Goal: Task Accomplishment & Management: Manage account settings

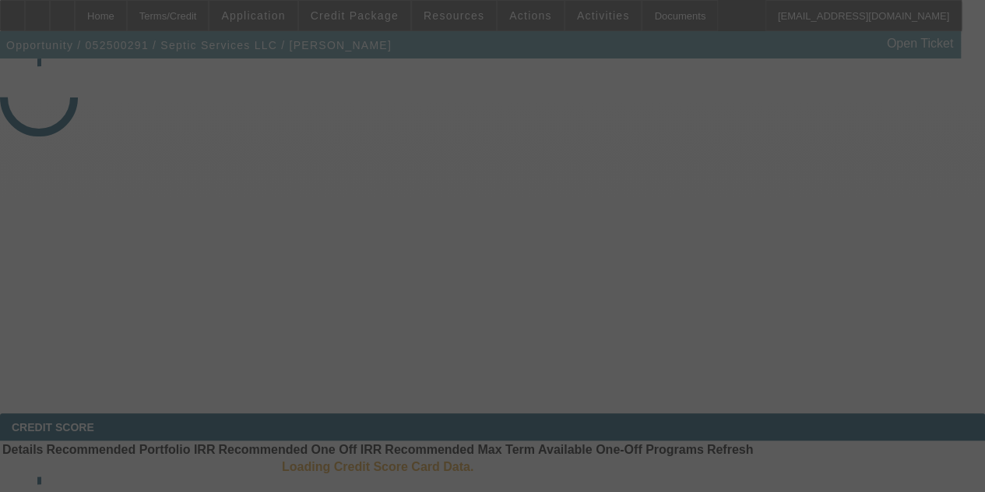
select select "4"
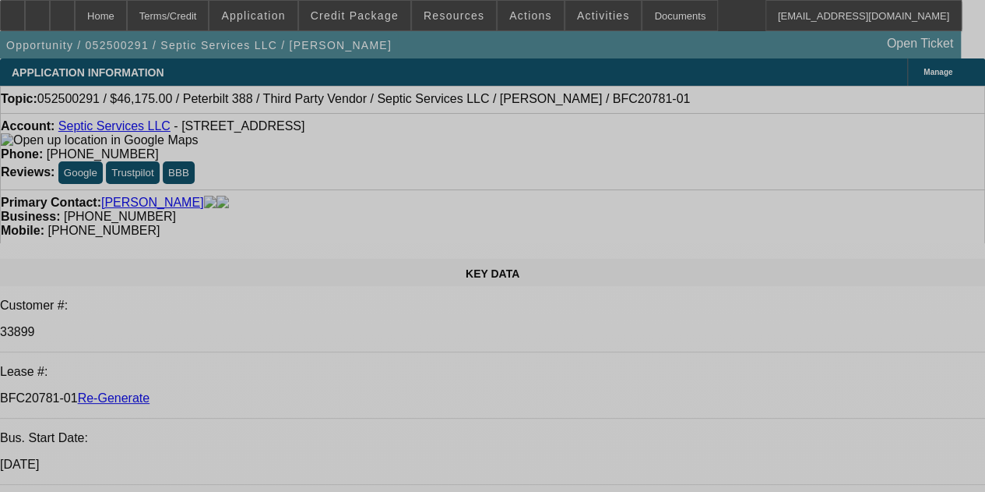
select select "0"
select select "2"
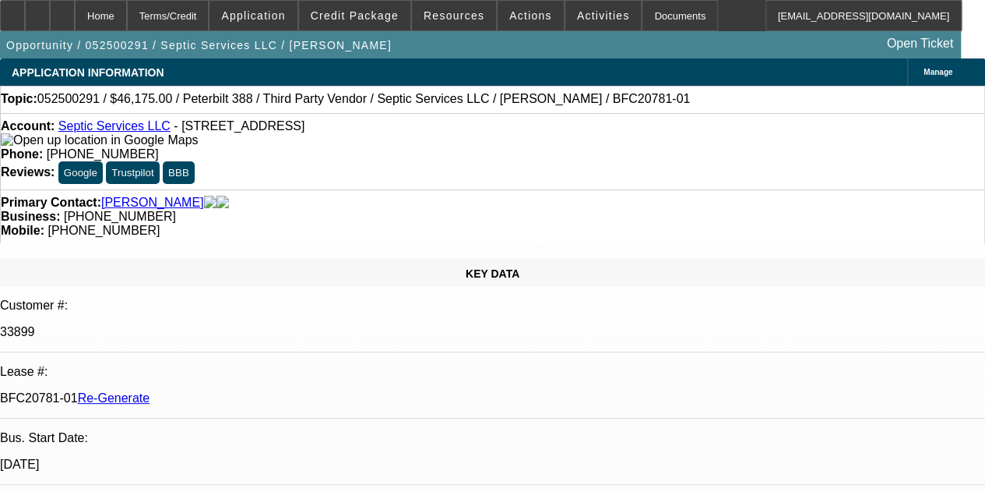
select select "0"
select select "6"
click at [25, 24] on div at bounding box center [12, 15] width 25 height 31
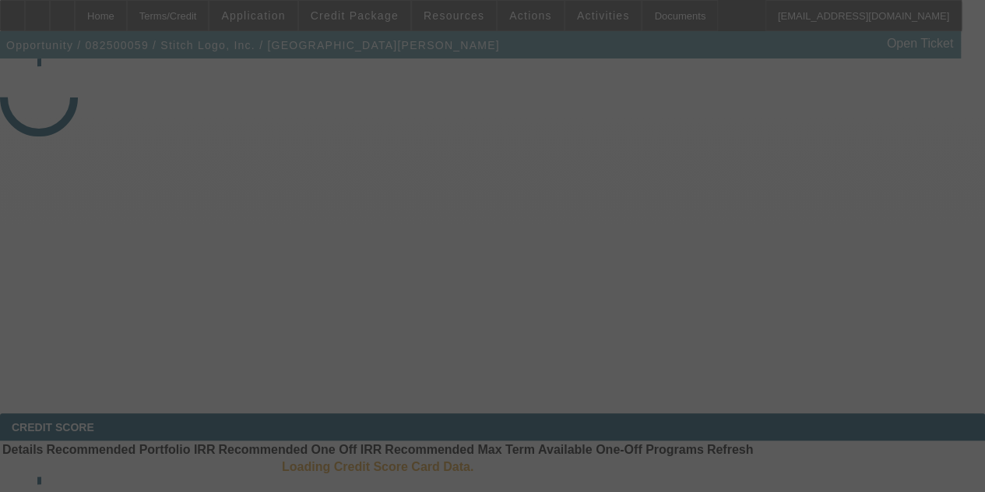
select select "3"
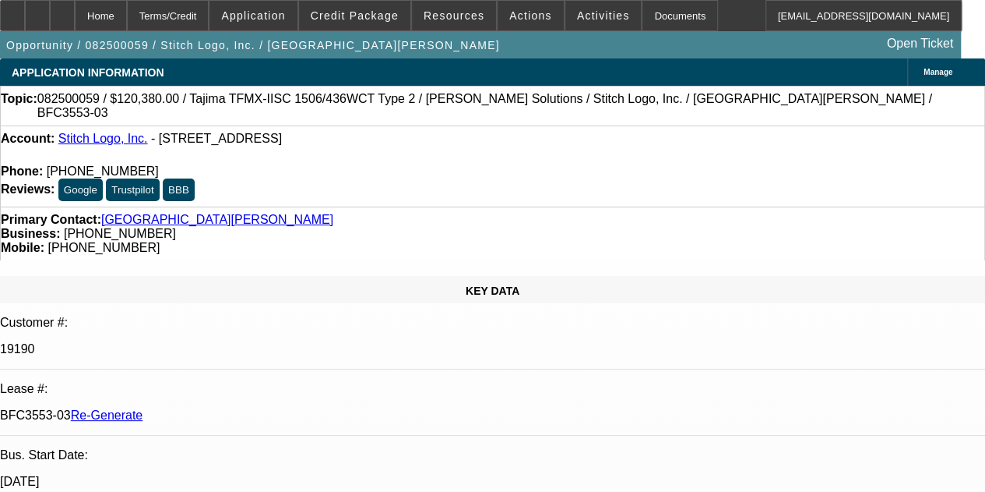
select select "0"
select select "2"
select select "0"
select select "2"
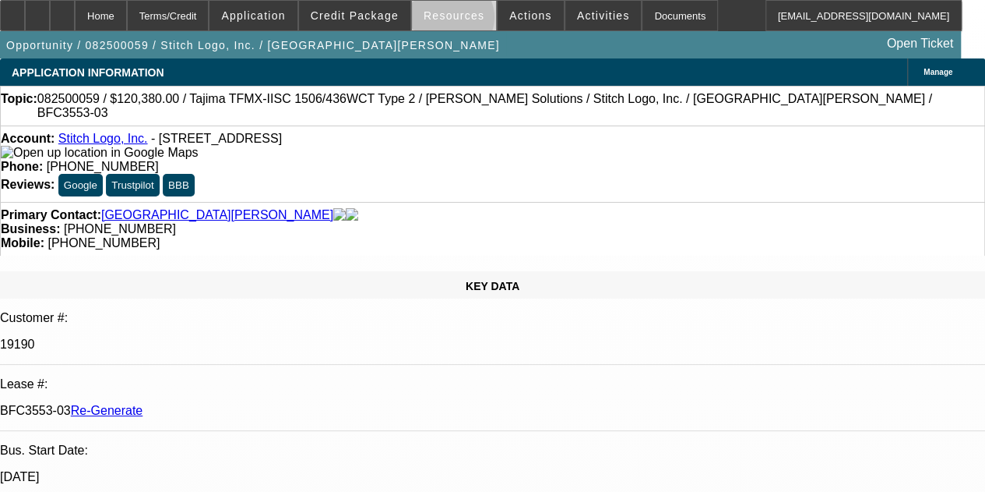
click at [454, 20] on span "Resources" at bounding box center [454, 15] width 61 height 12
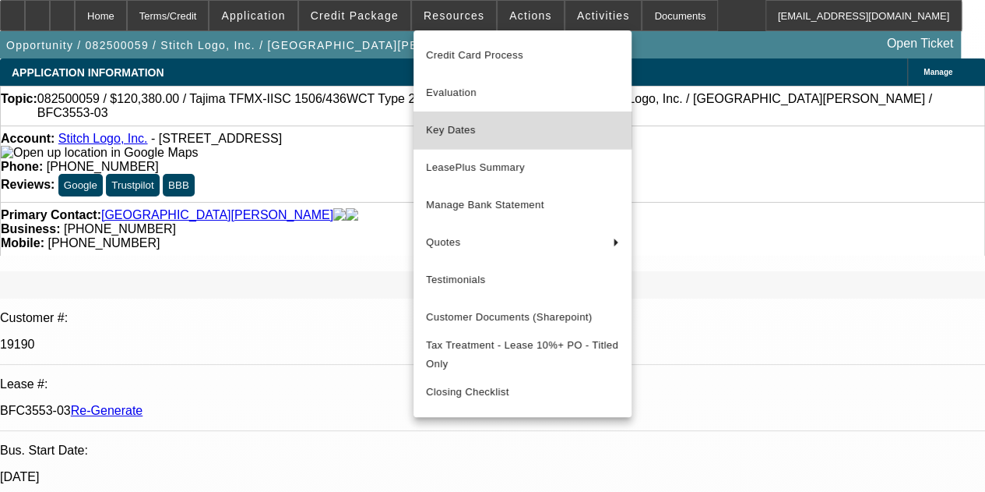
click at [458, 127] on span "Key Dates" at bounding box center [522, 130] width 193 height 19
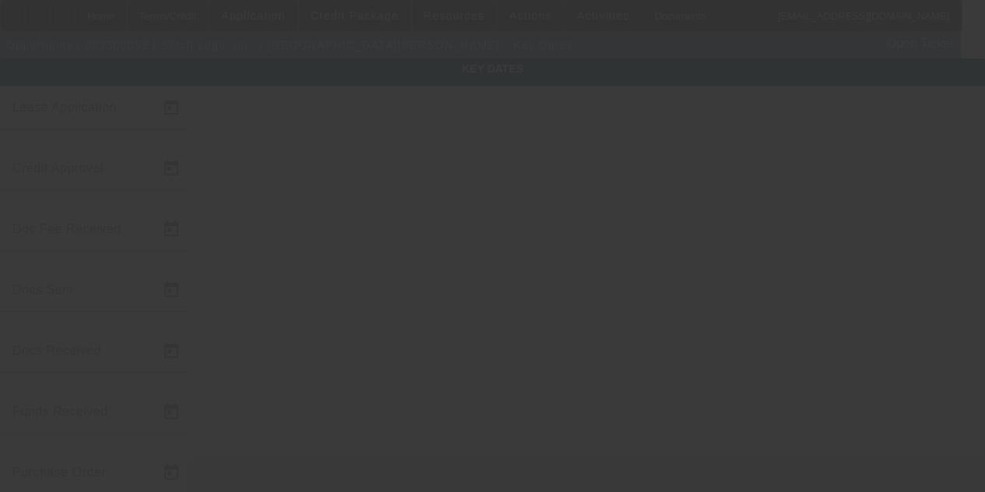
type input "8/5/2025"
type input "8/6/2025"
type input "8/7/2025"
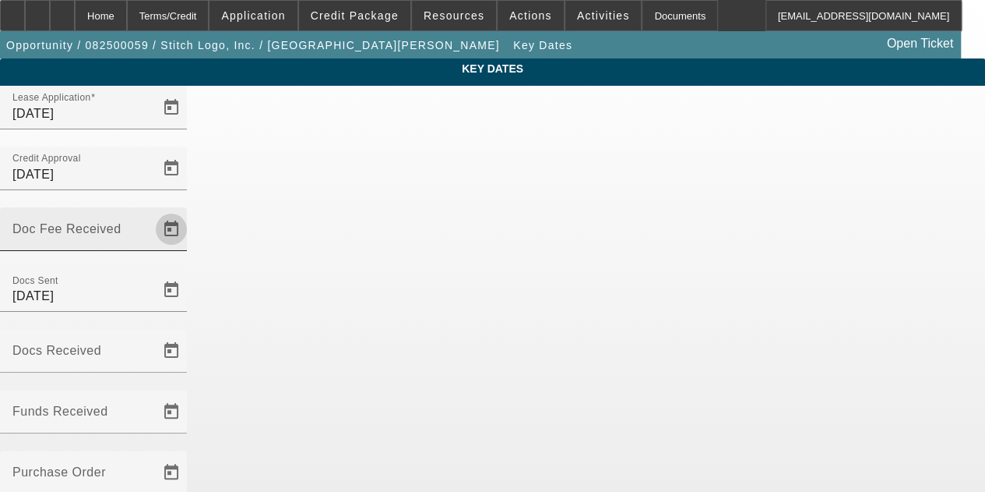
click at [190, 210] on span "Open calendar" at bounding box center [171, 228] width 37 height 37
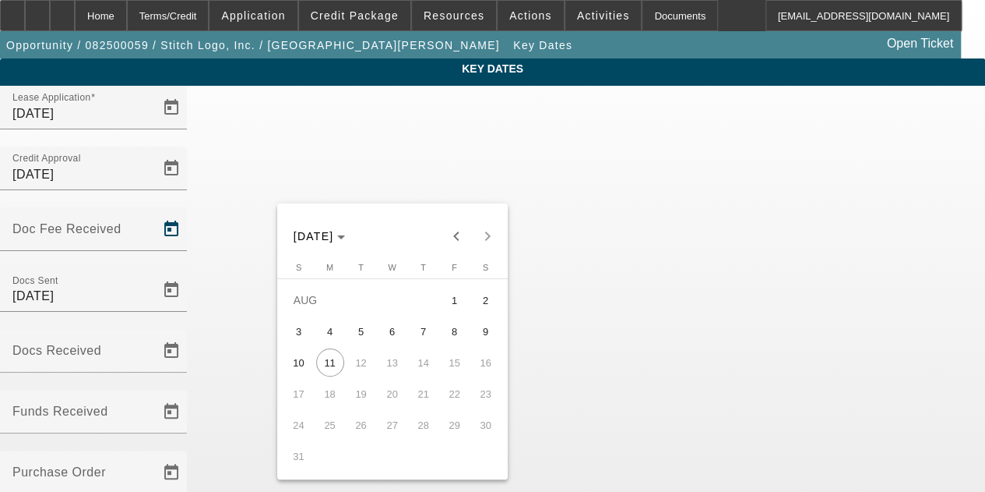
click at [418, 327] on span "7" at bounding box center [424, 331] width 28 height 28
type input "8/7/2025"
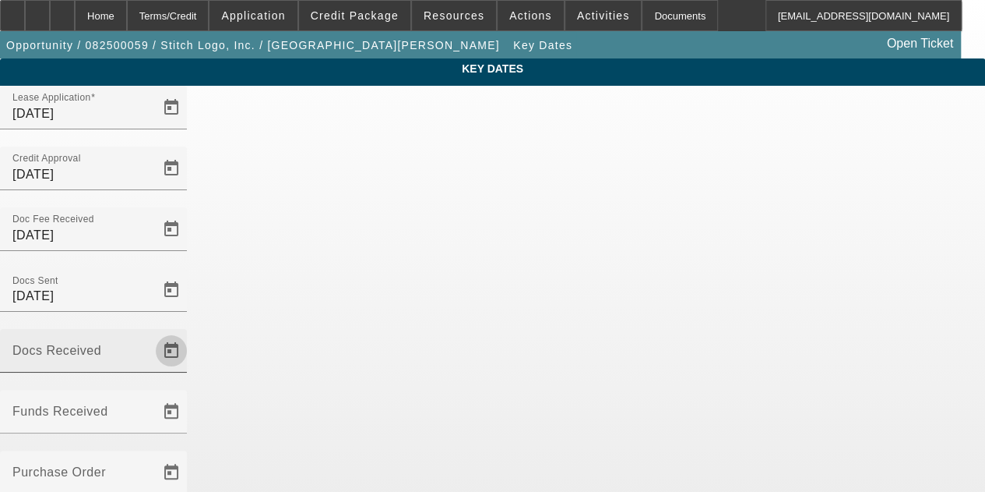
click at [190, 332] on span "Open calendar" at bounding box center [171, 350] width 37 height 37
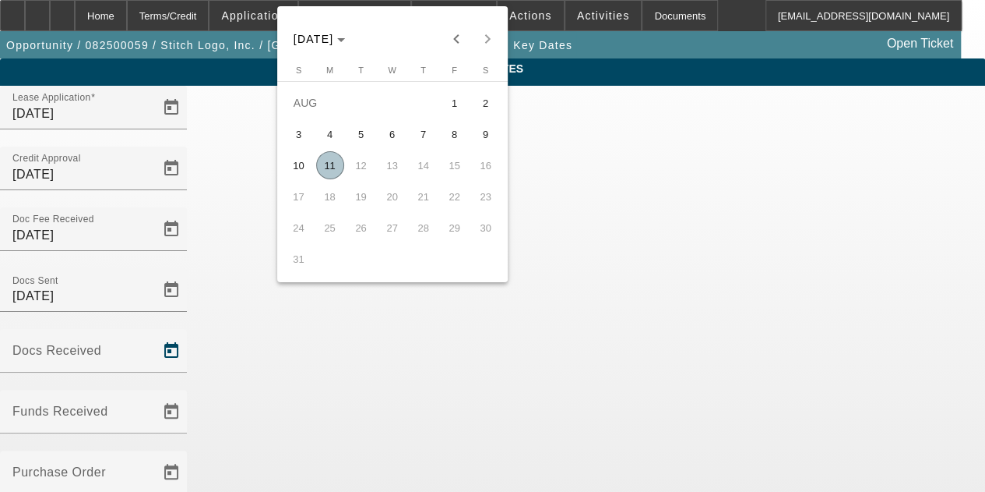
click at [330, 171] on span "11" at bounding box center [330, 165] width 28 height 28
type input "[DATE]"
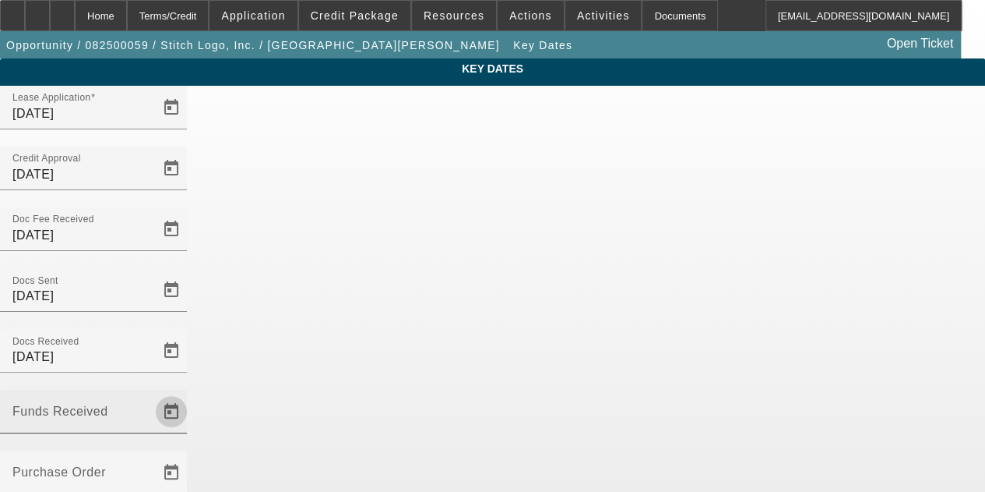
click at [190, 393] on span "Open calendar" at bounding box center [171, 411] width 37 height 37
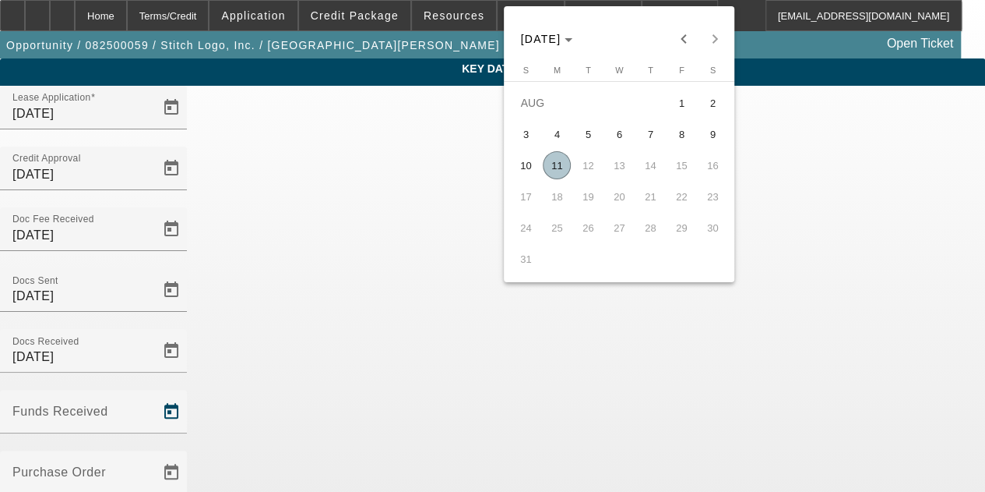
click at [553, 169] on span "11" at bounding box center [557, 165] width 28 height 28
type input "8/11/2025"
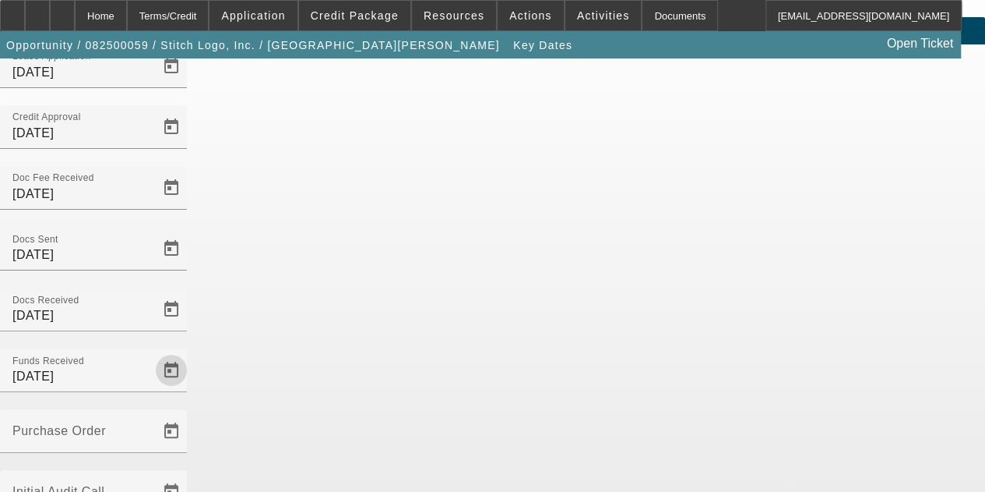
scroll to position [101, 0]
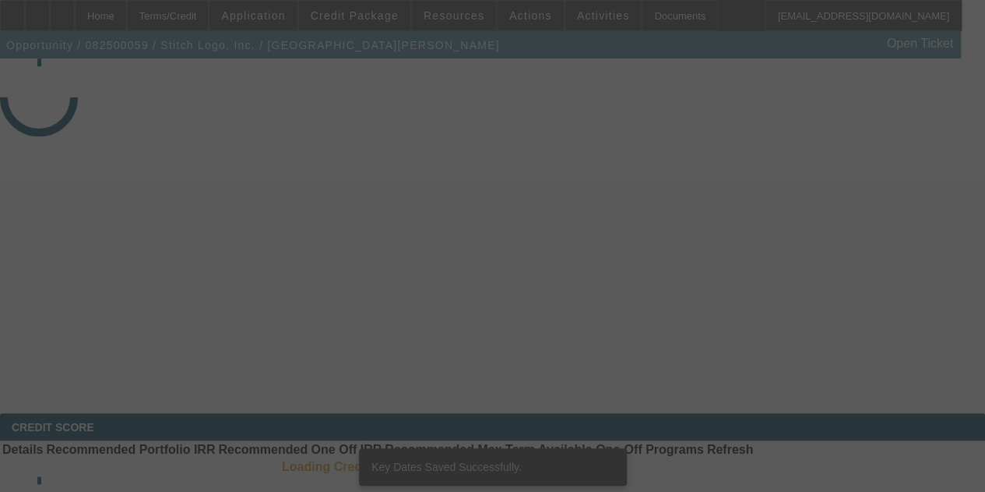
select select "3"
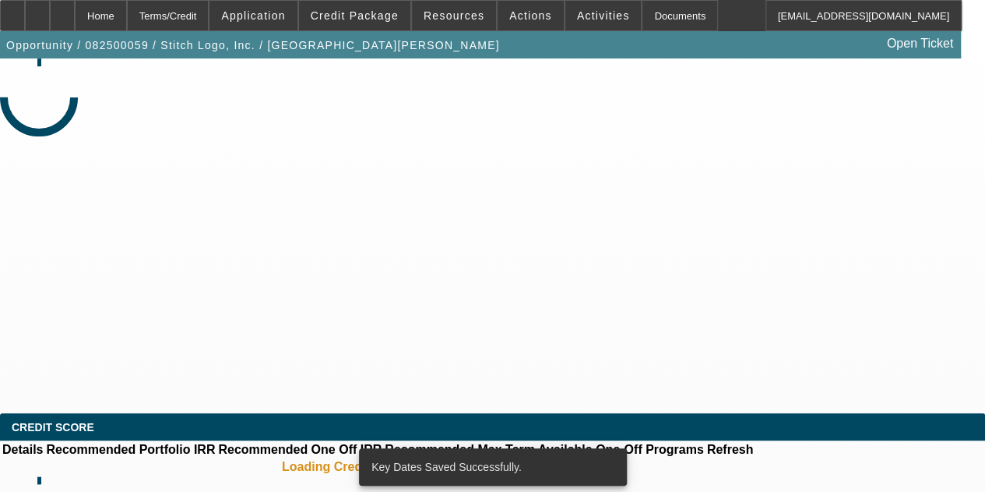
select select "0"
select select "2"
select select "0"
select select "2"
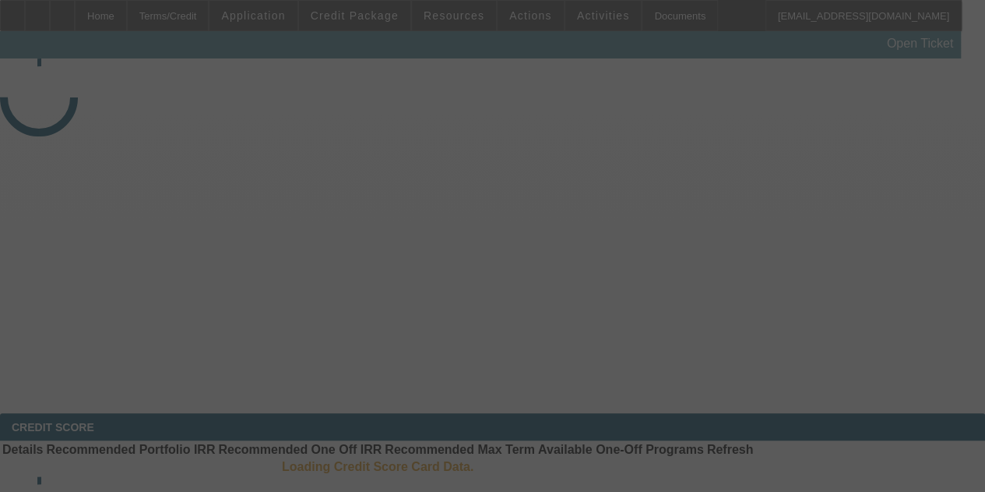
click at [667, 19] on div at bounding box center [492, 246] width 985 height 492
select select "3"
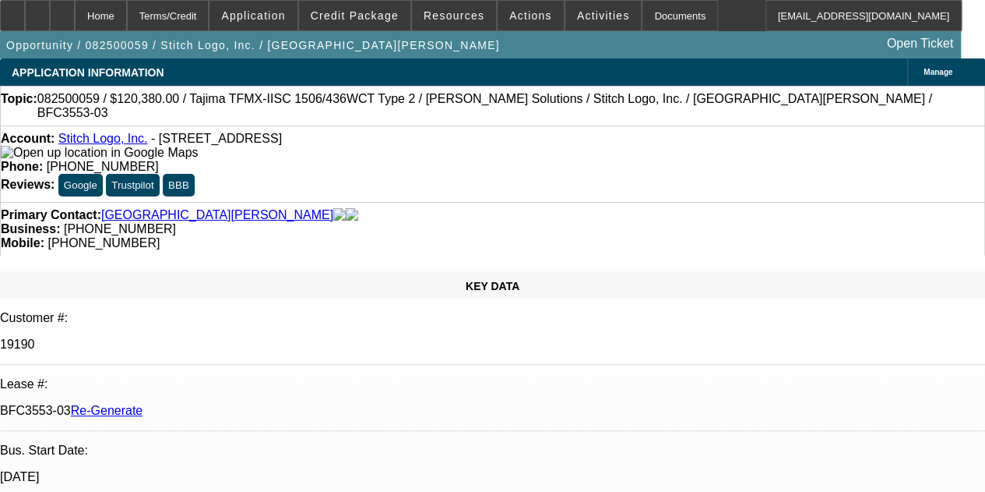
select select "0"
select select "2"
select select "0"
select select "2"
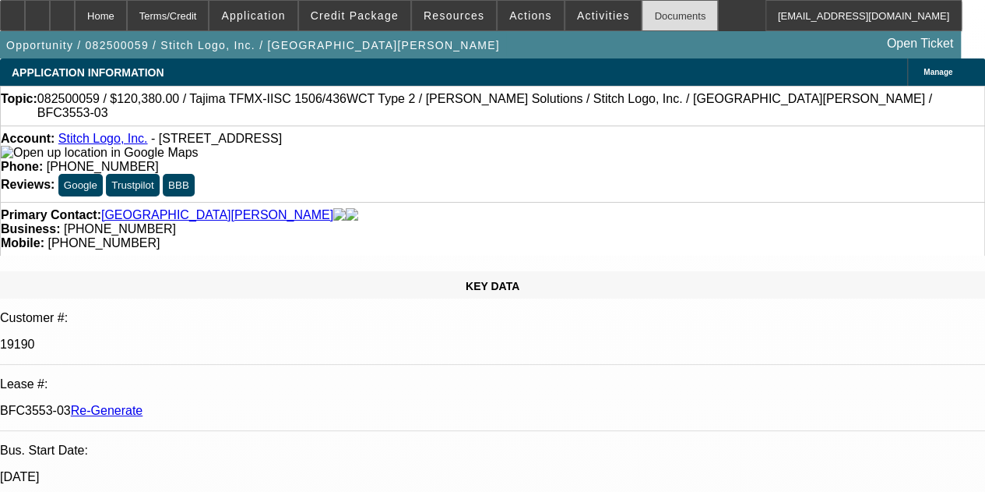
click at [643, 15] on div "Documents" at bounding box center [680, 15] width 76 height 31
click at [578, 18] on span "Activities" at bounding box center [603, 15] width 53 height 12
click at [573, 16] on div at bounding box center [492, 246] width 985 height 492
click at [577, 16] on span "Activities" at bounding box center [603, 15] width 53 height 12
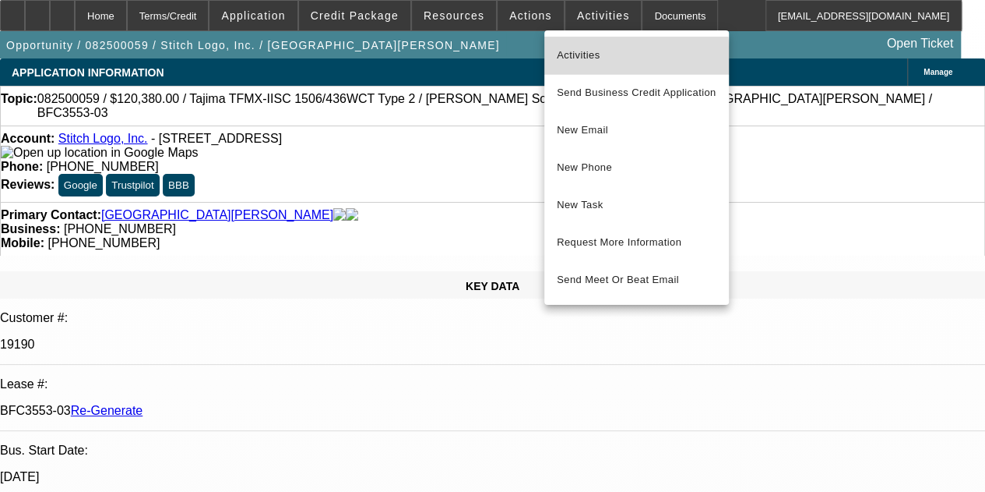
click at [584, 62] on span "Activities" at bounding box center [637, 55] width 160 height 19
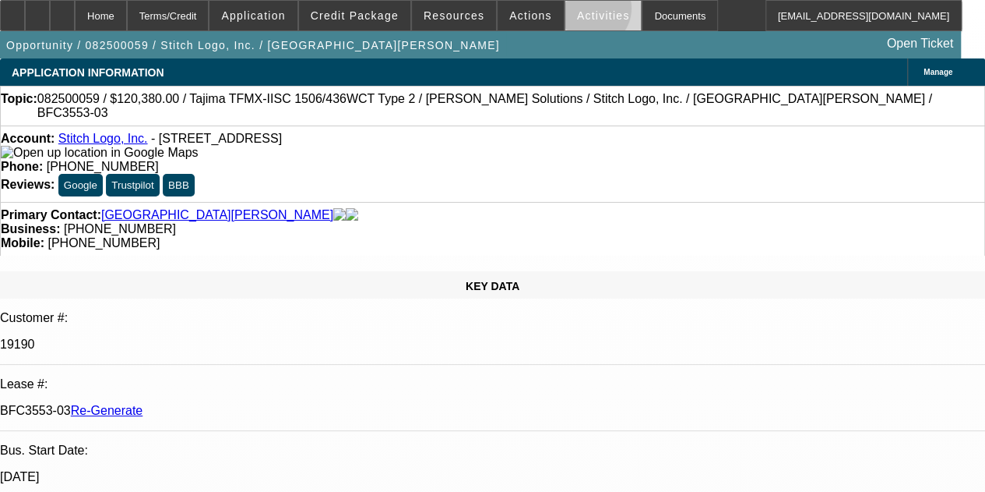
click at [577, 13] on span "Activities" at bounding box center [603, 15] width 53 height 12
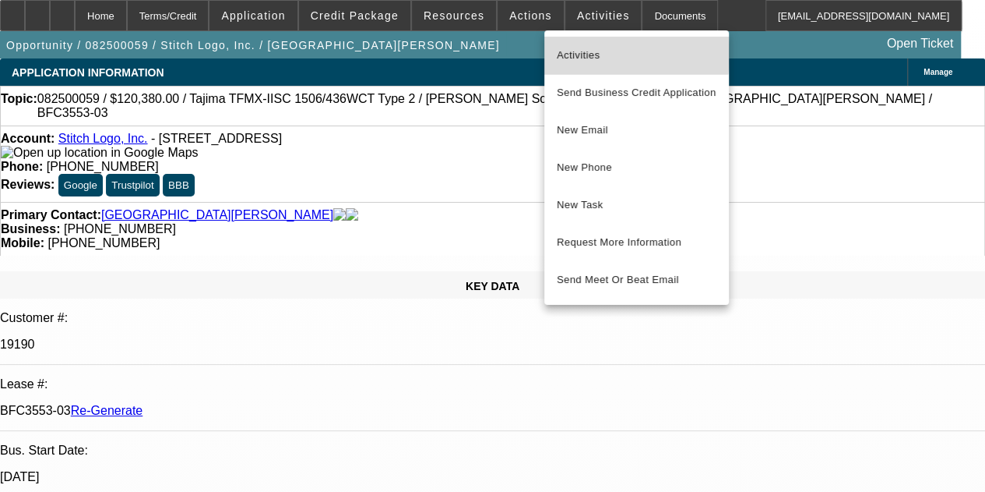
click at [568, 54] on span "Activities" at bounding box center [637, 55] width 160 height 19
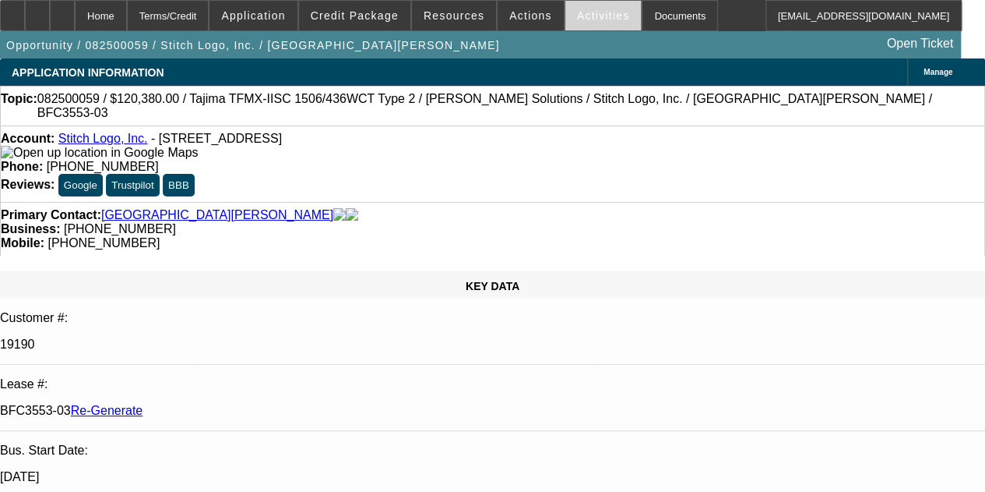
click at [578, 16] on span "Activities" at bounding box center [603, 15] width 53 height 12
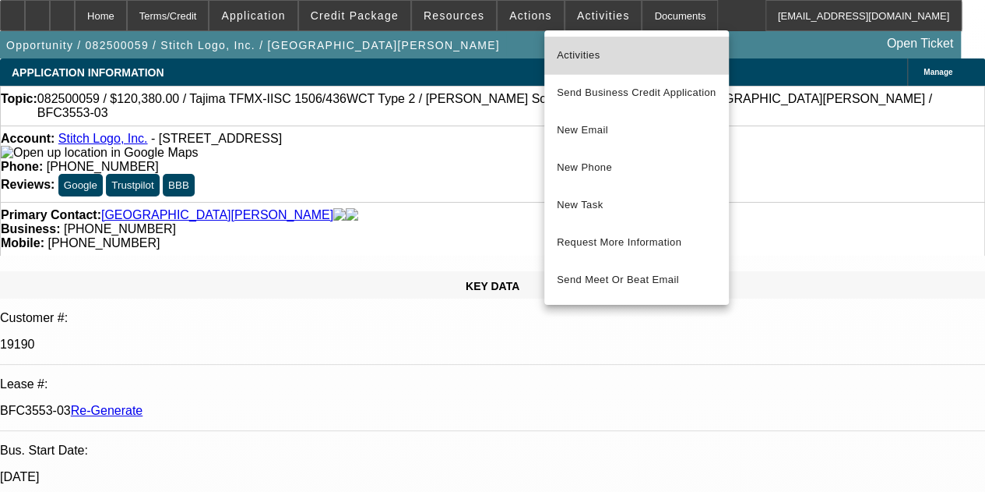
click at [576, 51] on span "Activities" at bounding box center [637, 55] width 160 height 19
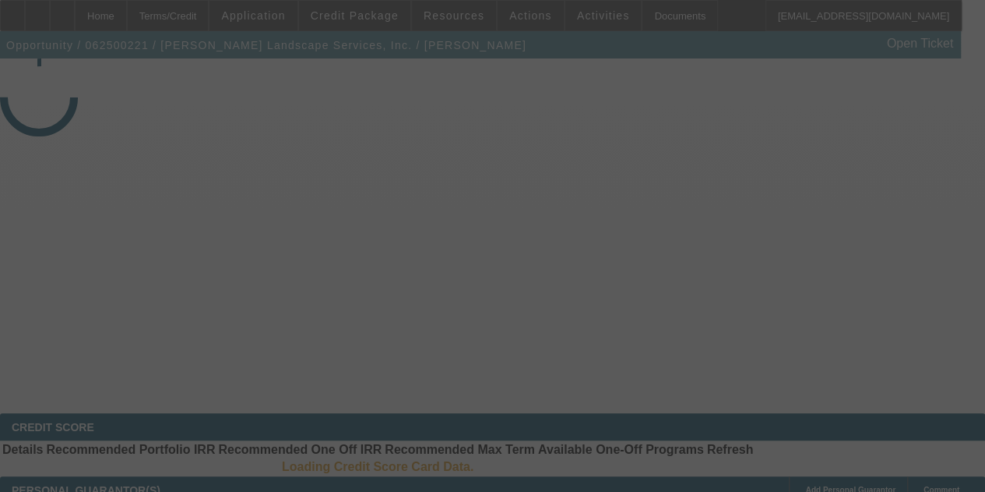
select select "3"
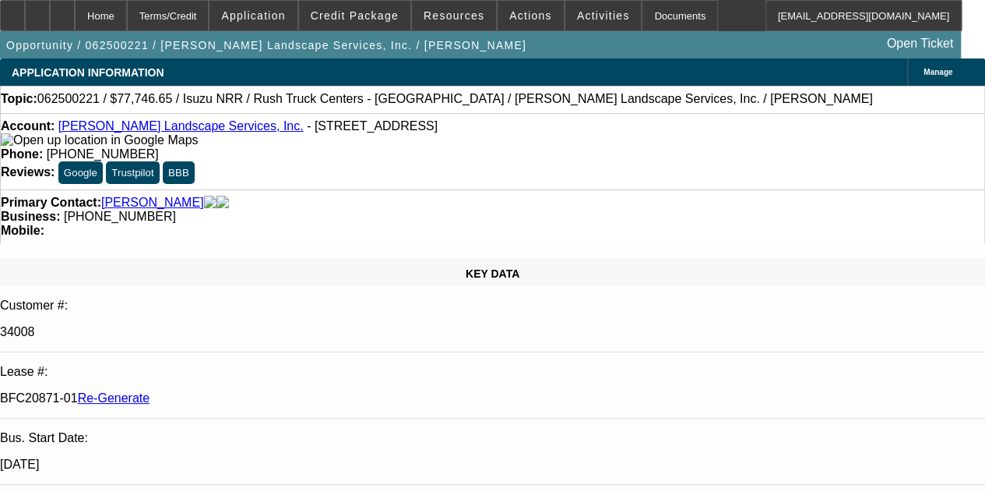
select select "0"
select select "3"
select select "0"
select select "6"
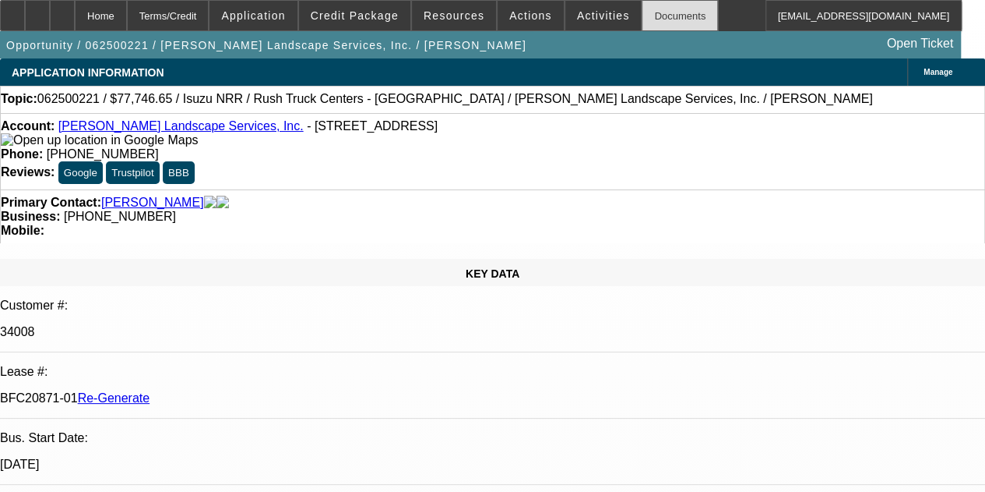
click at [647, 15] on div "Documents" at bounding box center [680, 15] width 76 height 31
click at [577, 16] on span "Activities" at bounding box center [603, 15] width 53 height 12
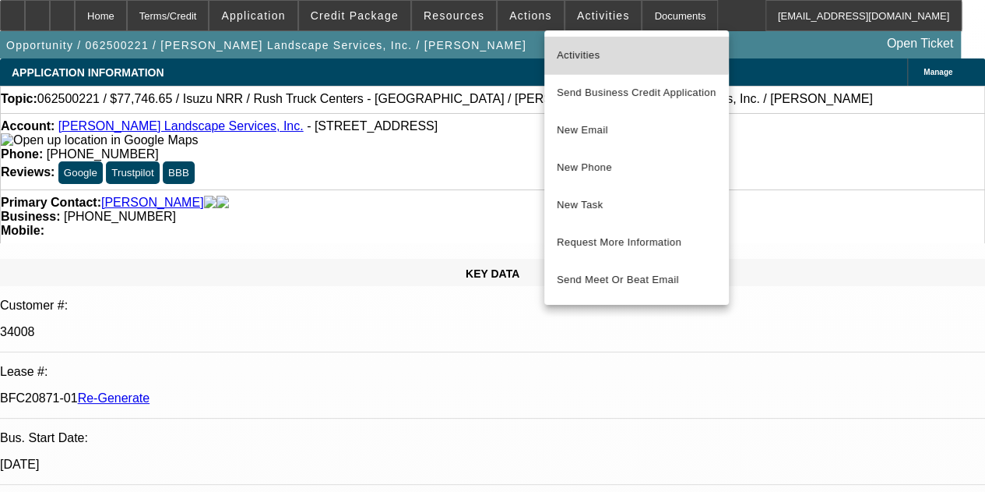
click at [579, 51] on span "Activities" at bounding box center [637, 55] width 160 height 19
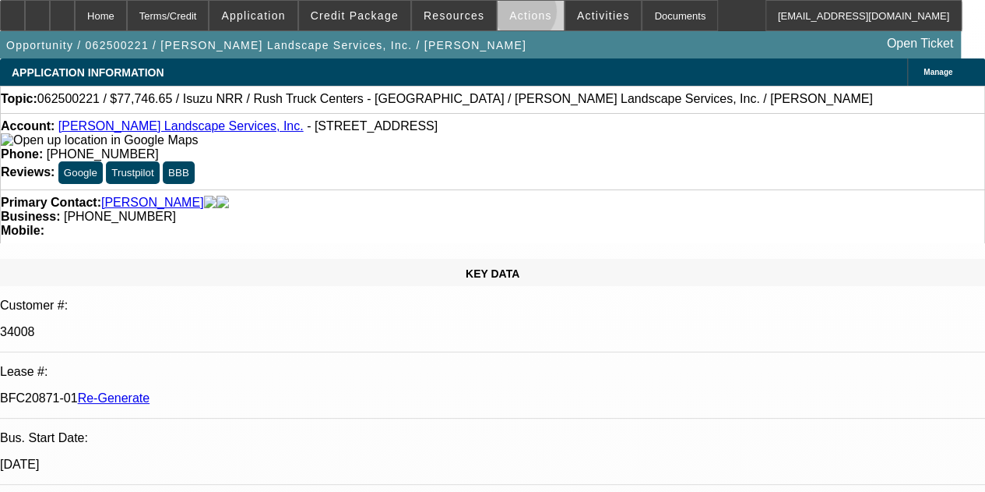
click at [514, 15] on span "Actions" at bounding box center [530, 15] width 43 height 12
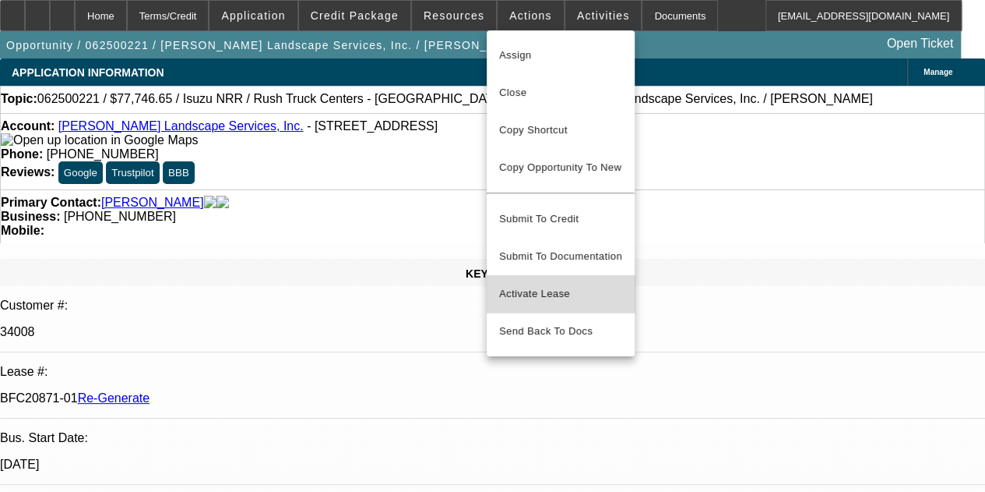
click at [541, 284] on span "Activate Lease" at bounding box center [560, 293] width 123 height 19
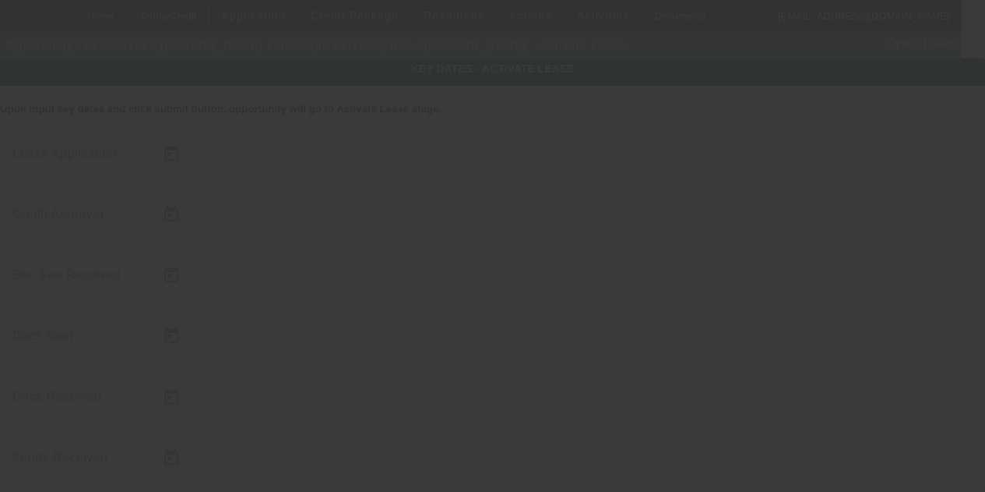
type input "6/10/2025"
type input "8/8/2025"
type input "7/25/2025"
type input "8/8/2025"
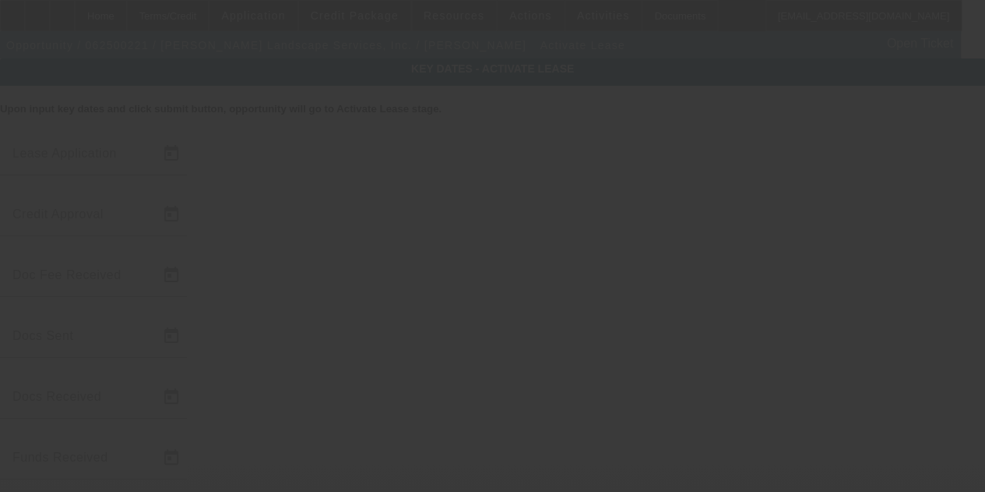
type input "8/8/2025"
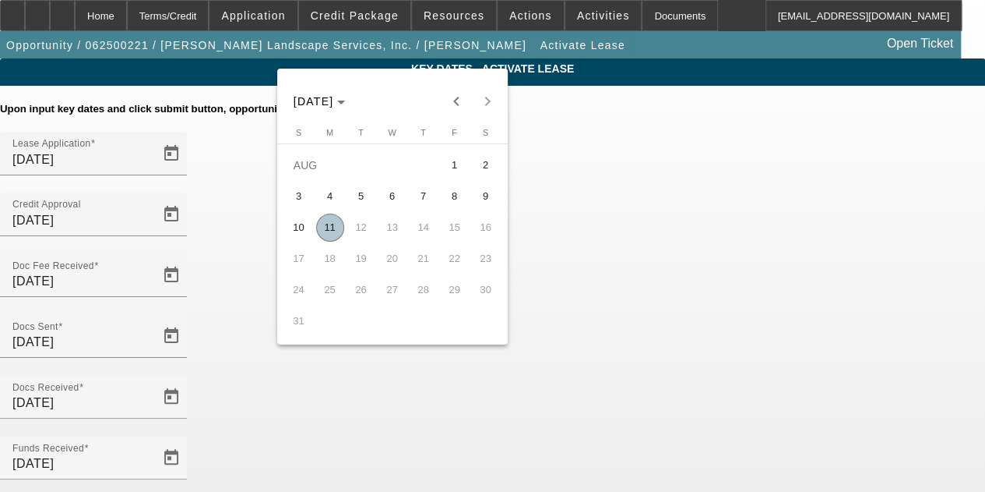
click at [329, 230] on span "11" at bounding box center [330, 227] width 28 height 28
type input "8/11/2025"
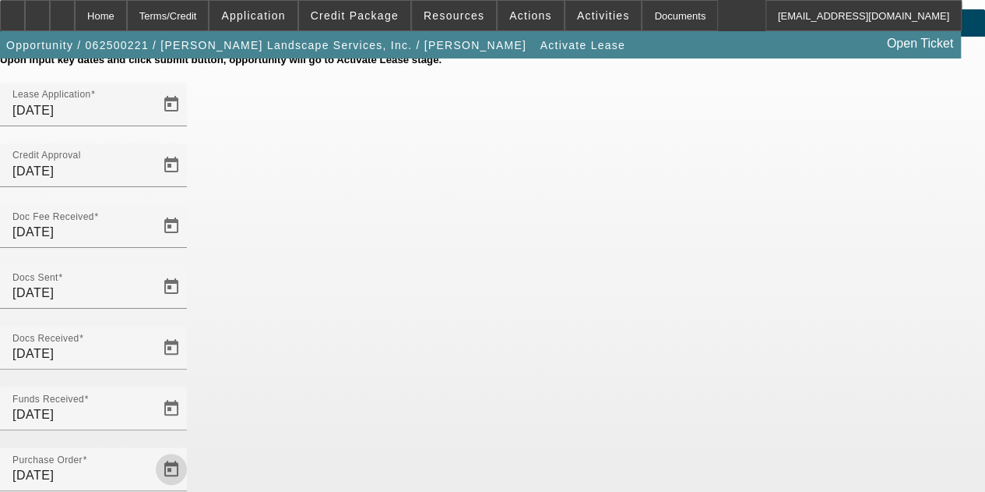
scroll to position [74, 0]
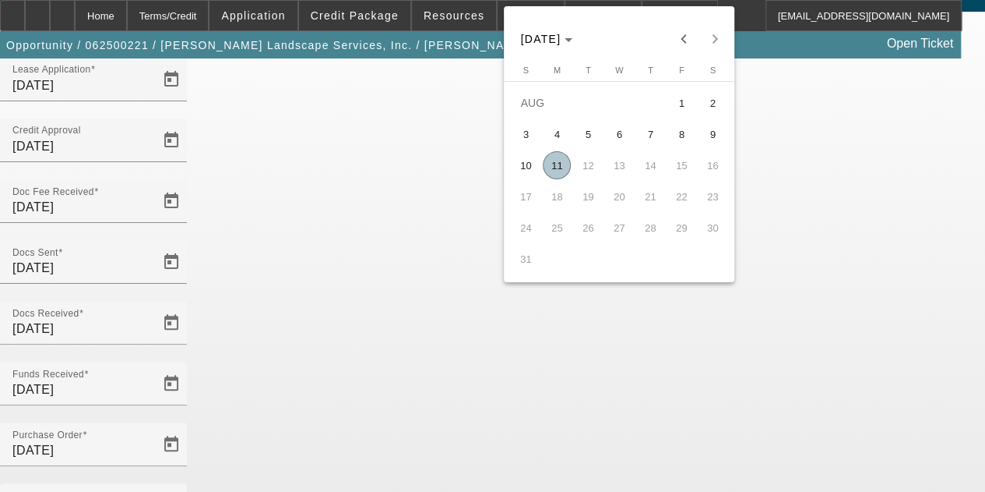
click at [553, 169] on span "11" at bounding box center [557, 165] width 28 height 28
type input "8/11/2025"
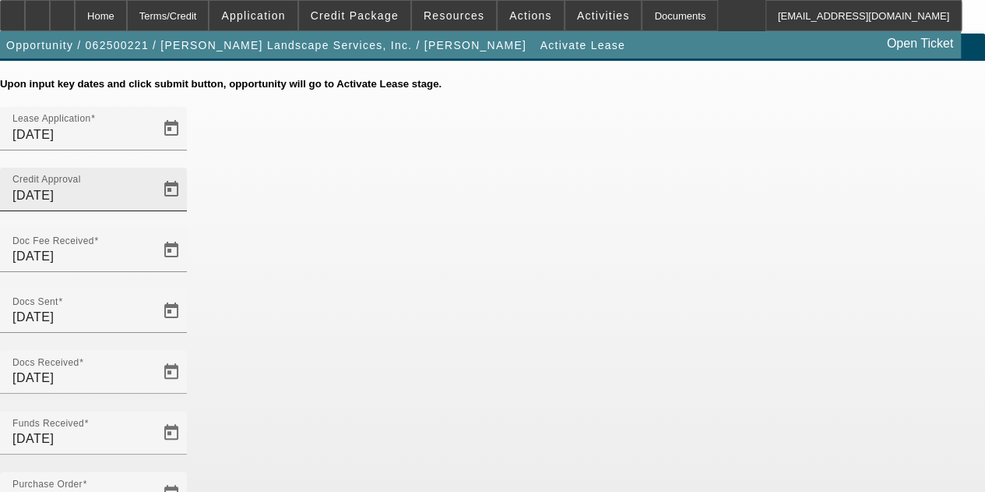
scroll to position [19, 0]
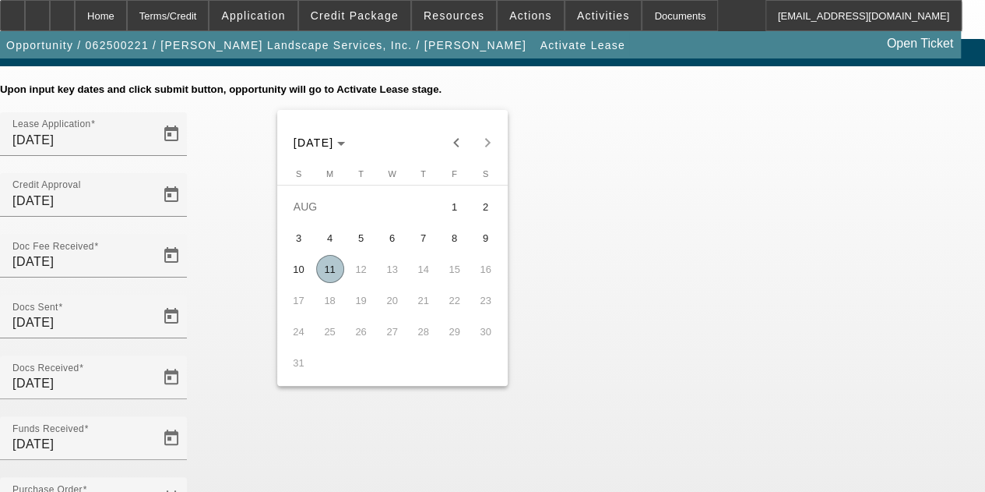
click at [327, 267] on span "11" at bounding box center [330, 269] width 28 height 28
type input "8/11/2025"
type input "9/1/2025"
type input "10/1/2025"
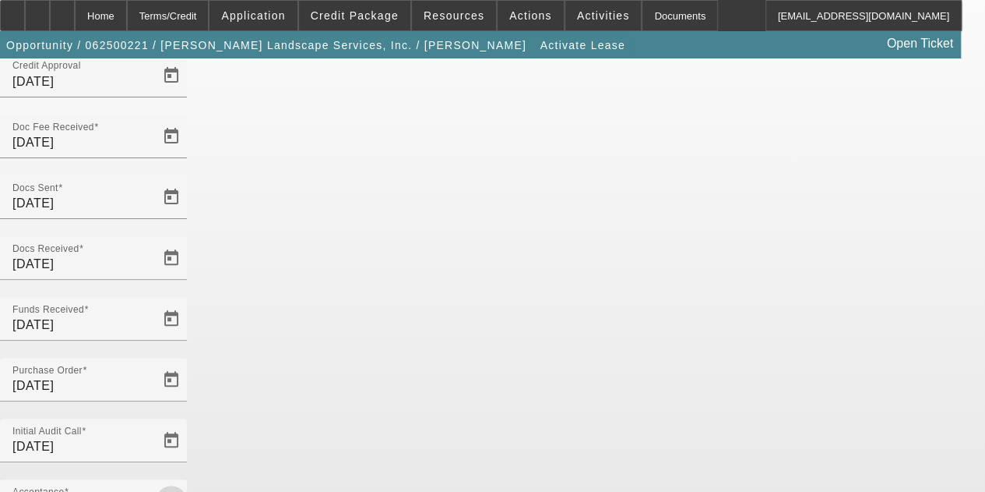
scroll to position [160, 0]
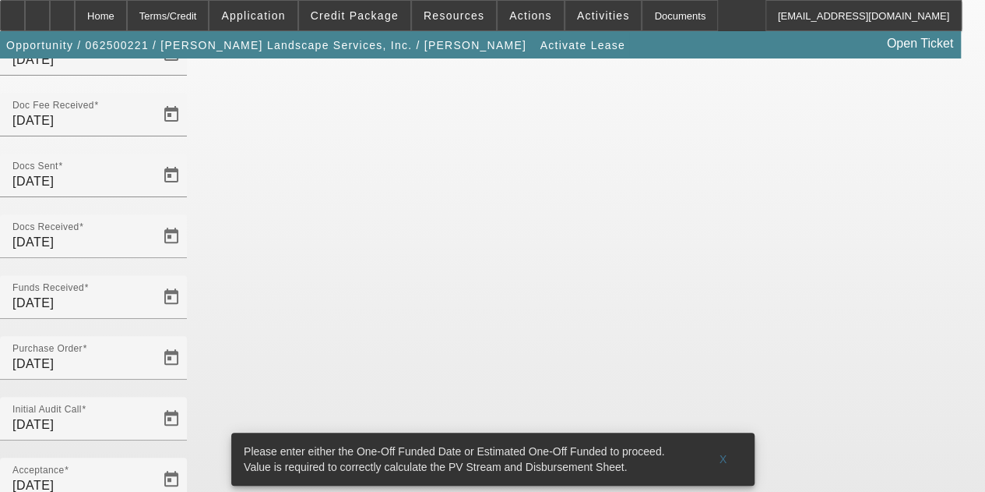
drag, startPoint x: 668, startPoint y: 351, endPoint x: 530, endPoint y: 398, distance: 146.3
click at [530, 398] on div "Upon input key dates and click submit button, opportunity will go to Activate L…" at bounding box center [492, 398] width 985 height 912
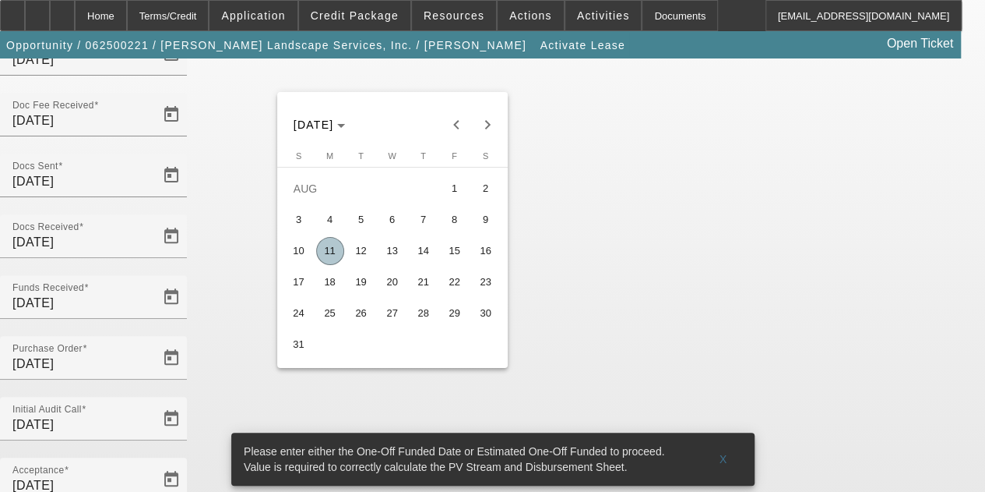
click at [393, 253] on span "13" at bounding box center [393, 251] width 28 height 28
type input "8/13/2025"
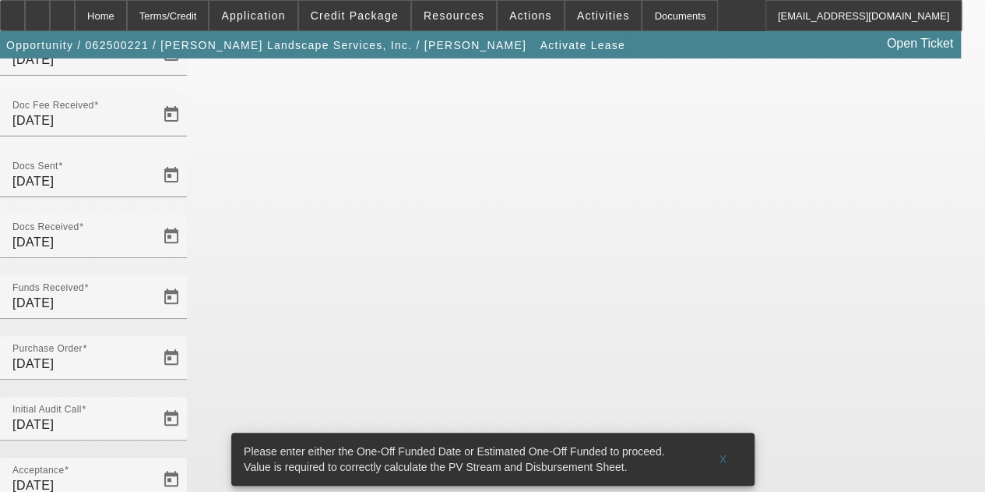
click at [839, 263] on div "Key Dates - Activate Lease Upon input key dates and click submit button, opport…" at bounding box center [492, 376] width 985 height 957
drag, startPoint x: 876, startPoint y: 386, endPoint x: 764, endPoint y: 446, distance: 126.9
click at [770, 446] on div "Key Dates - Activate Lease Upon input key dates and click submit button, opport…" at bounding box center [492, 376] width 985 height 957
click at [728, 444] on span at bounding box center [724, 458] width 50 height 37
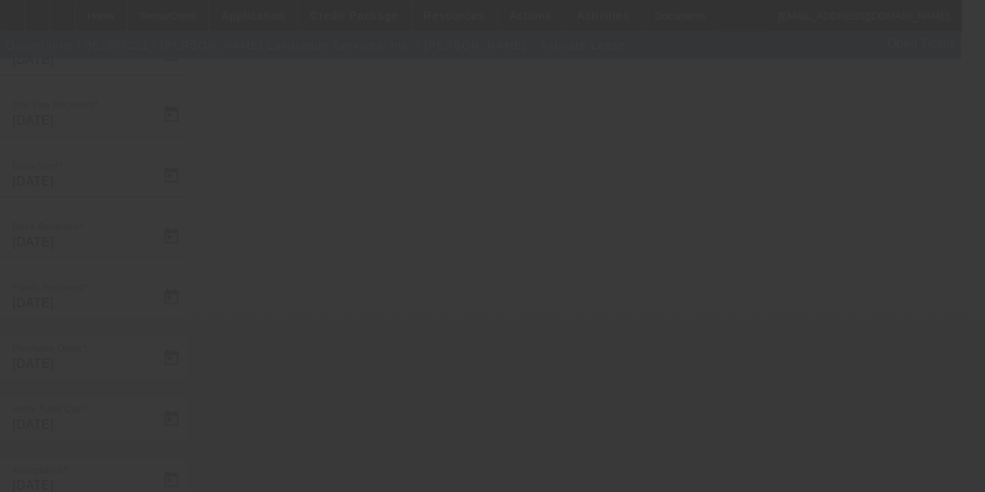
click at [809, 337] on div at bounding box center [492, 246] width 985 height 492
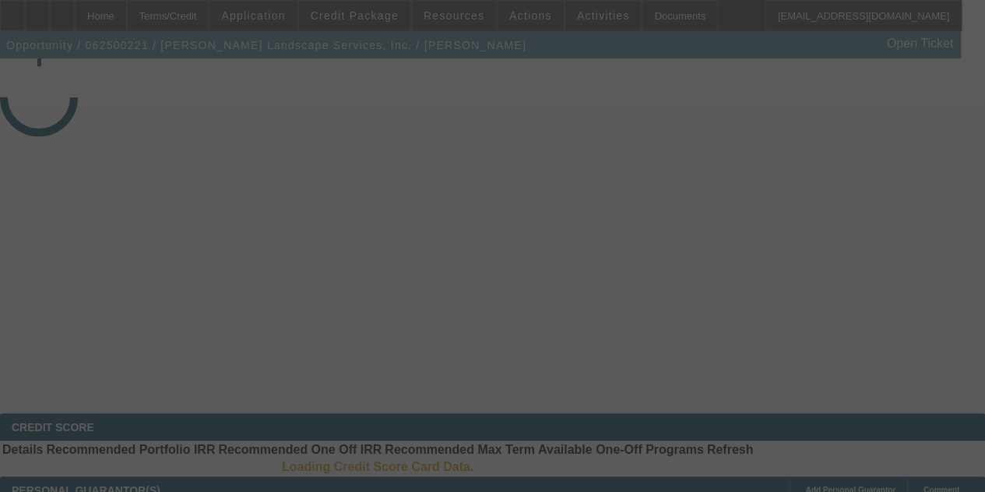
select select "4"
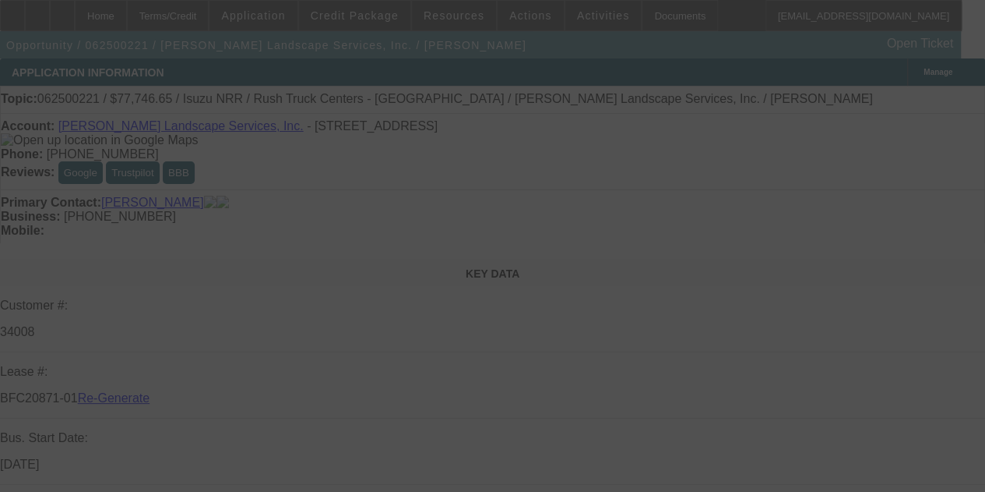
select select "0"
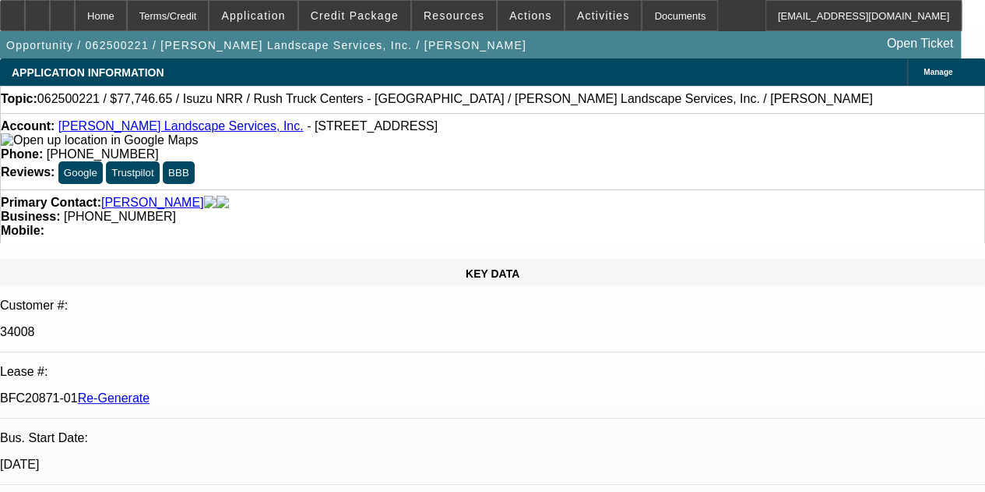
select select "0"
select select "3"
select select "0"
select select "6"
click at [390, 88] on div "Topic: 062500221 / $77,746.65 / Isuzu NRR / Rush Truck Centers - Cincinnati / W…" at bounding box center [492, 99] width 985 height 27
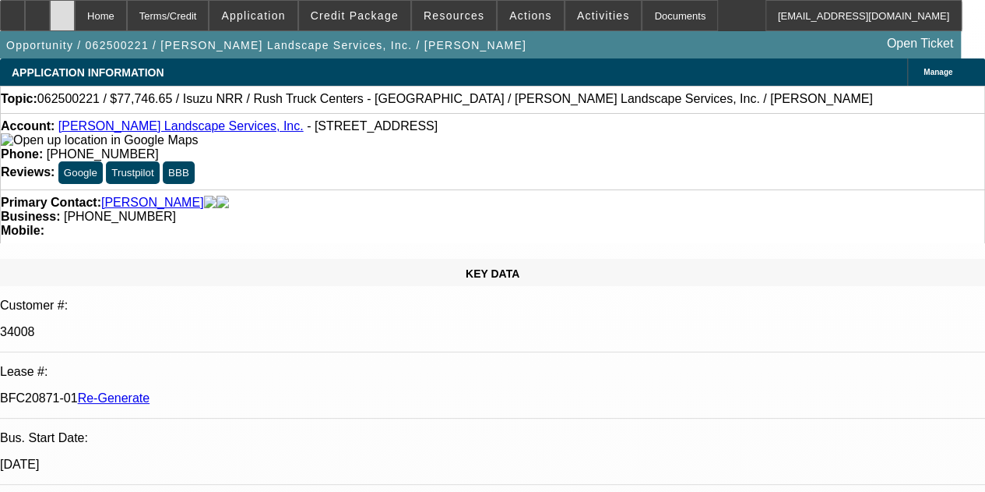
click at [75, 5] on div at bounding box center [62, 15] width 25 height 31
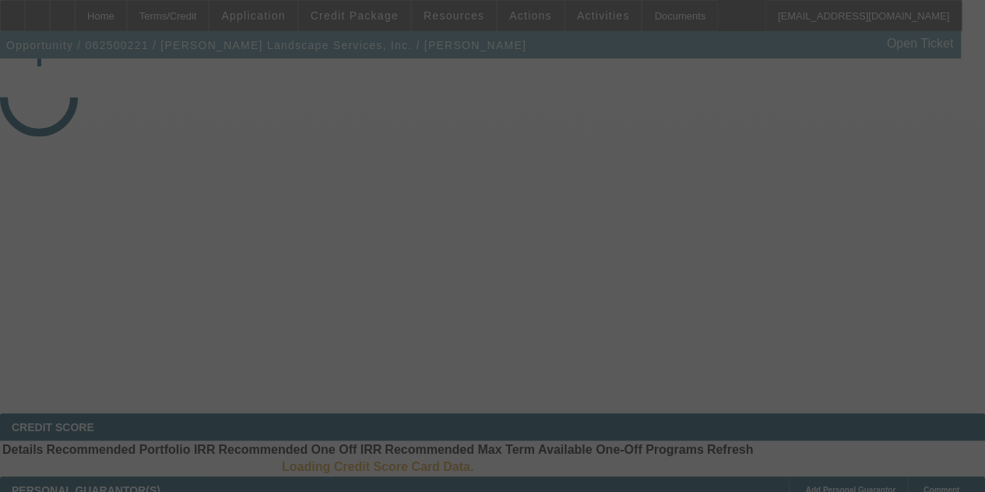
select select "4"
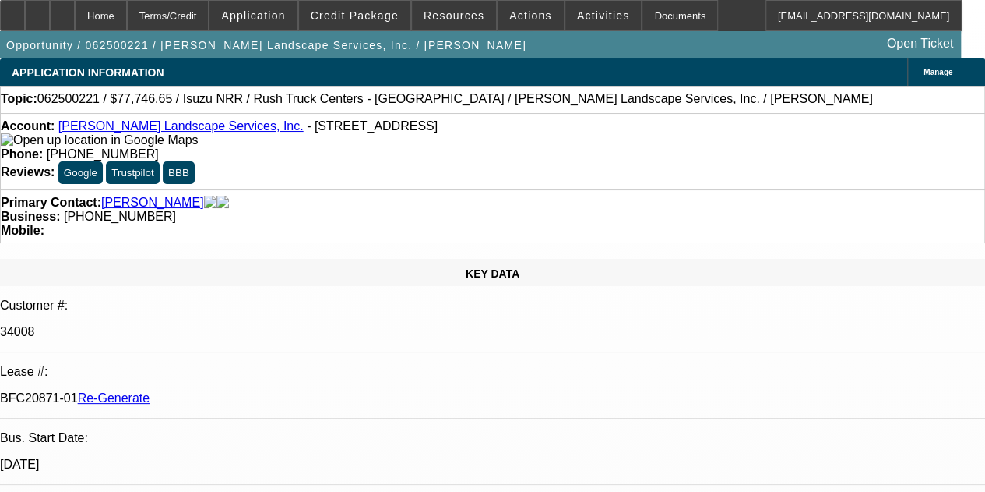
select select "0"
select select "3"
select select "0"
select select "6"
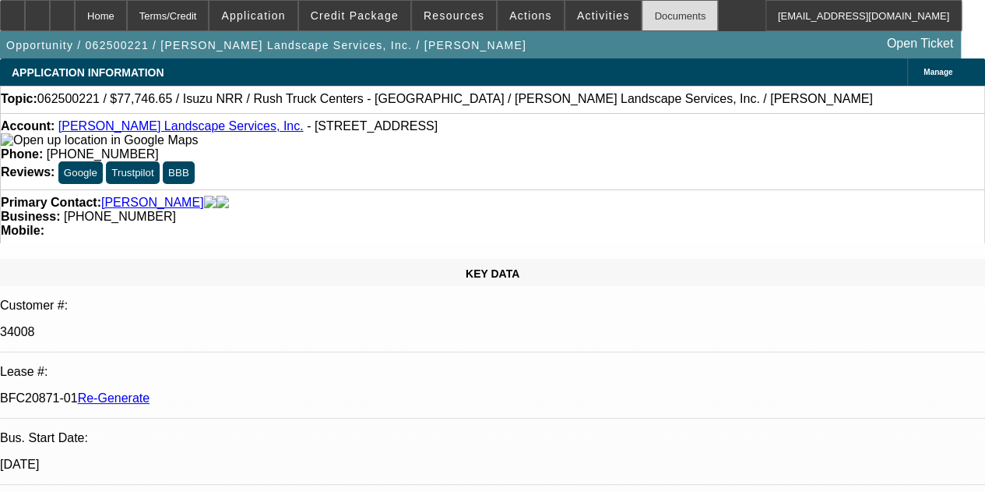
click at [643, 18] on div "Documents" at bounding box center [680, 15] width 76 height 31
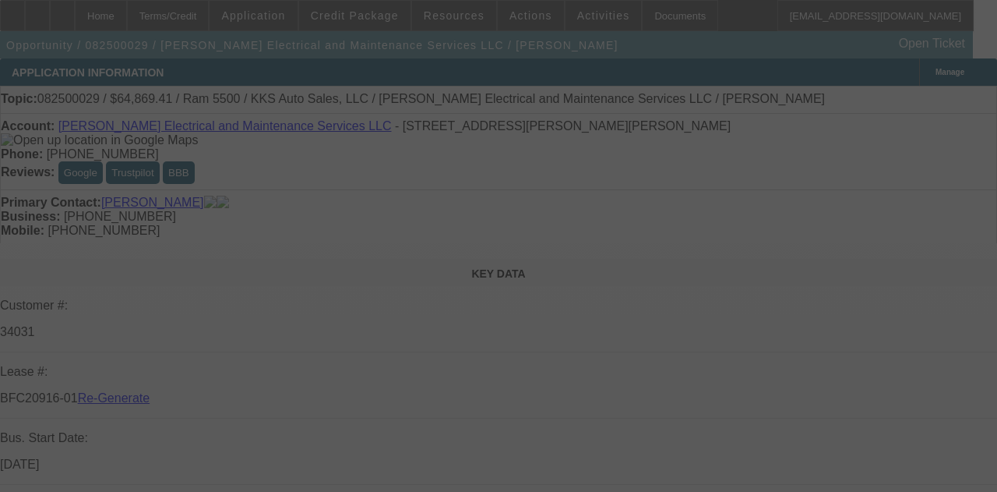
select select "3"
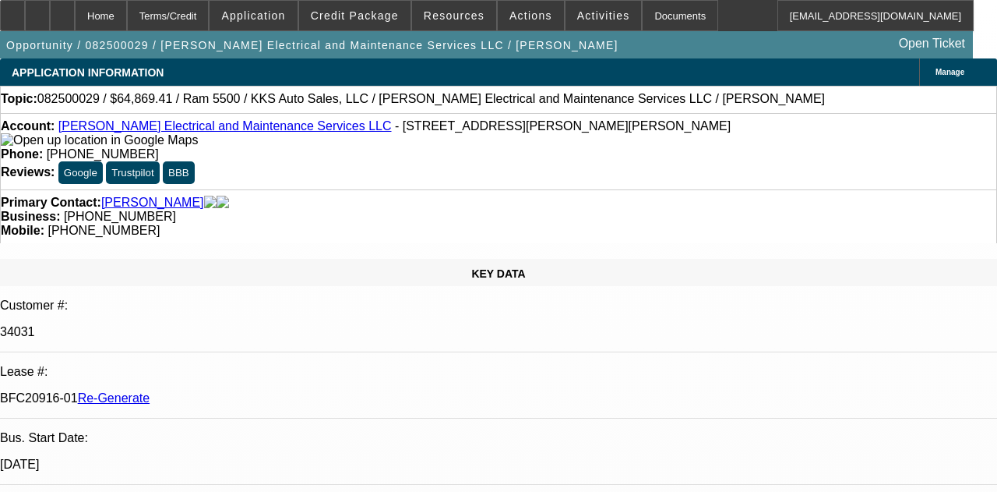
select select "0.1"
select select "2"
select select "0"
select select "6"
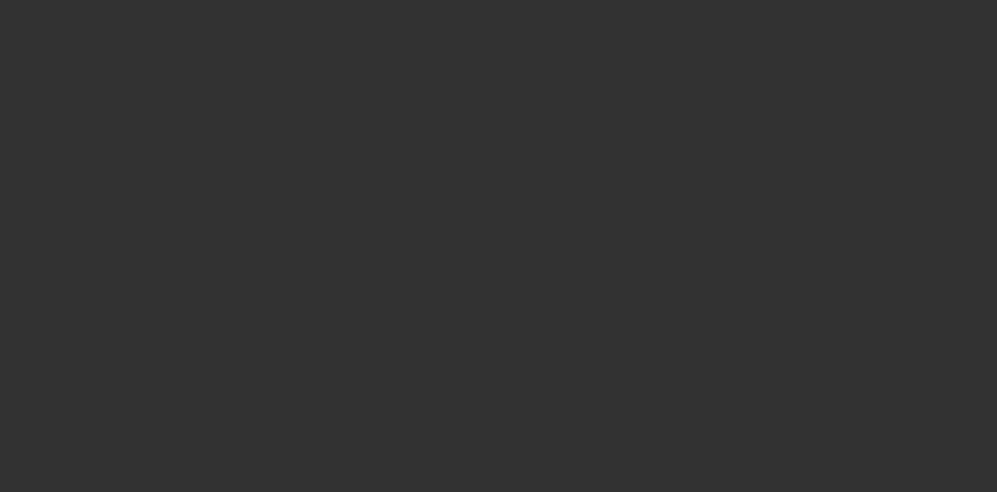
select select "3"
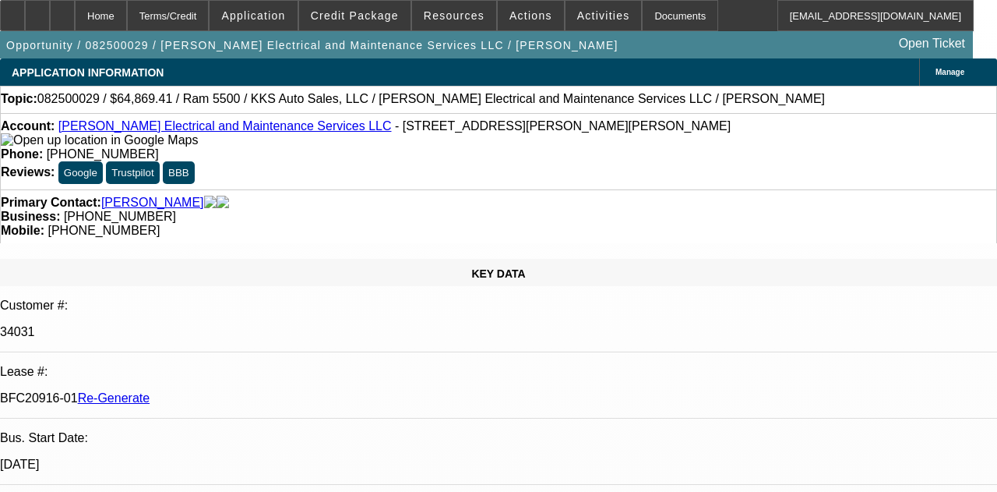
select select "0.1"
select select "2"
select select "0"
select select "6"
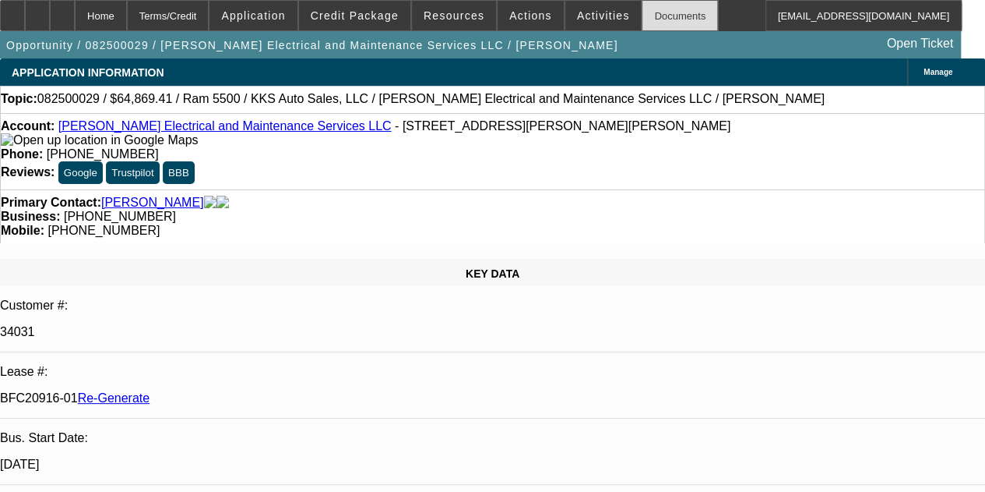
click at [642, 15] on div "Documents" at bounding box center [680, 15] width 76 height 31
click at [509, 16] on span "Actions" at bounding box center [530, 15] width 43 height 12
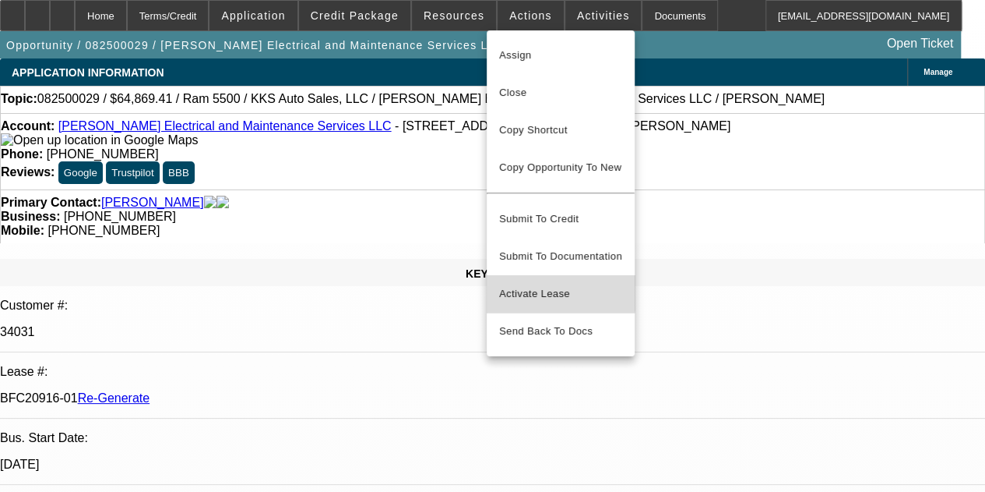
click at [541, 284] on span "Activate Lease" at bounding box center [560, 293] width 123 height 19
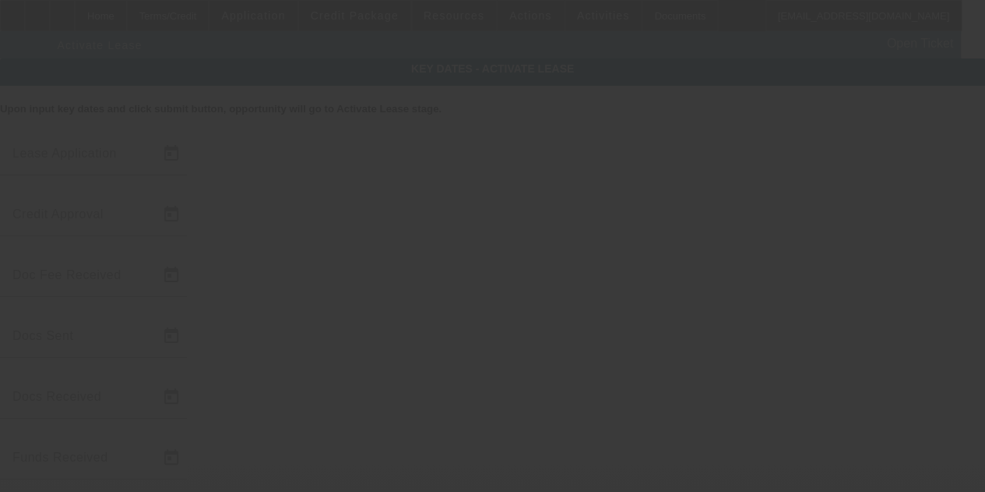
type input "8/4/2025"
type input "8/5/2025"
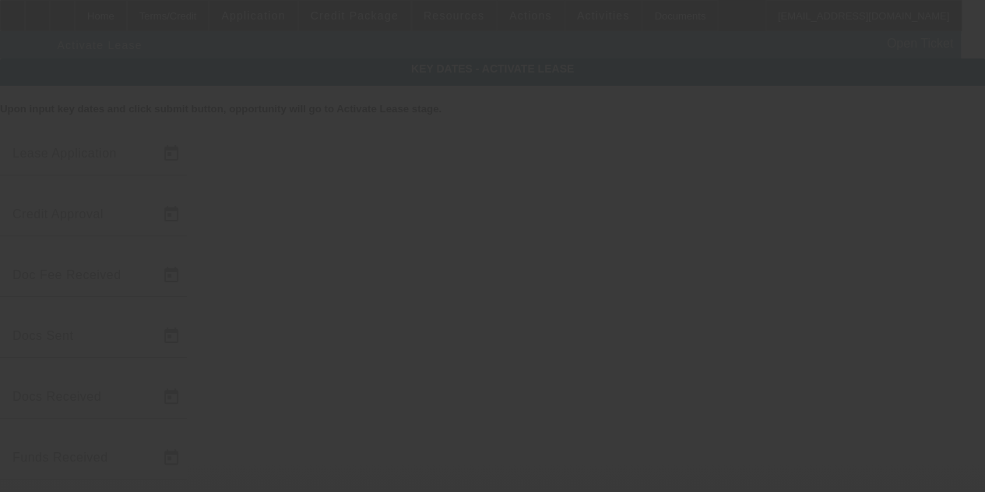
type input "8/5/2025"
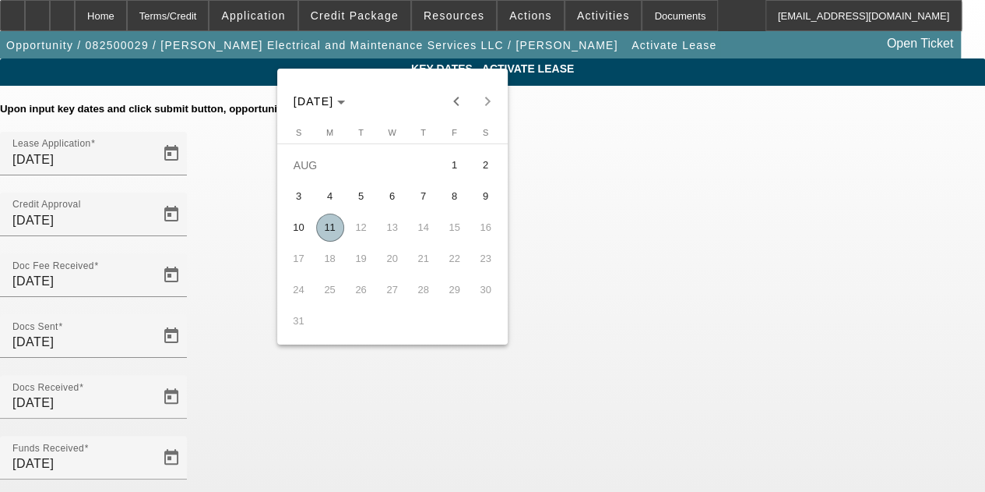
drag, startPoint x: 323, startPoint y: 227, endPoint x: 432, endPoint y: 281, distance: 121.2
click at [324, 226] on span "11" at bounding box center [330, 227] width 28 height 28
type input "8/11/2025"
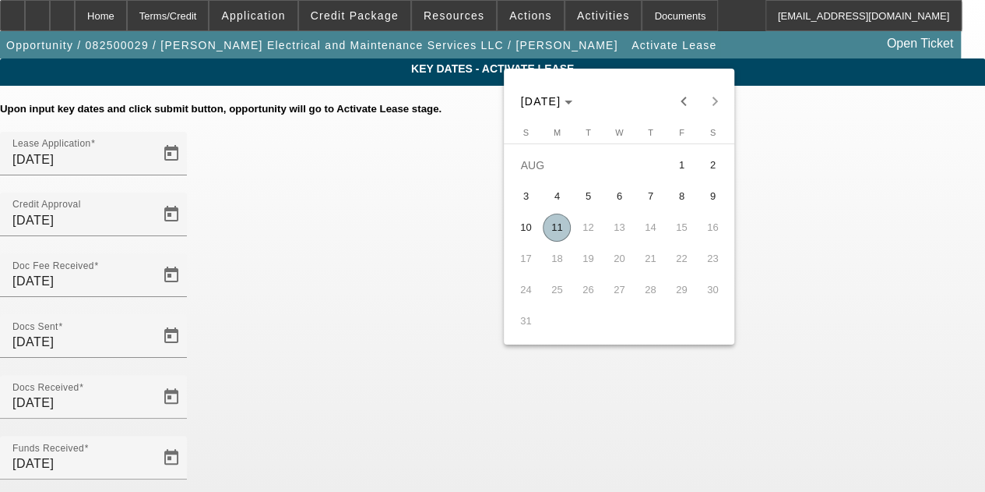
click at [560, 222] on span "11" at bounding box center [557, 227] width 28 height 28
type input "8/11/2025"
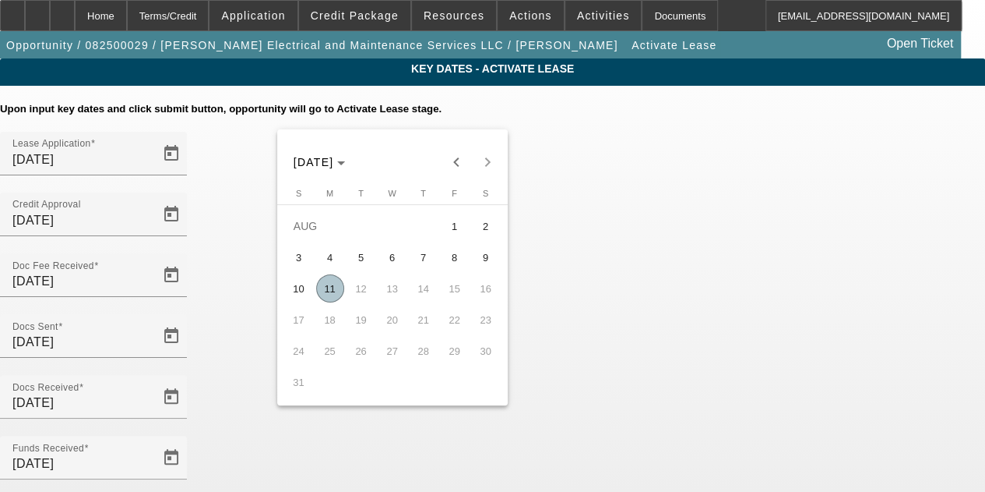
click at [323, 287] on span "11" at bounding box center [330, 288] width 28 height 28
type input "[DATE]"
type input "9/1/2025"
type input "10/1/2025"
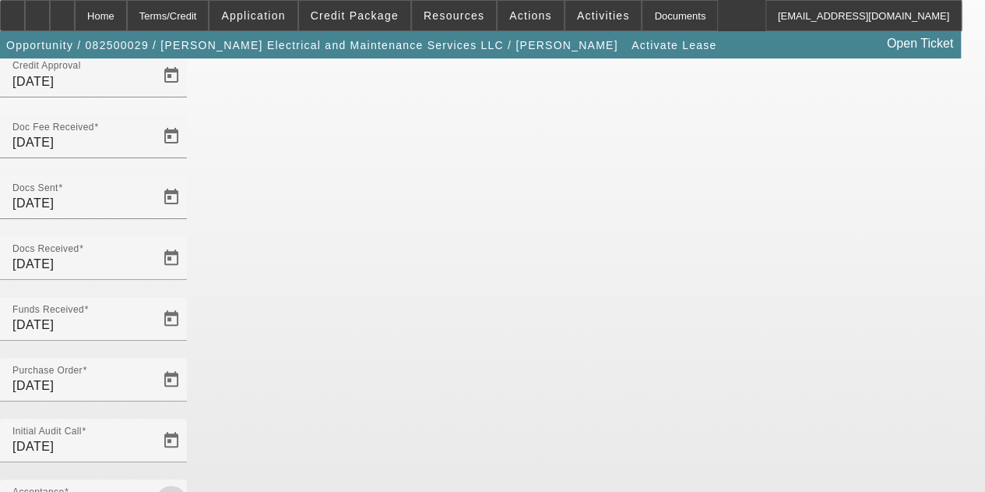
scroll to position [160, 0]
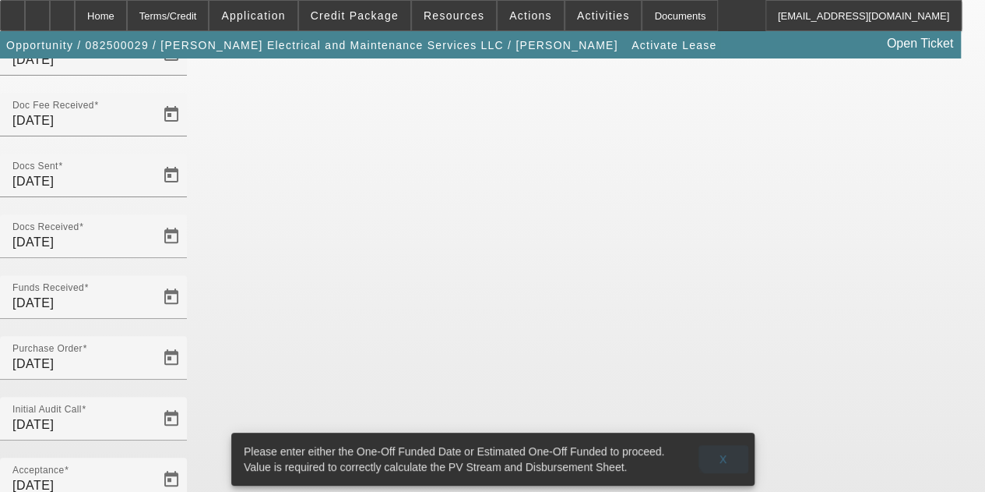
click at [729, 440] on span at bounding box center [724, 458] width 50 height 37
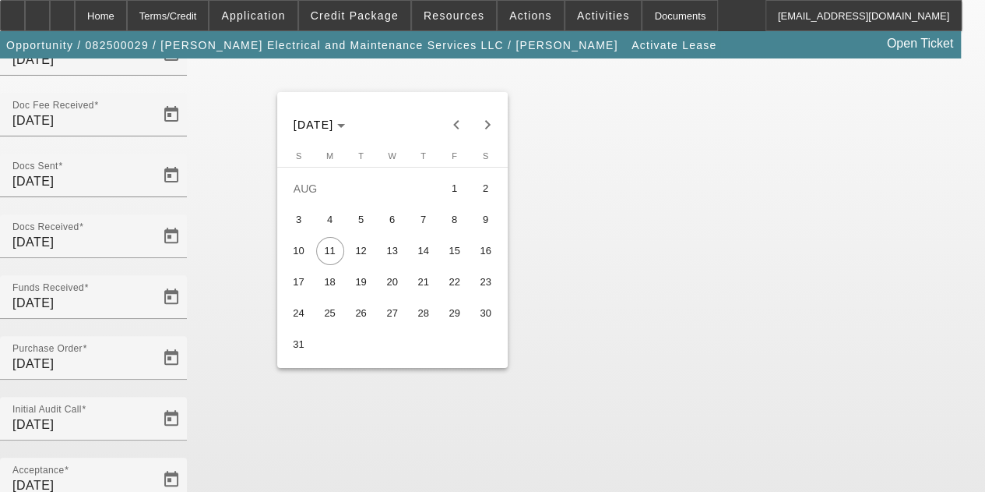
click at [418, 258] on span "14" at bounding box center [424, 251] width 28 height 28
type input "8/14/2025"
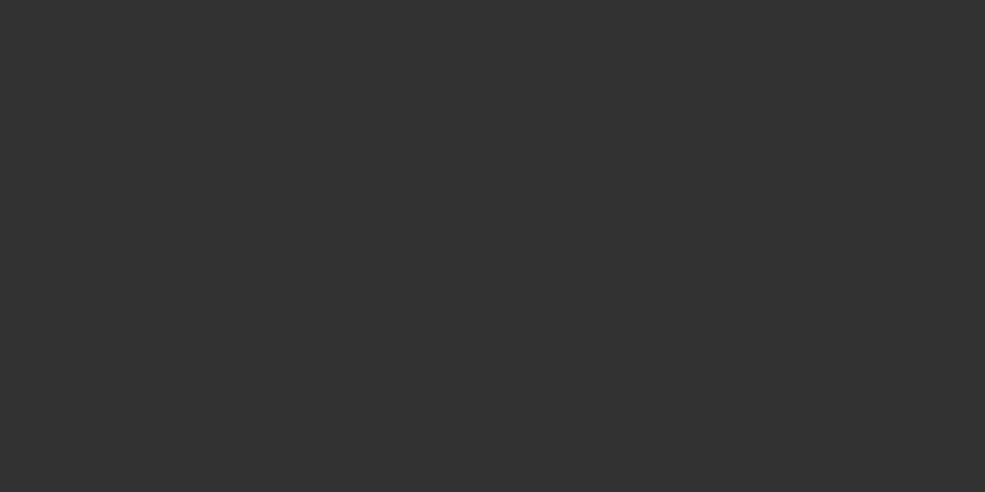
select select "4"
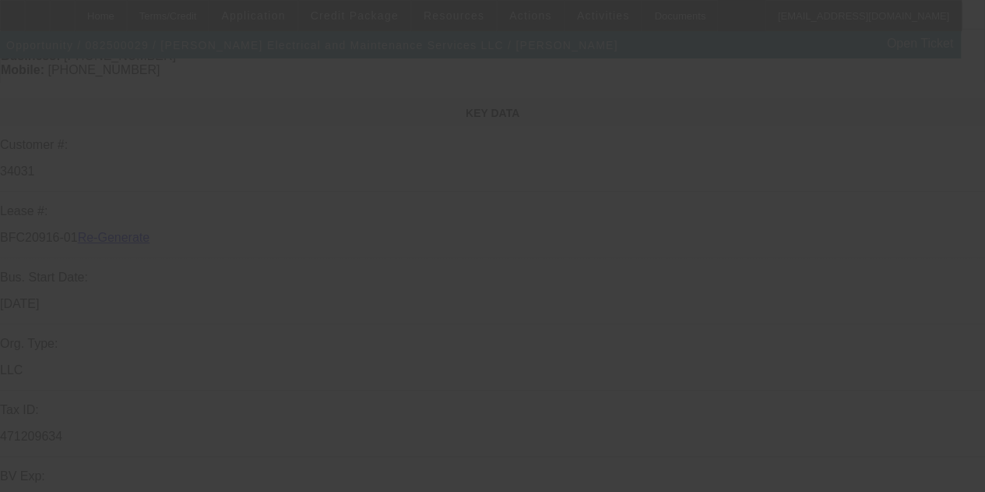
select select "0.1"
select select "2"
select select "0"
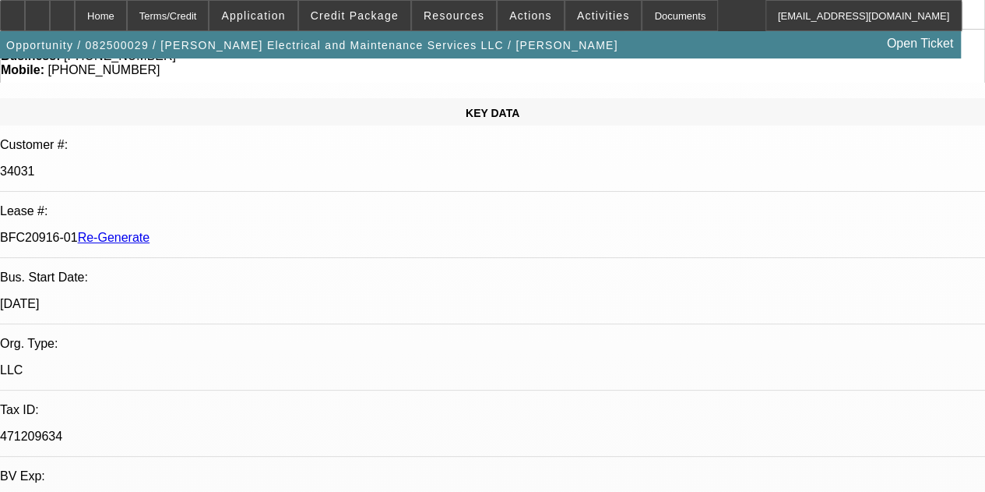
select select "6"
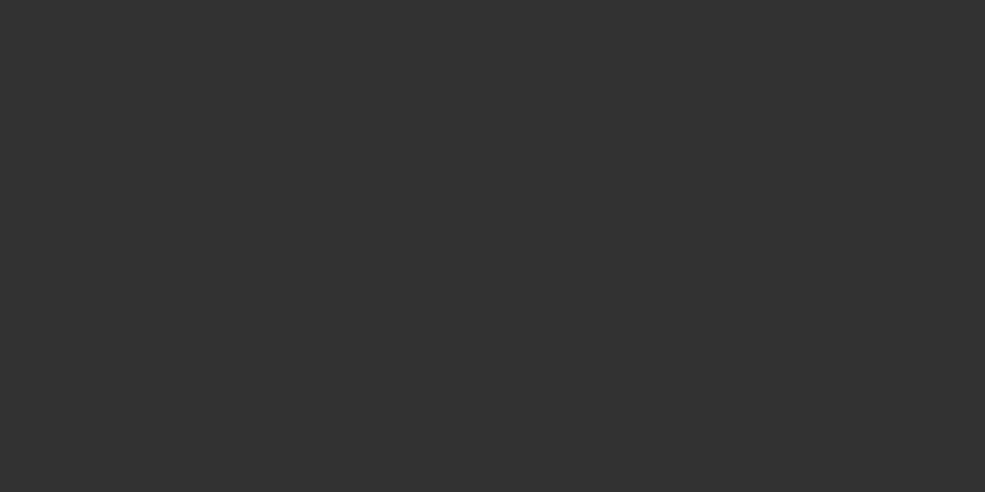
select select "3"
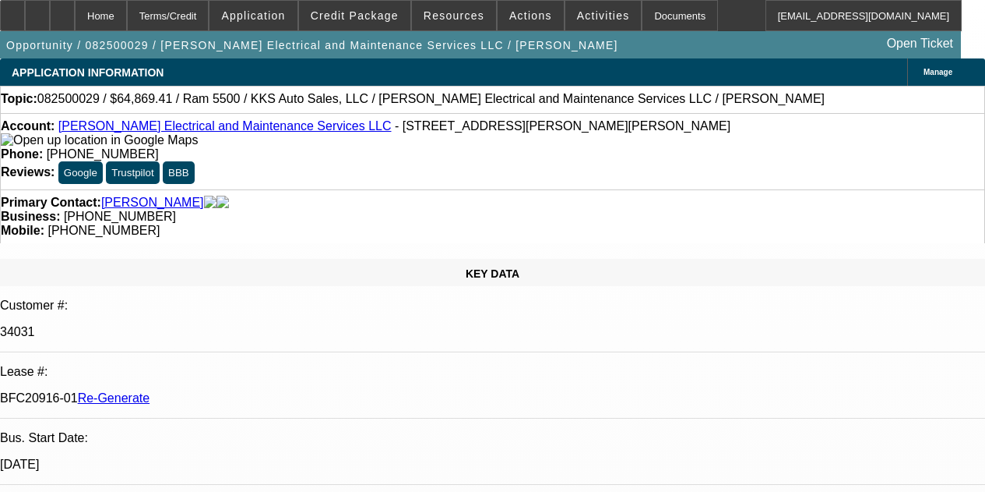
select select "0.1"
select select "2"
select select "0"
select select "6"
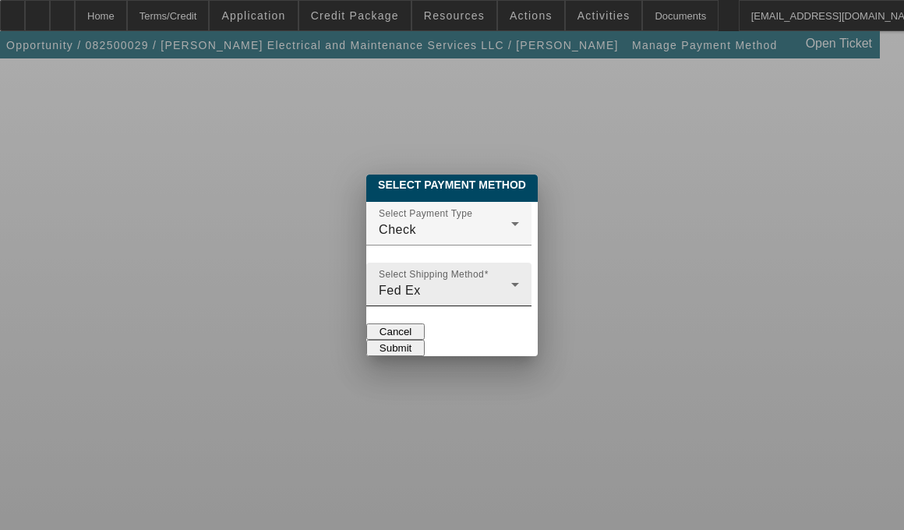
click at [519, 263] on div "Select Shipping Method Fed Ex" at bounding box center [449, 285] width 140 height 44
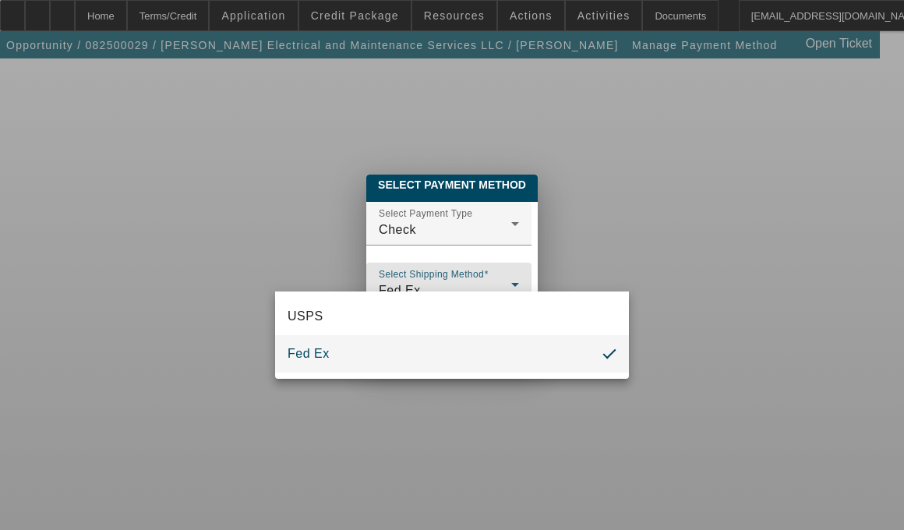
drag, startPoint x: 559, startPoint y: 247, endPoint x: 340, endPoint y: 218, distance: 220.8
click at [340, 218] on div at bounding box center [452, 265] width 904 height 530
click at [379, 220] on div "Check" at bounding box center [445, 229] width 132 height 19
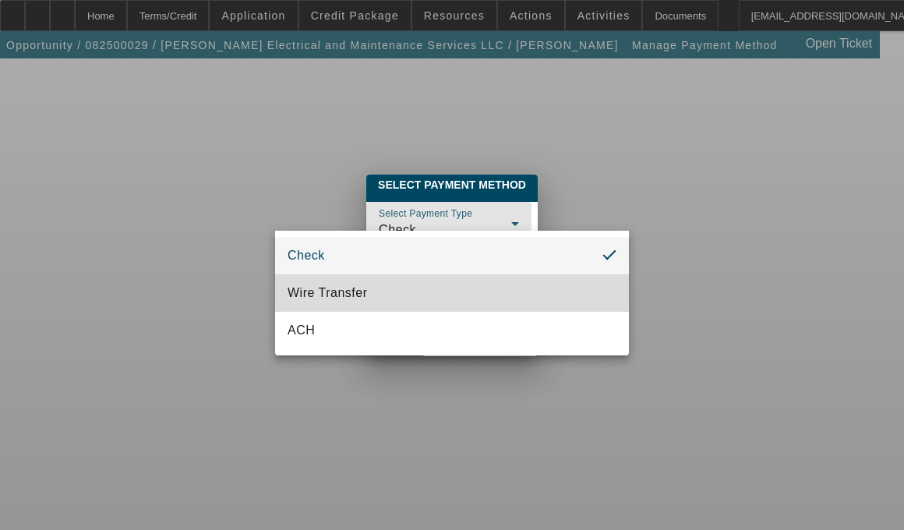
click at [345, 286] on span "Wire Transfer" at bounding box center [327, 293] width 80 height 19
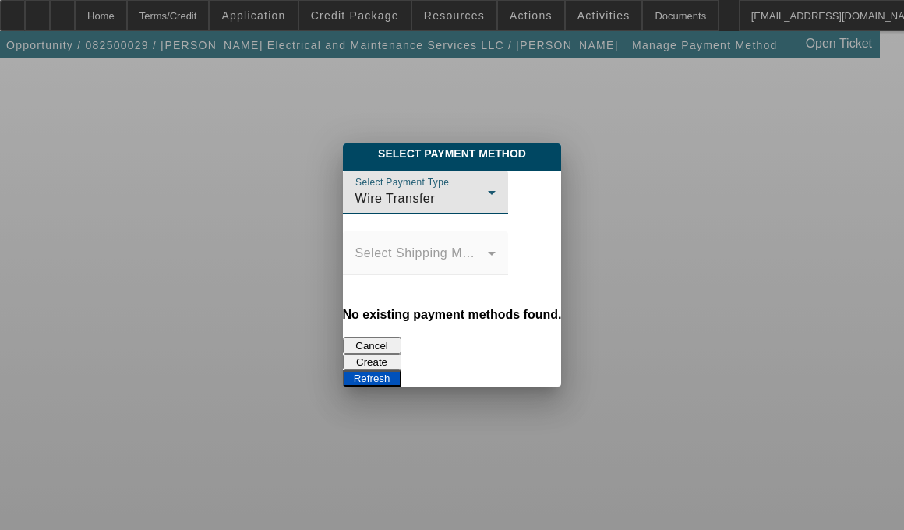
click at [401, 354] on button "Create" at bounding box center [372, 362] width 58 height 16
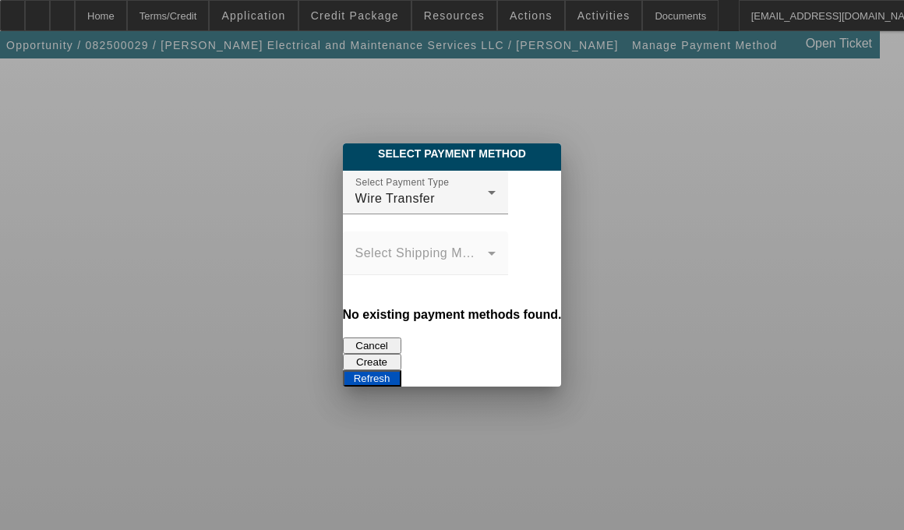
click at [401, 370] on button "Refresh" at bounding box center [372, 378] width 58 height 16
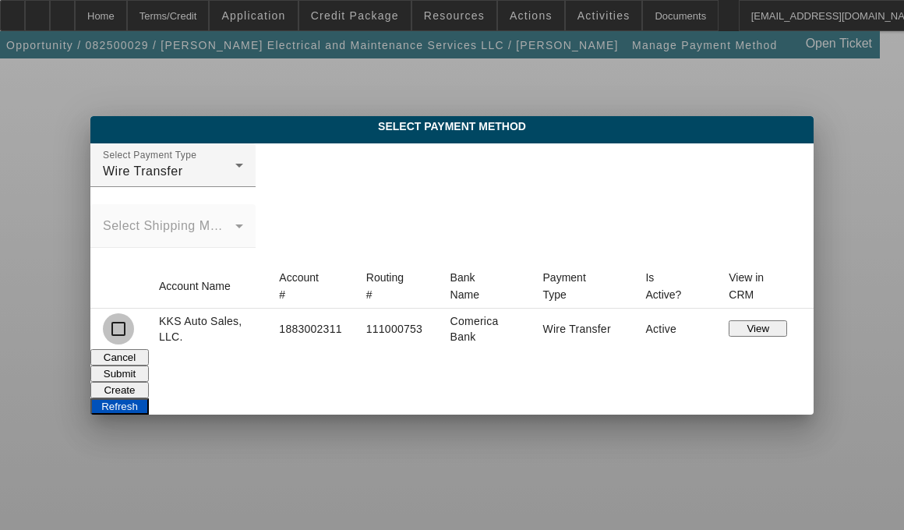
click at [134, 325] on input "checkbox" at bounding box center [118, 328] width 31 height 31
checkbox input "true"
click at [149, 365] on button "Submit" at bounding box center [119, 373] width 58 height 16
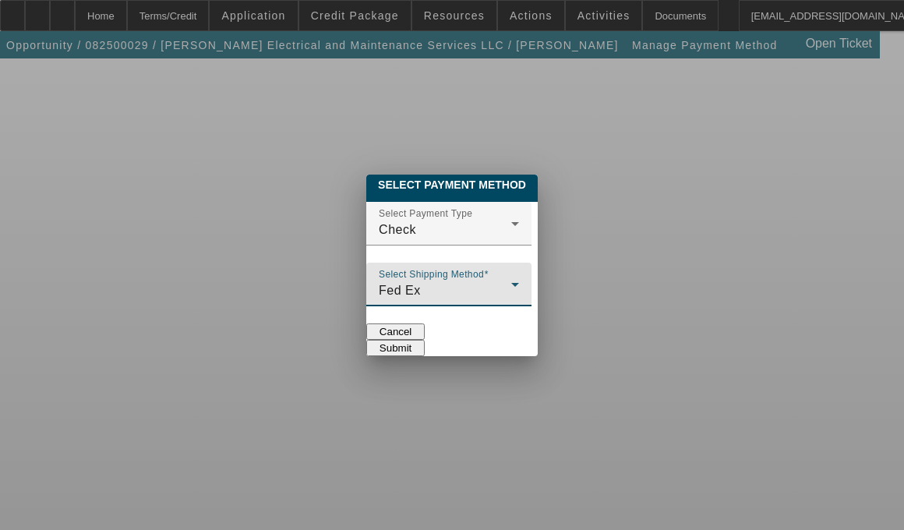
click at [524, 275] on icon at bounding box center [515, 284] width 19 height 19
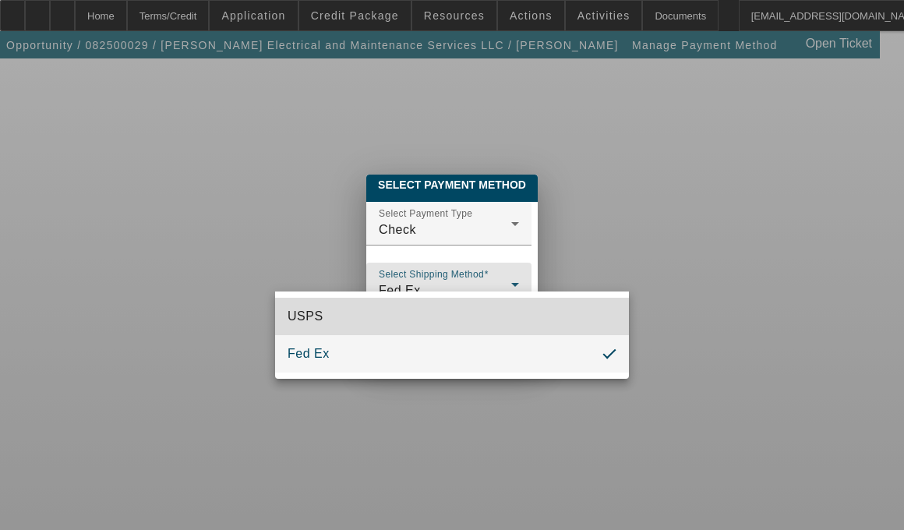
click at [315, 316] on span "USPS" at bounding box center [305, 316] width 36 height 19
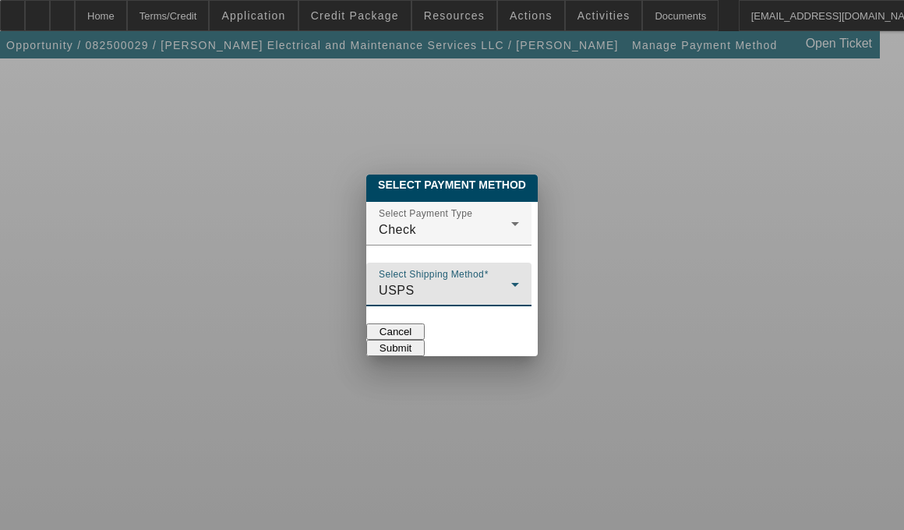
click at [425, 340] on button "Submit" at bounding box center [395, 348] width 58 height 16
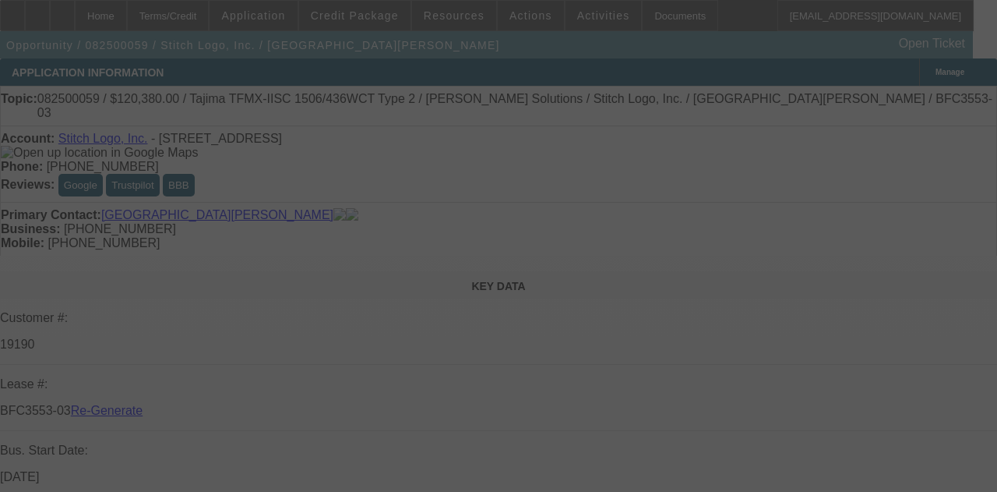
select select "3"
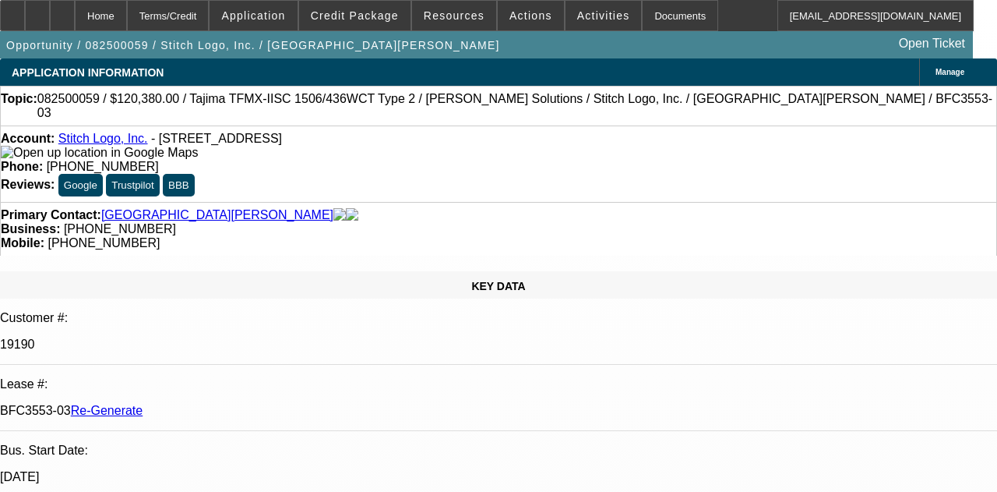
select select "0"
select select "2"
select select "0"
select select "2"
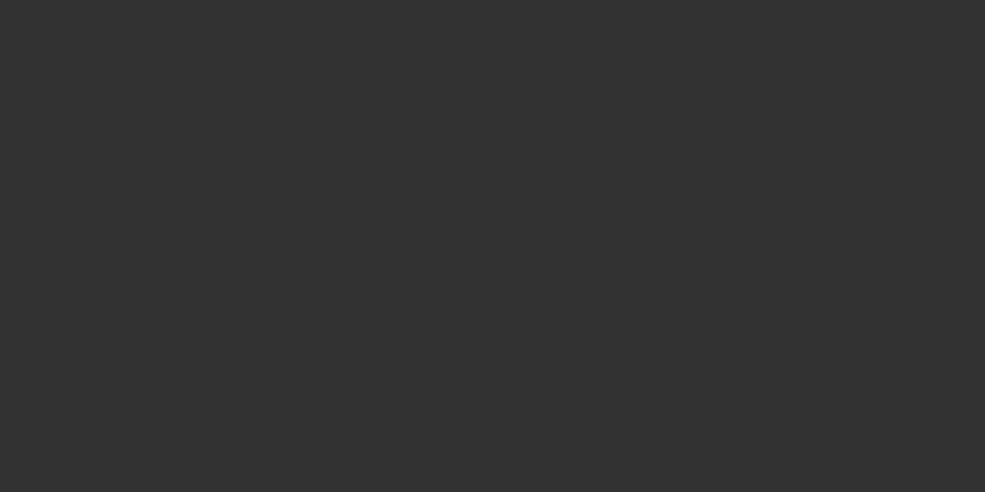
select select "3"
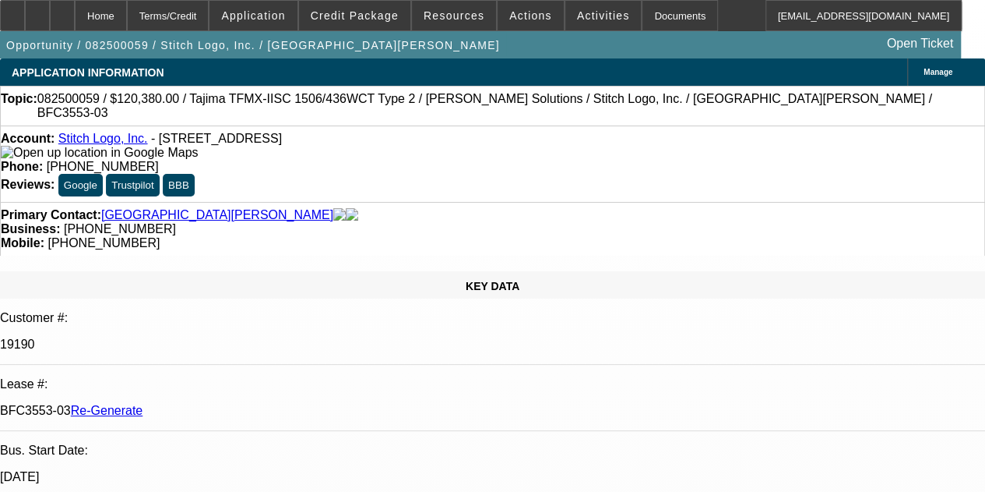
select select "0"
select select "2"
select select "0"
select select "2"
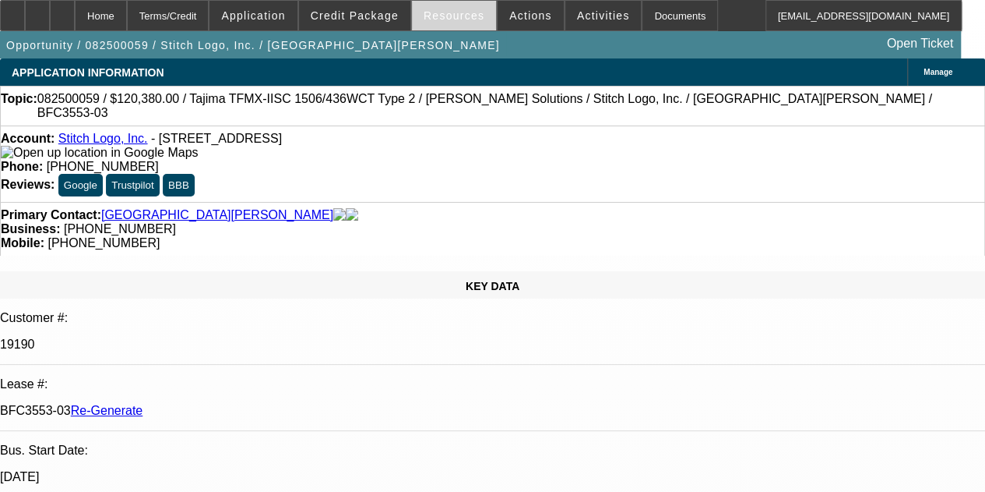
click at [435, 6] on span at bounding box center [454, 15] width 84 height 37
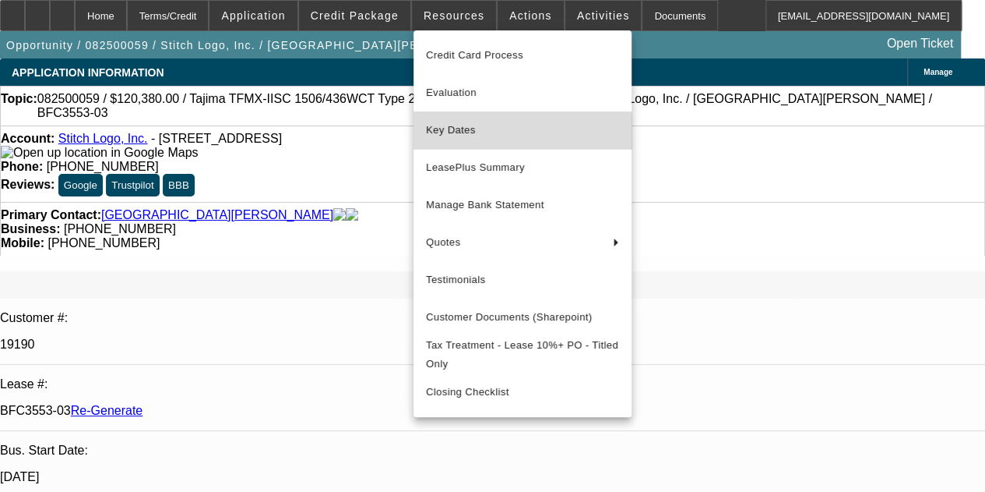
click at [449, 133] on span "Key Dates" at bounding box center [522, 130] width 193 height 19
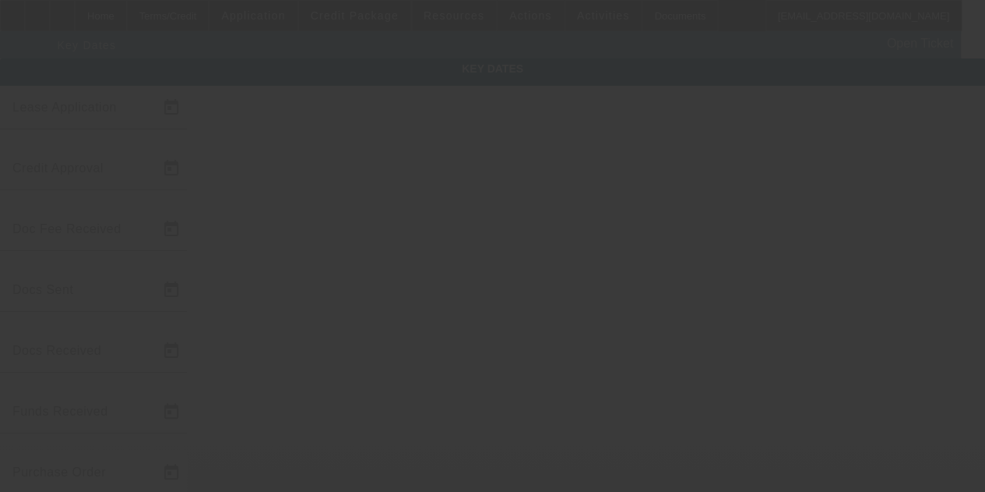
type input "8/5/2025"
type input "8/6/2025"
type input "8/7/2025"
type input "8/11/2025"
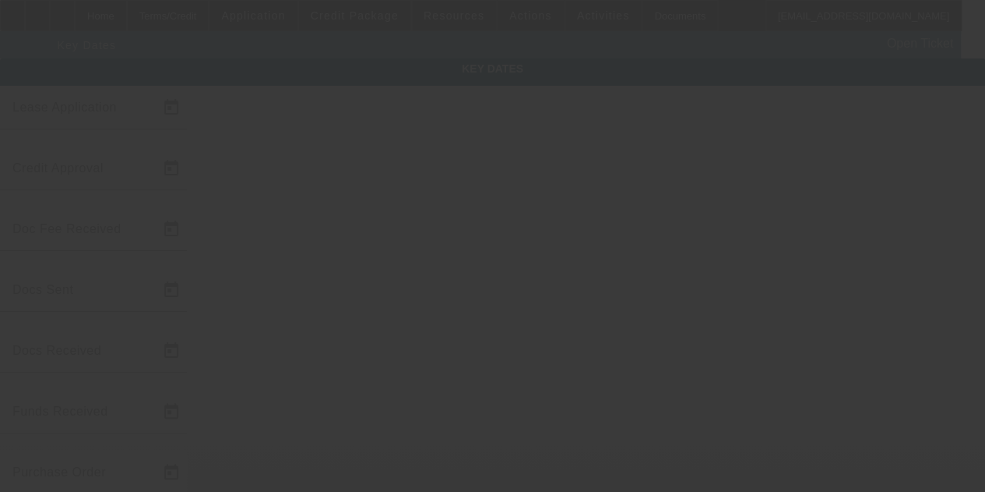
type input "8/11/2025"
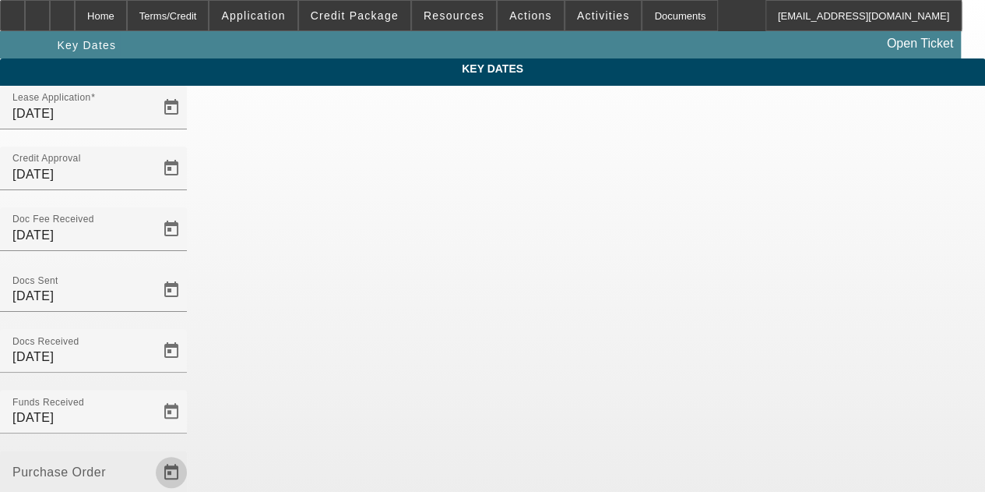
click at [190, 453] on span "Open calendar" at bounding box center [171, 471] width 37 height 37
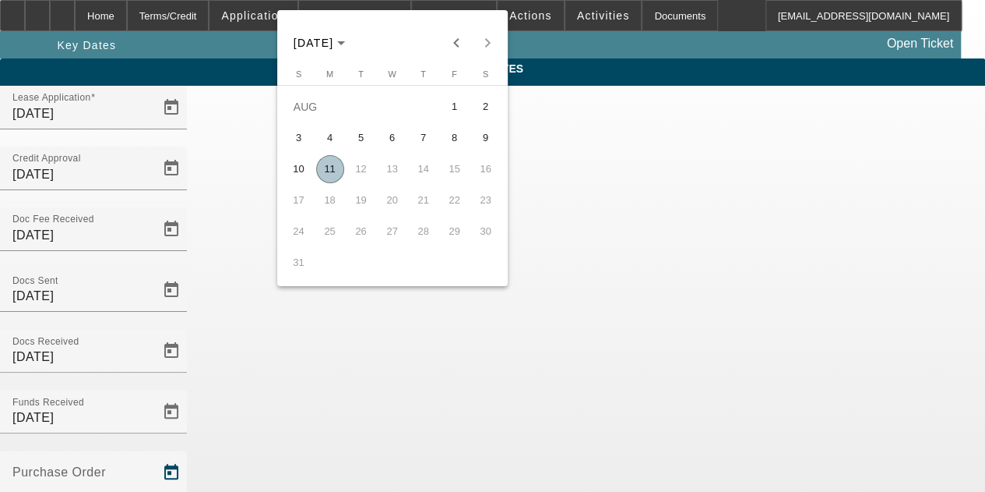
click at [333, 173] on span "11" at bounding box center [330, 169] width 28 height 28
type input "[DATE]"
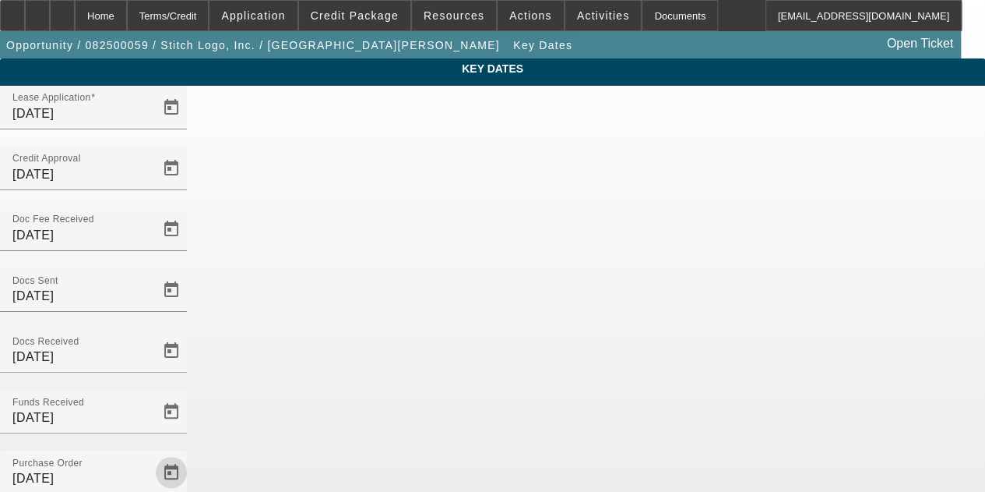
scroll to position [101, 0]
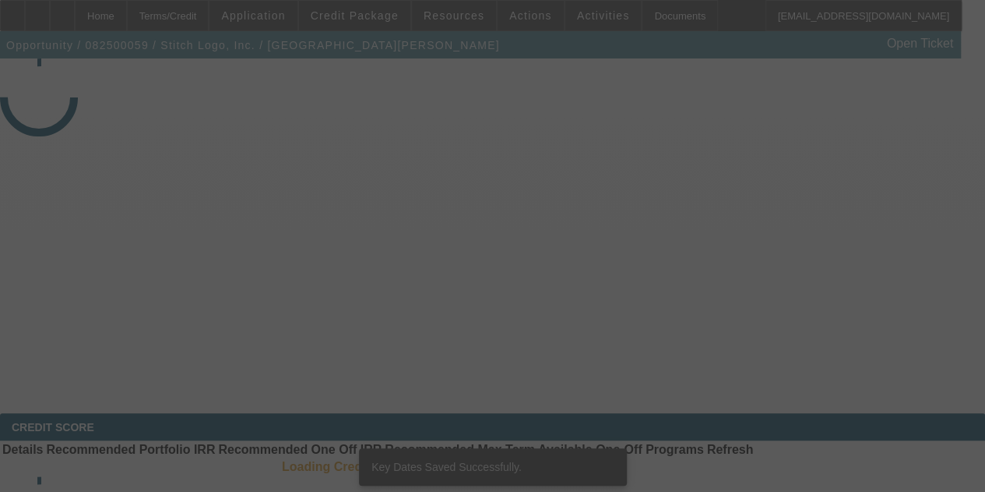
select select "3"
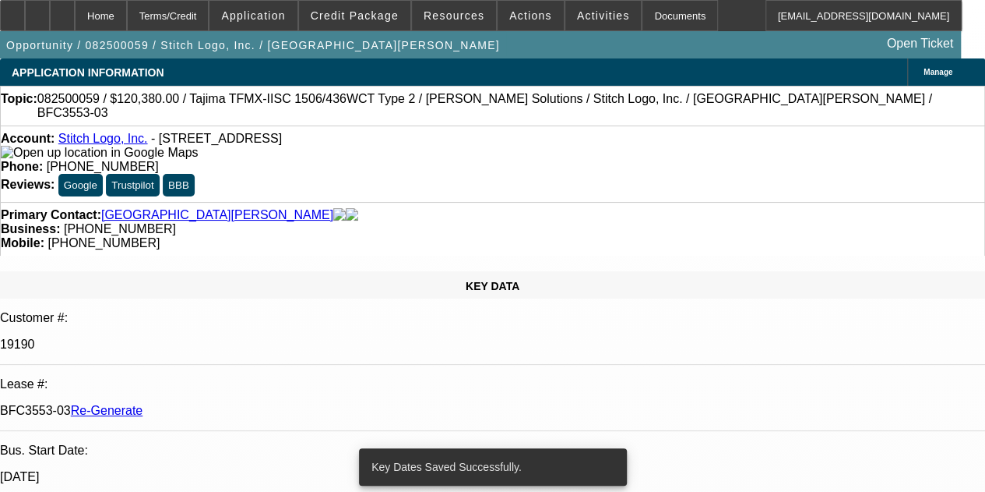
select select "0"
select select "2"
select select "0"
select select "2"
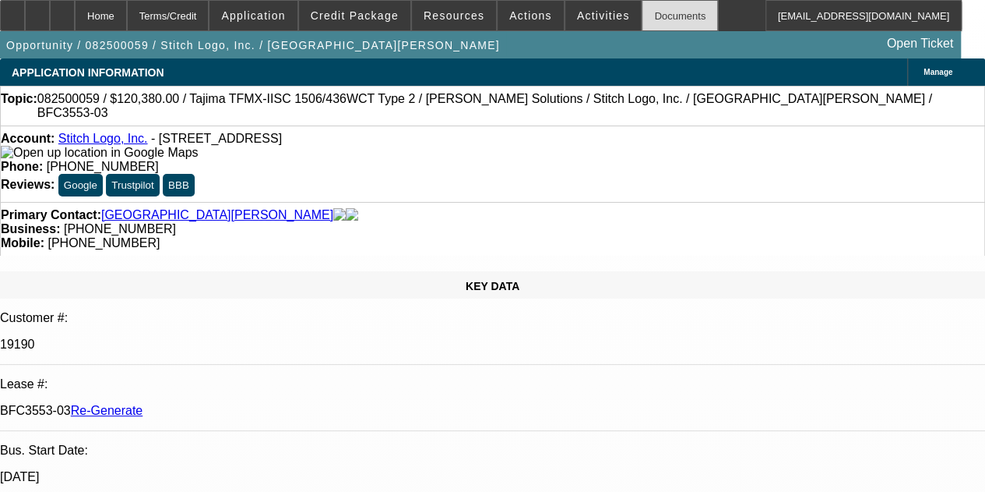
click at [661, 9] on div "Documents" at bounding box center [680, 15] width 76 height 31
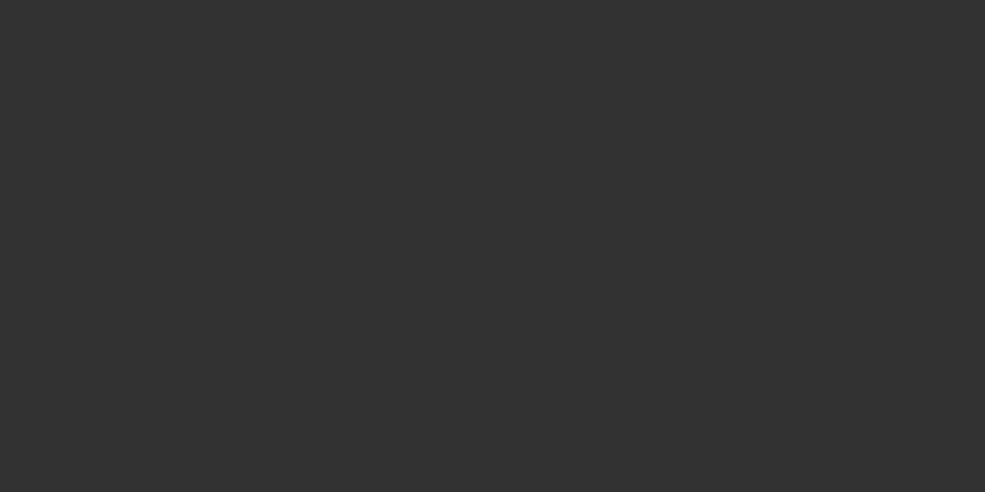
select select "3"
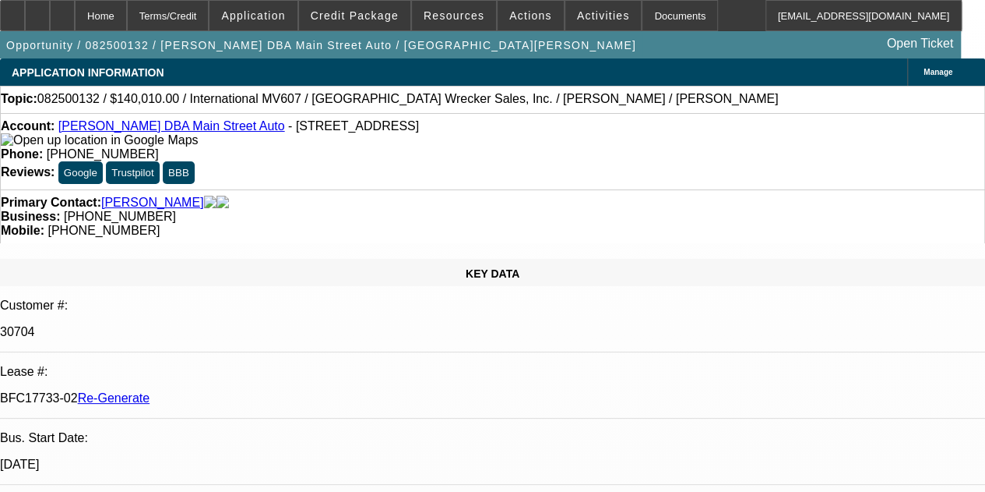
select select "0"
select select "2"
select select "0"
select select "6"
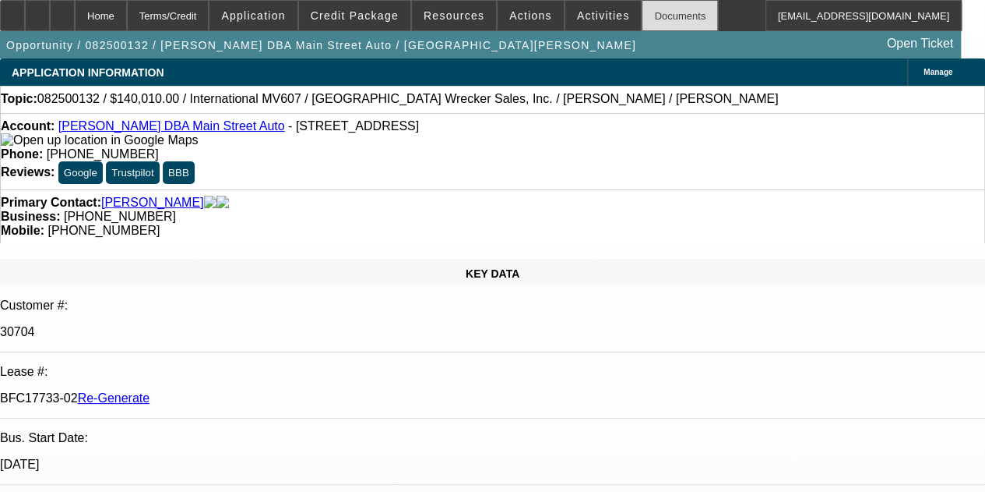
click at [644, 26] on div "Documents" at bounding box center [680, 15] width 76 height 31
click at [577, 12] on span "Activities" at bounding box center [603, 15] width 53 height 12
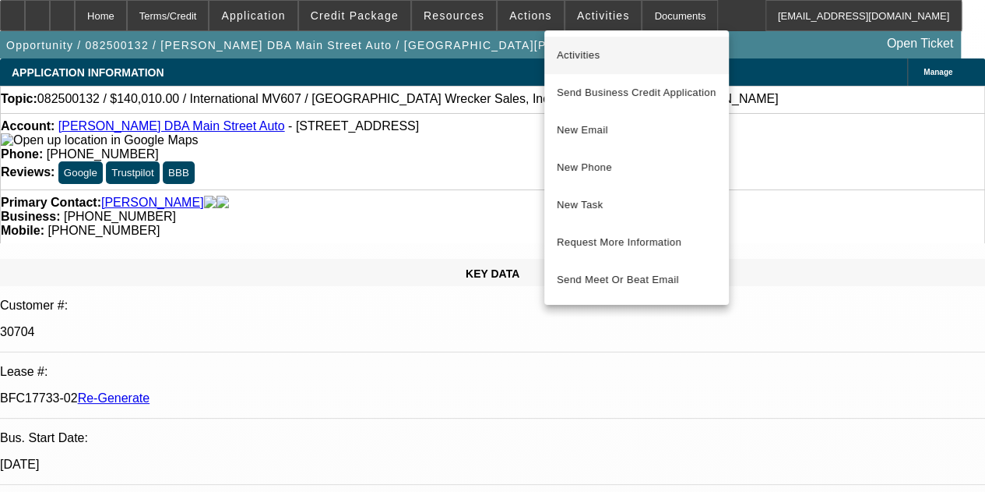
click at [581, 49] on span "Activities" at bounding box center [637, 55] width 160 height 19
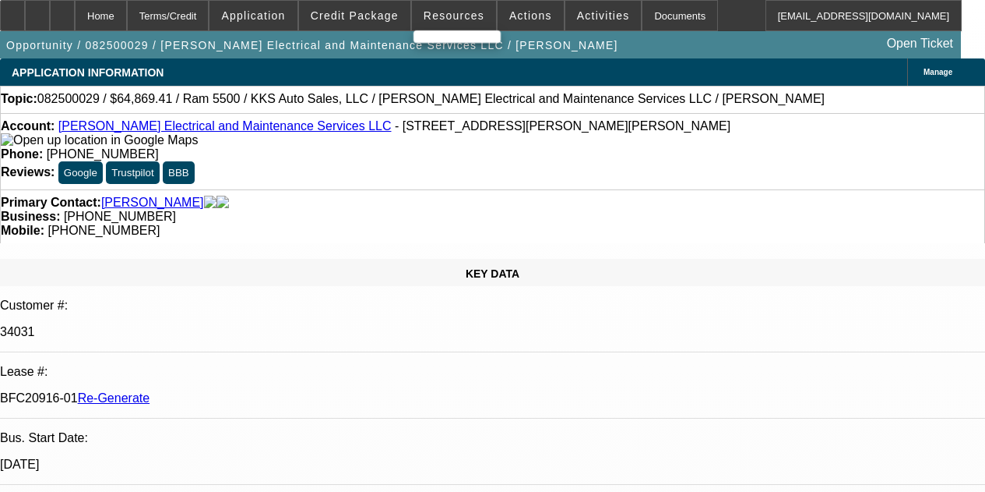
select select "4"
select select "0.1"
select select "2"
select select "0"
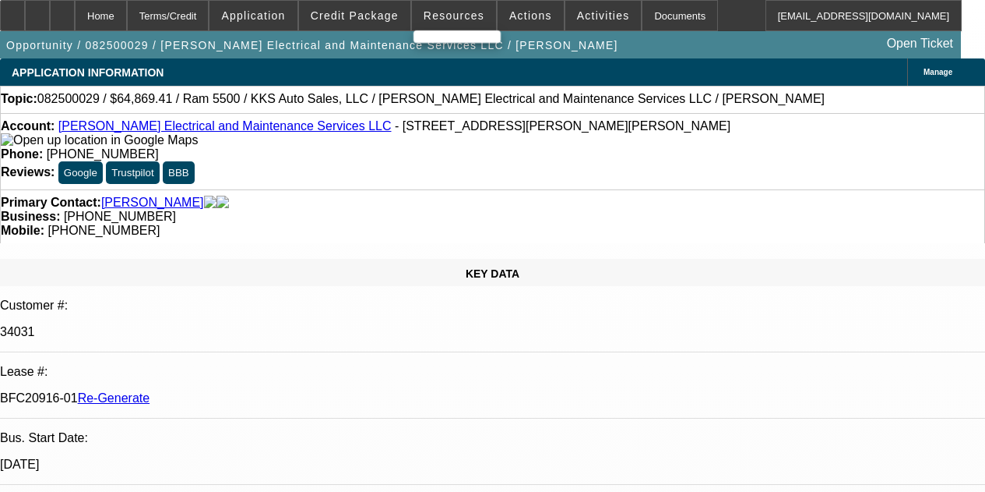
select select "6"
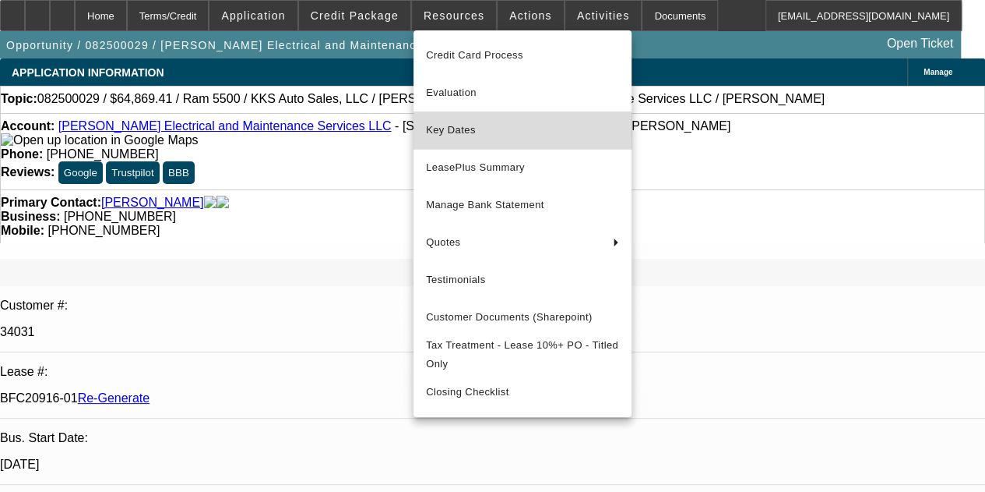
click at [444, 134] on span "Key Dates" at bounding box center [522, 130] width 193 height 19
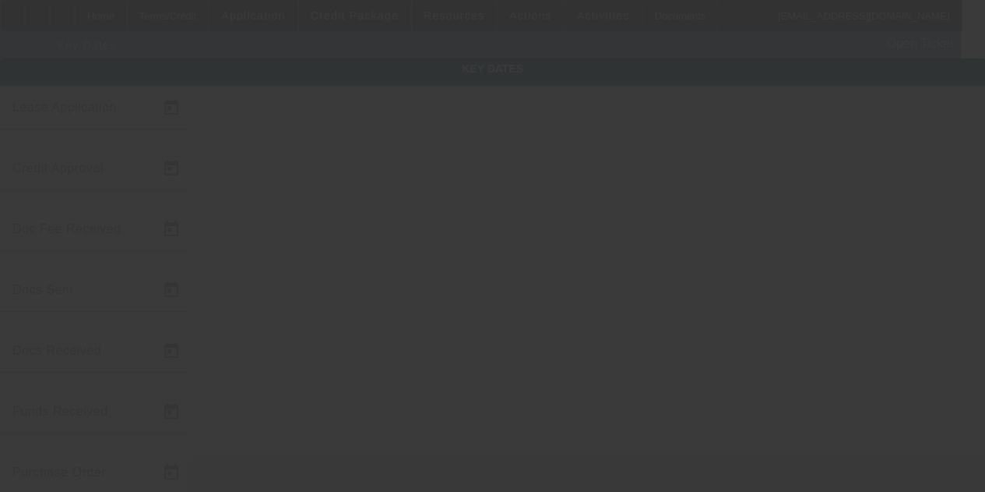
type input "8/4/2025"
type input "8/5/2025"
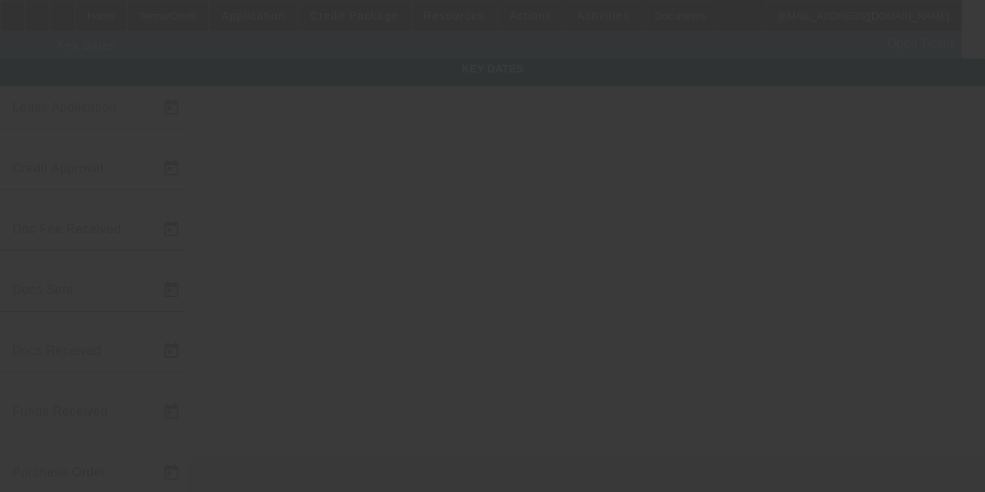
type input "8/5/2025"
type input "8/11/2025"
type input "9/1/2025"
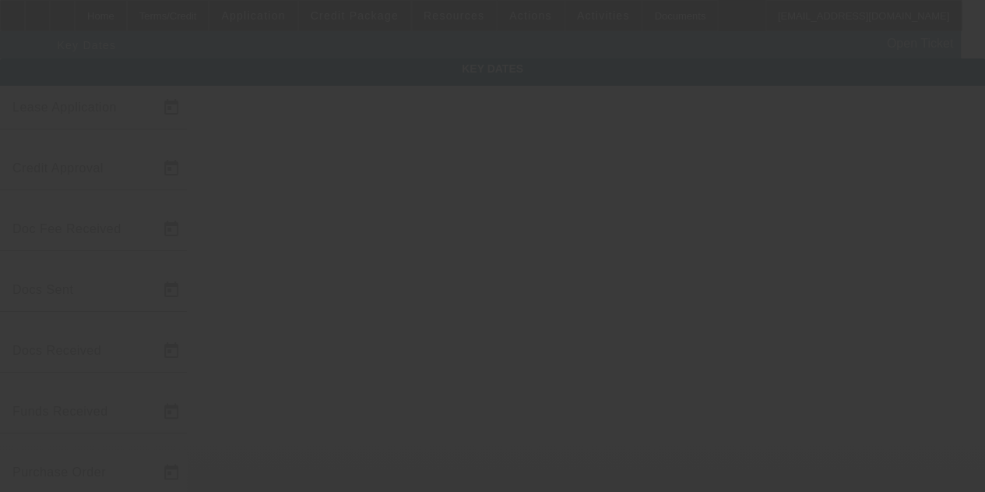
type input "10/1/2025"
type input "8/14/2025"
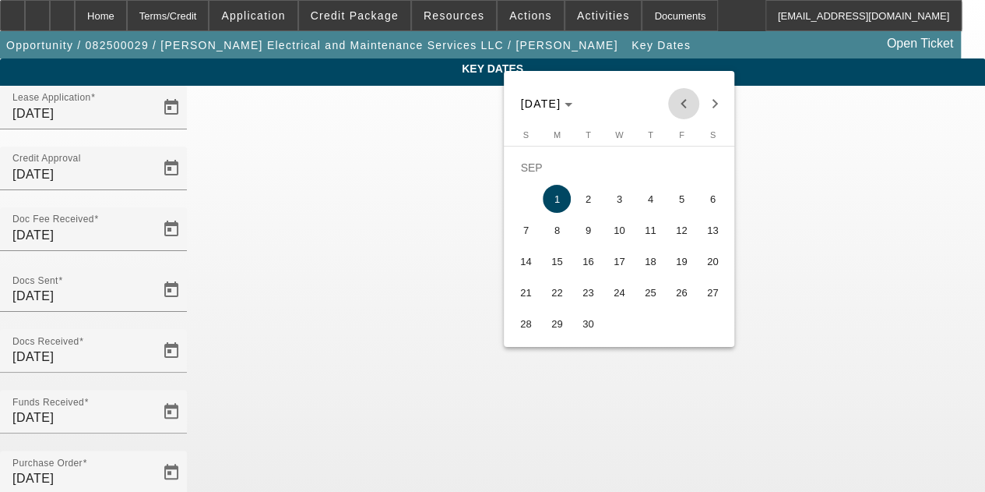
click at [688, 104] on span "Previous month" at bounding box center [683, 103] width 31 height 31
click at [675, 230] on span "15" at bounding box center [682, 230] width 28 height 28
type input "8/15/2025"
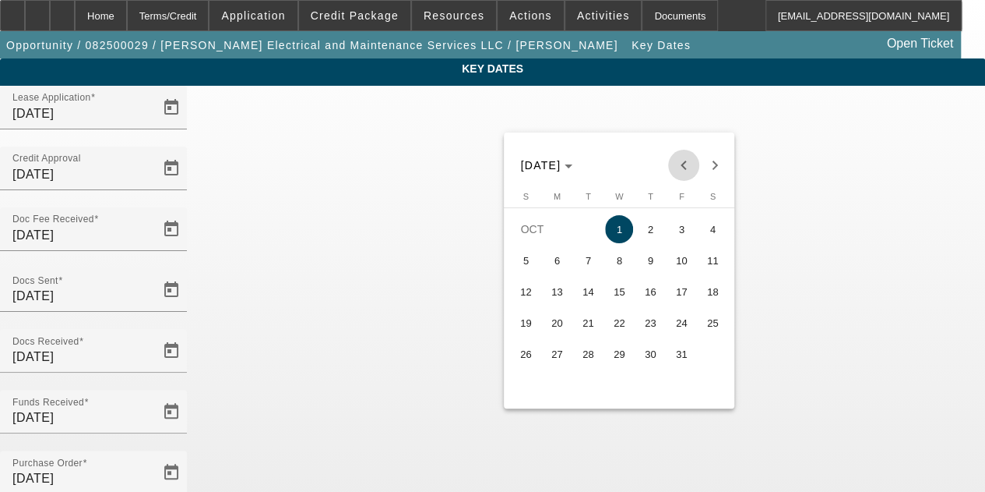
click at [688, 164] on span "Previous month" at bounding box center [683, 165] width 31 height 31
click at [553, 328] on span "15" at bounding box center [557, 322] width 28 height 28
type input "9/15/2025"
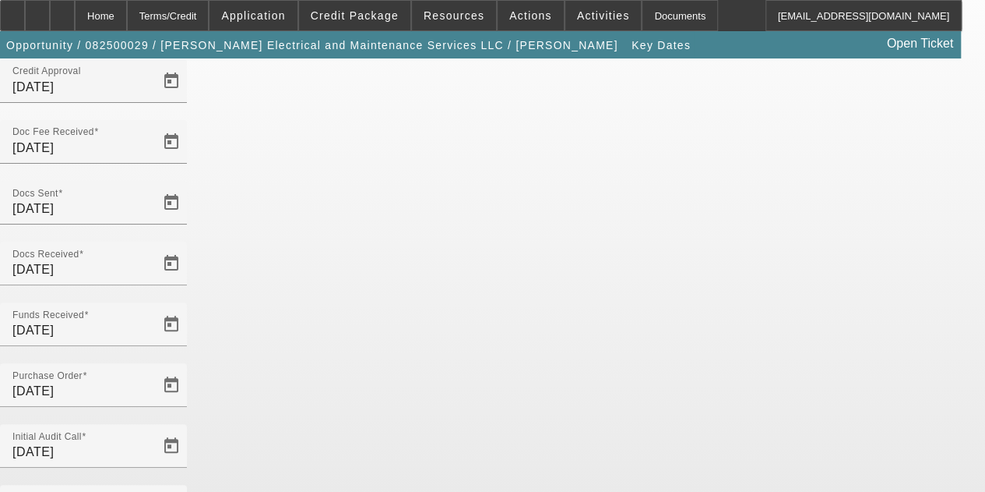
scroll to position [101, 0]
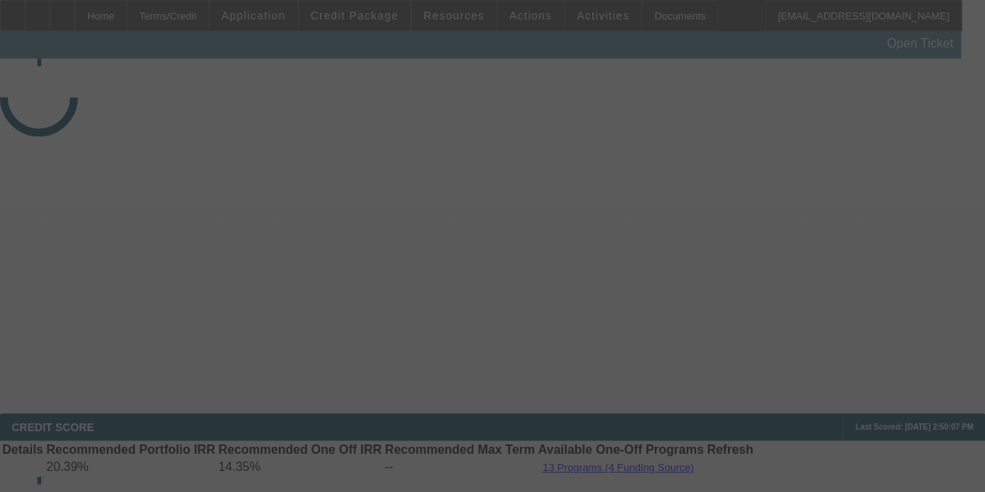
select select "4"
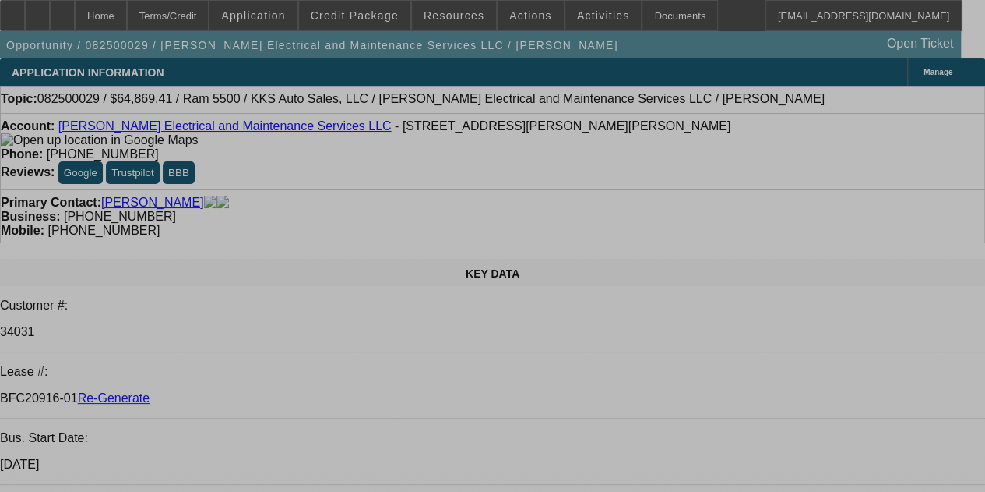
select select "0.1"
select select "2"
select select "0"
select select "6"
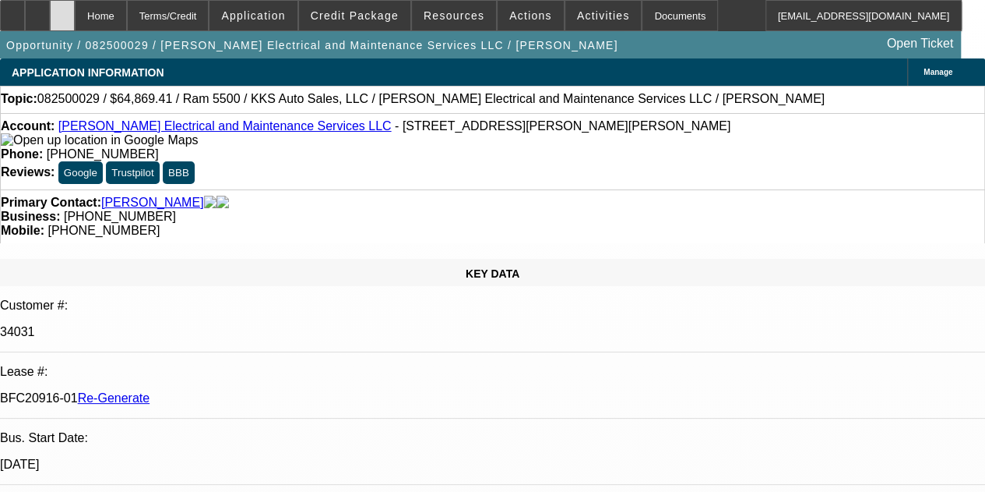
click at [62, 10] on icon at bounding box center [62, 10] width 0 height 0
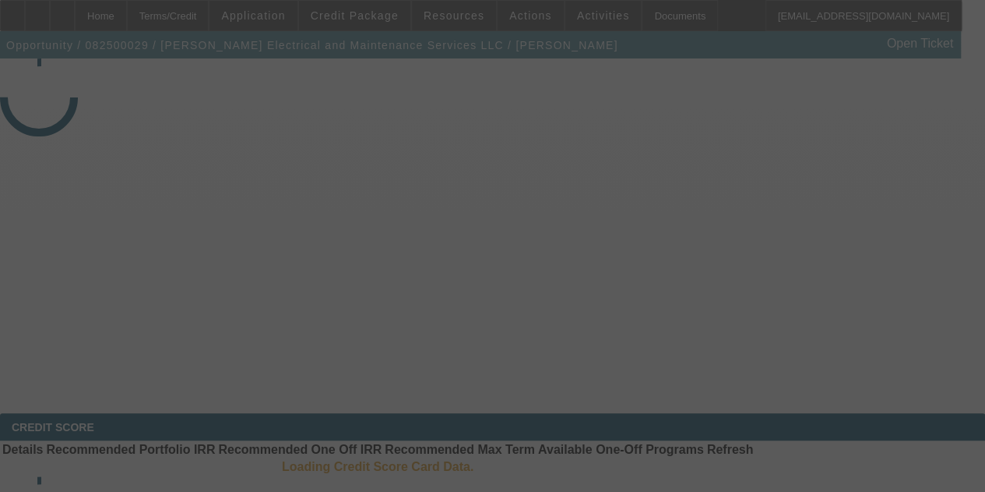
select select "4"
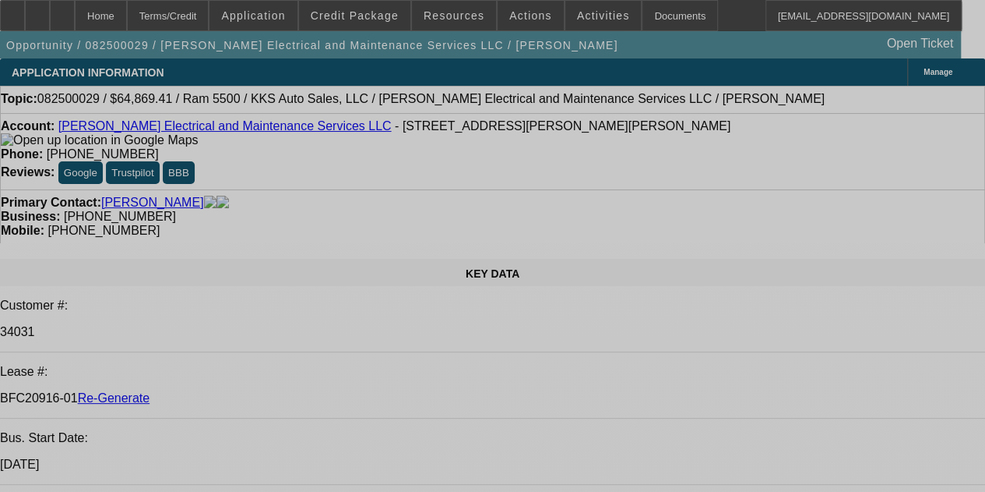
select select "0.1"
select select "2"
select select "0"
select select "6"
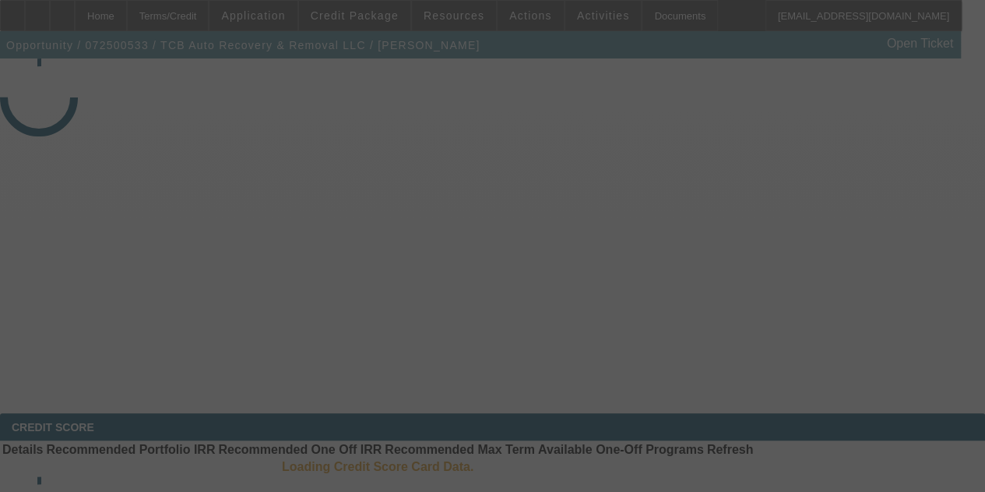
select select "4"
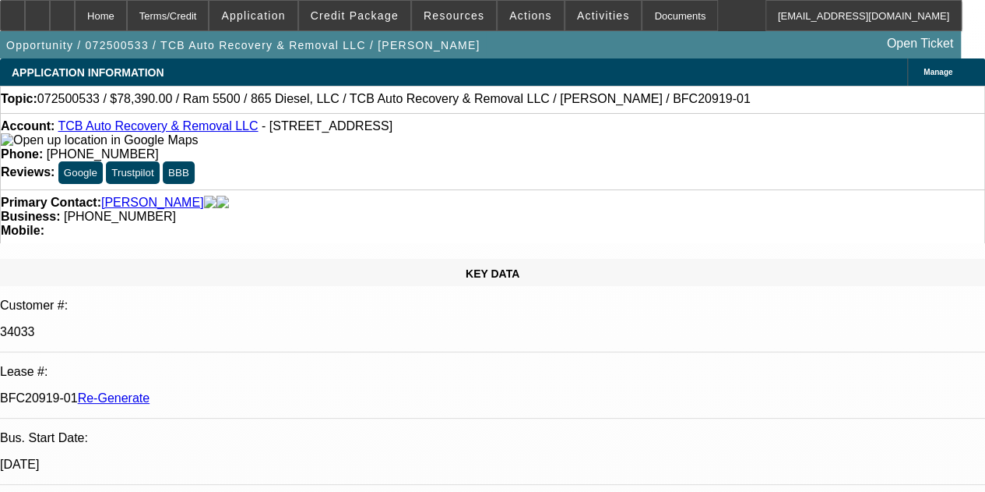
select select "0.1"
select select "0"
select select "2"
select select "0"
select select "6"
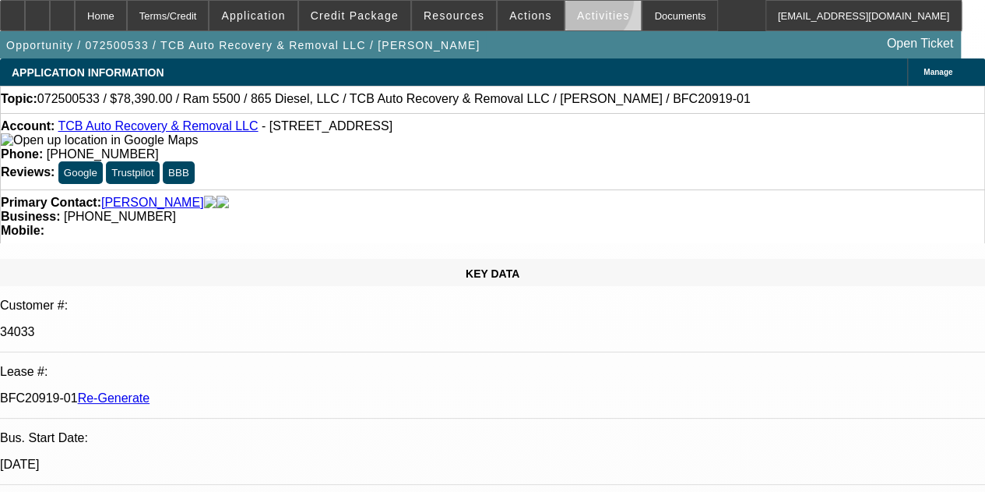
click at [566, 3] on span at bounding box center [604, 15] width 76 height 37
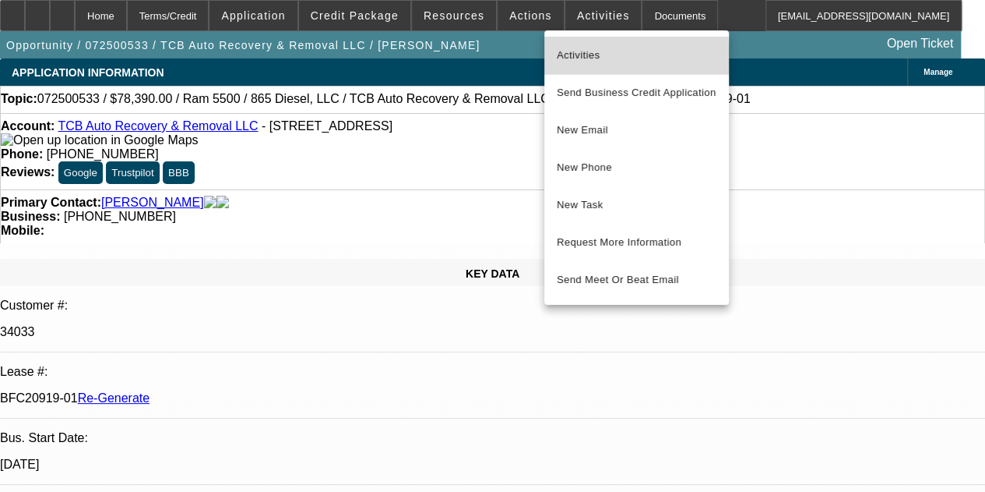
click at [581, 57] on span "Activities" at bounding box center [637, 55] width 160 height 19
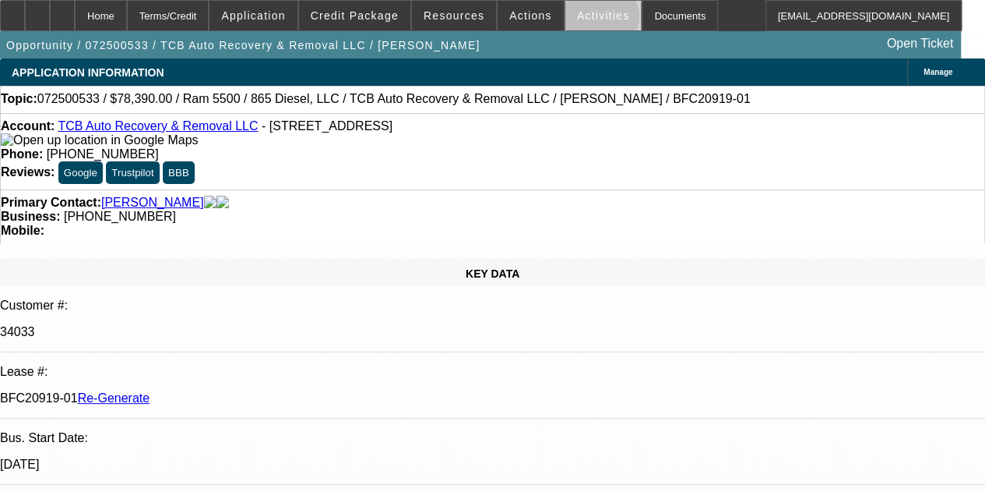
click at [580, 20] on span "Activities" at bounding box center [603, 15] width 53 height 12
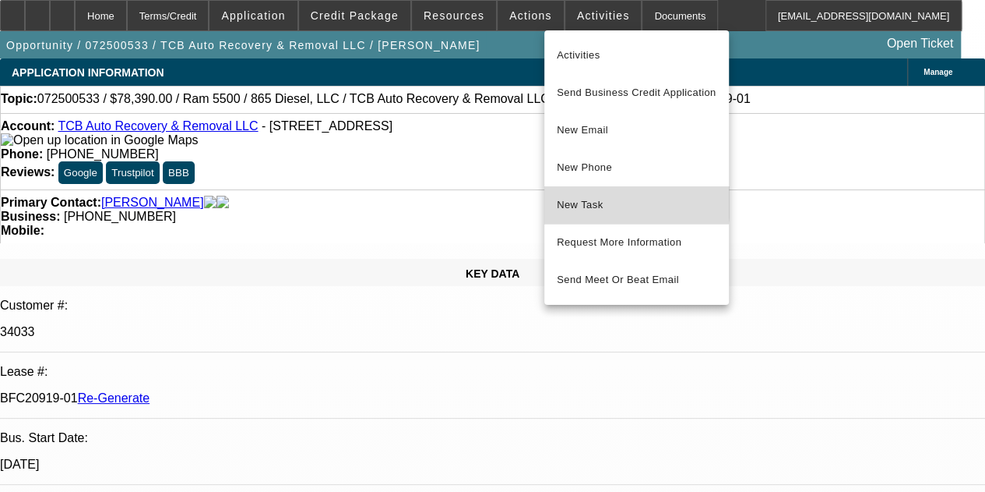
click at [576, 199] on span "New Task" at bounding box center [637, 205] width 160 height 19
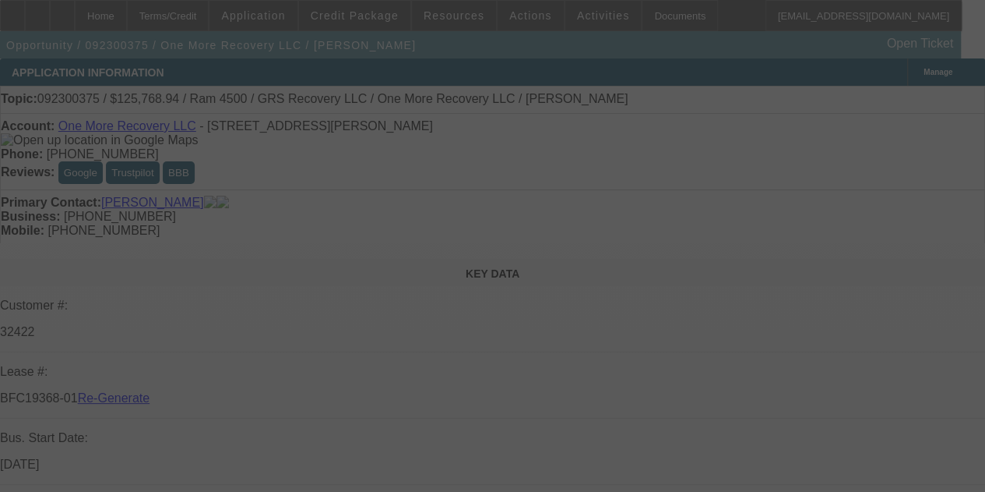
select select "4"
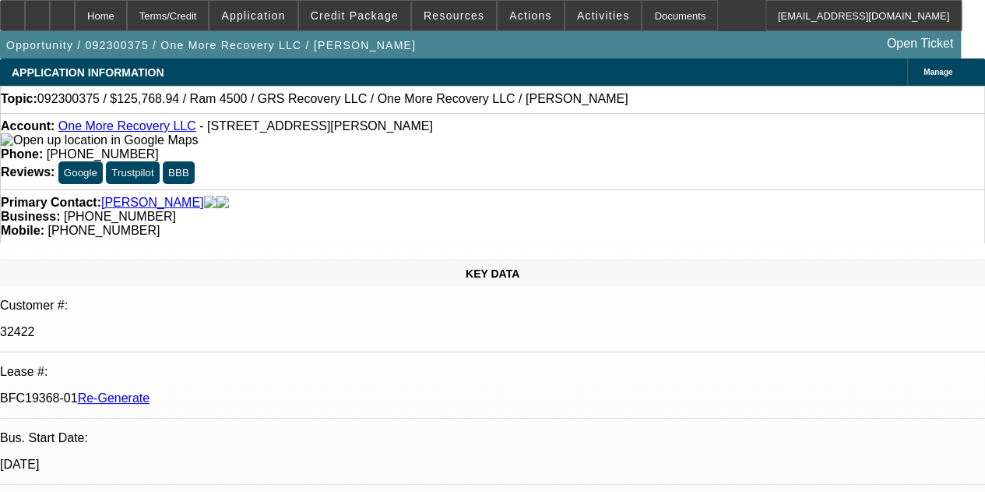
select select "0"
select select "2"
select select "0"
select select "6"
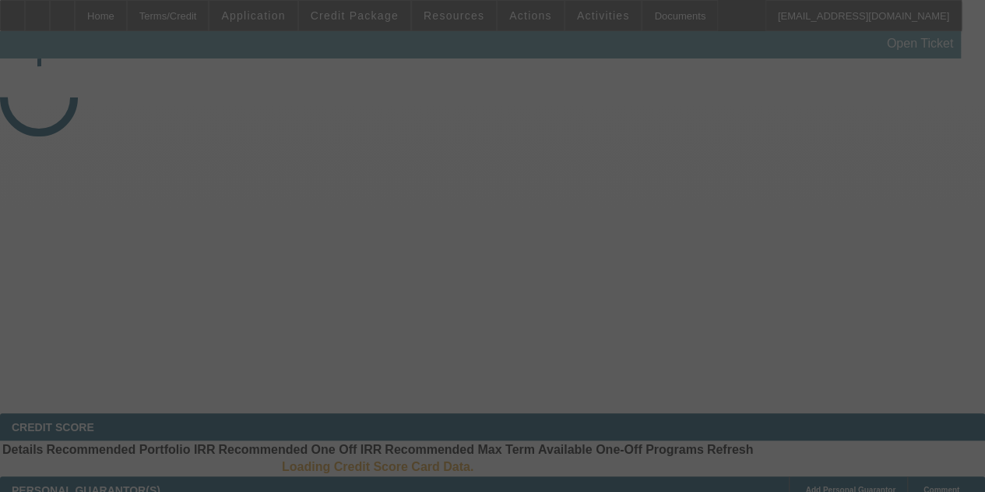
select select "4"
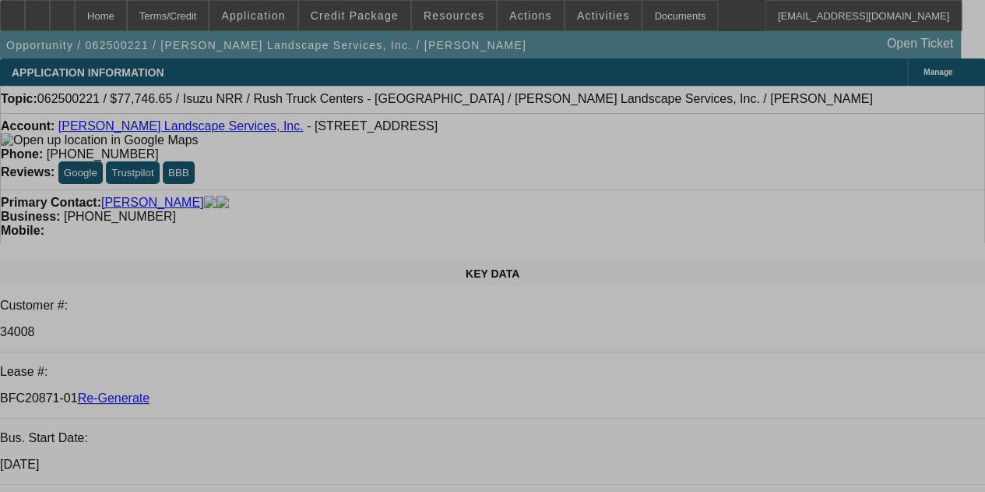
select select "0"
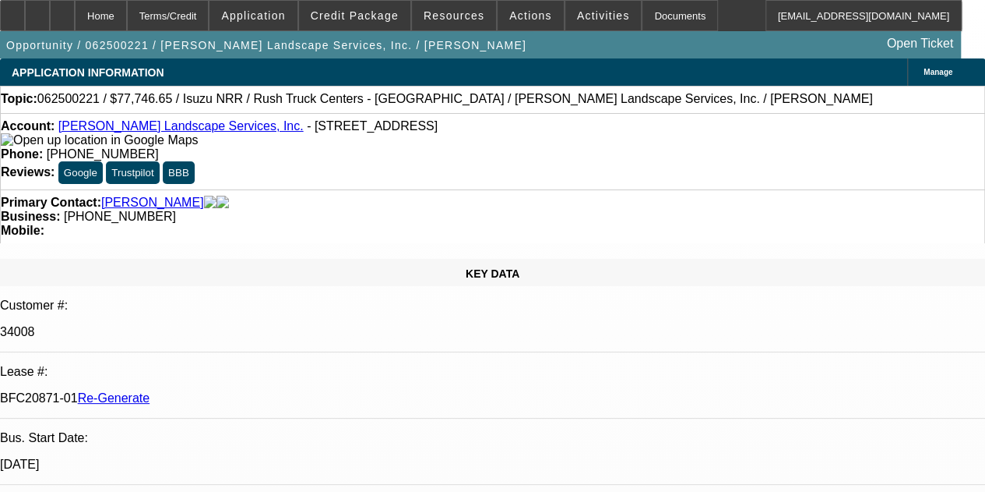
select select "3"
select select "0"
select select "6"
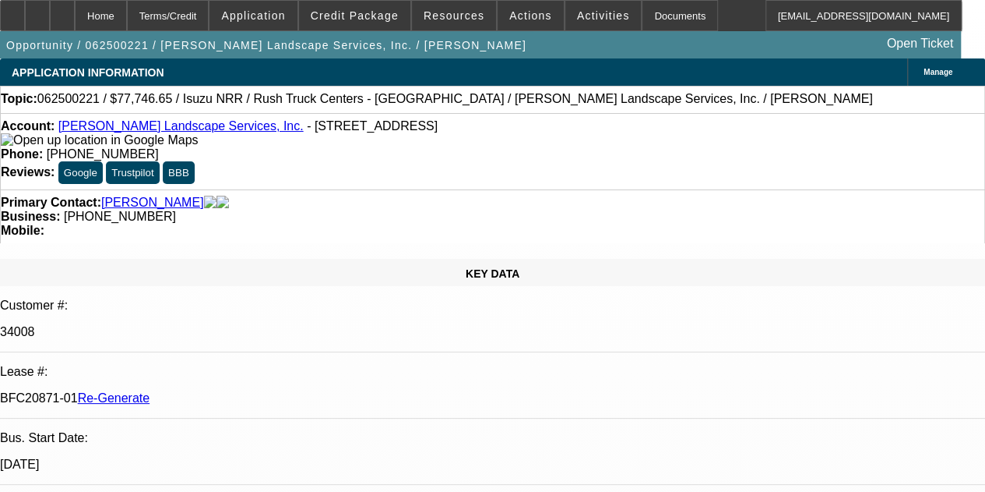
drag, startPoint x: 640, startPoint y: 9, endPoint x: 630, endPoint y: 9, distance: 10.1
click at [642, 9] on div "Documents" at bounding box center [680, 15] width 76 height 31
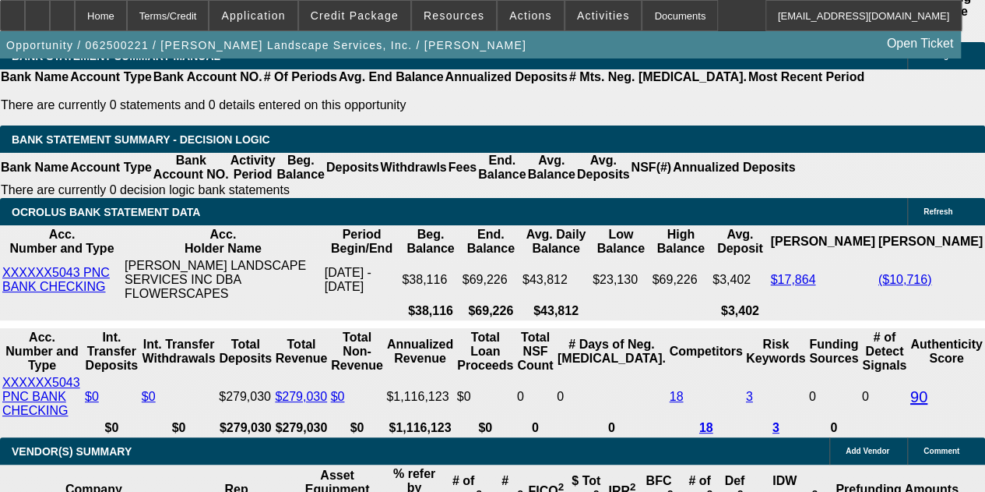
scroll to position [3106, 0]
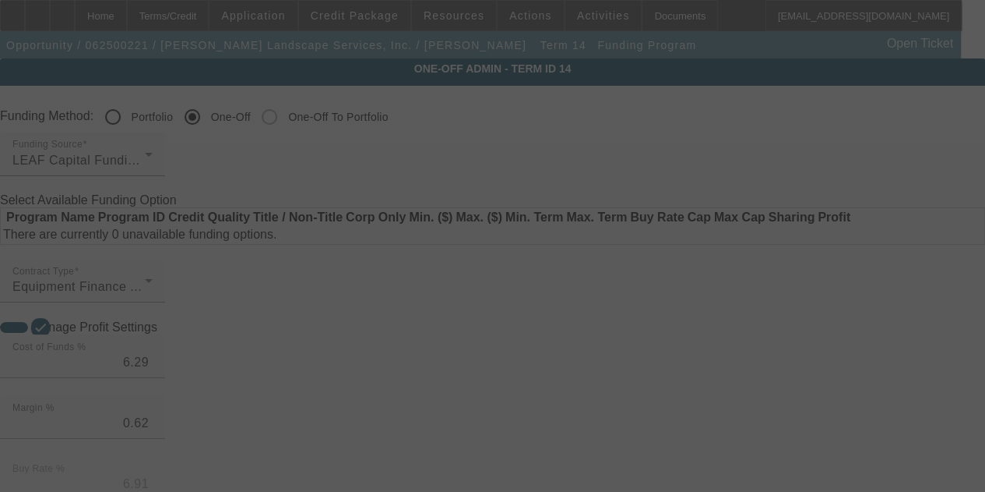
drag, startPoint x: 949, startPoint y: 202, endPoint x: 972, endPoint y: 166, distance: 42.8
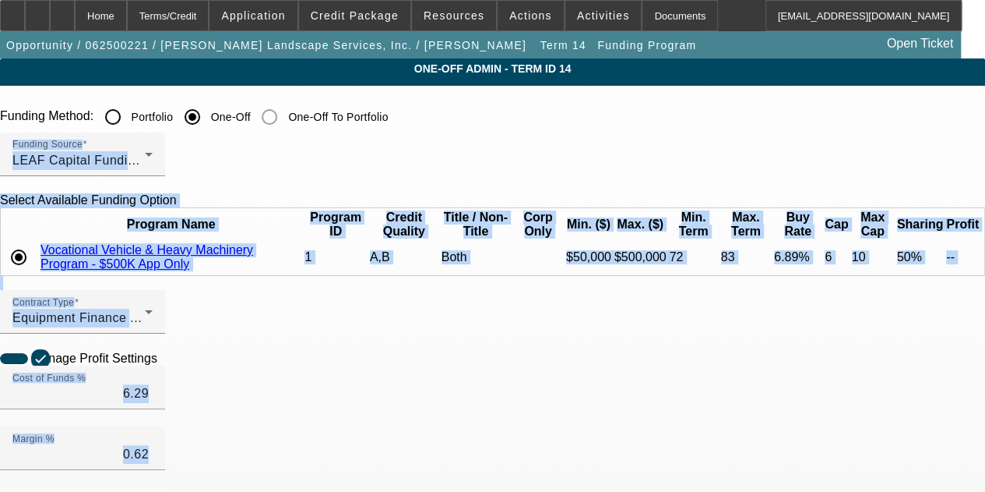
click at [889, 143] on div "Funding Source LEAF Capital Funding, LLC" at bounding box center [492, 162] width 985 height 61
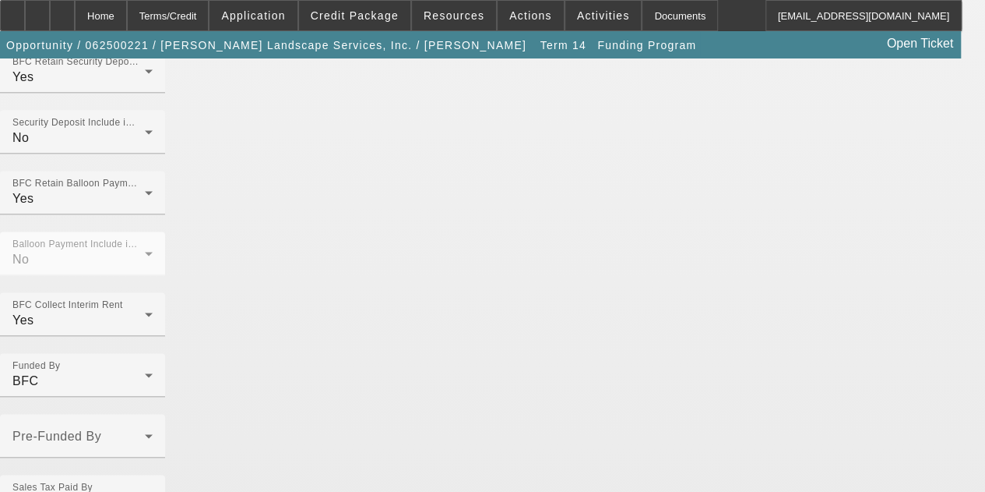
scroll to position [1085, 0]
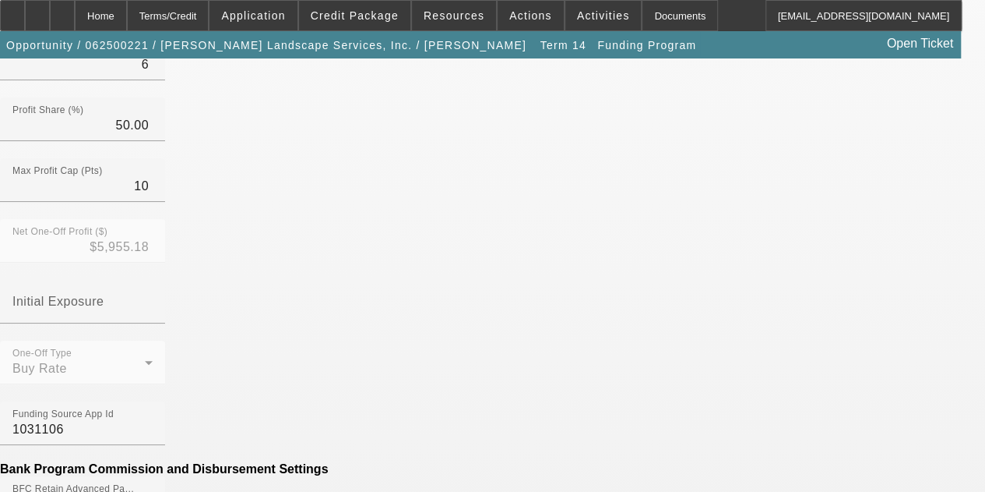
scroll to position [502, 0]
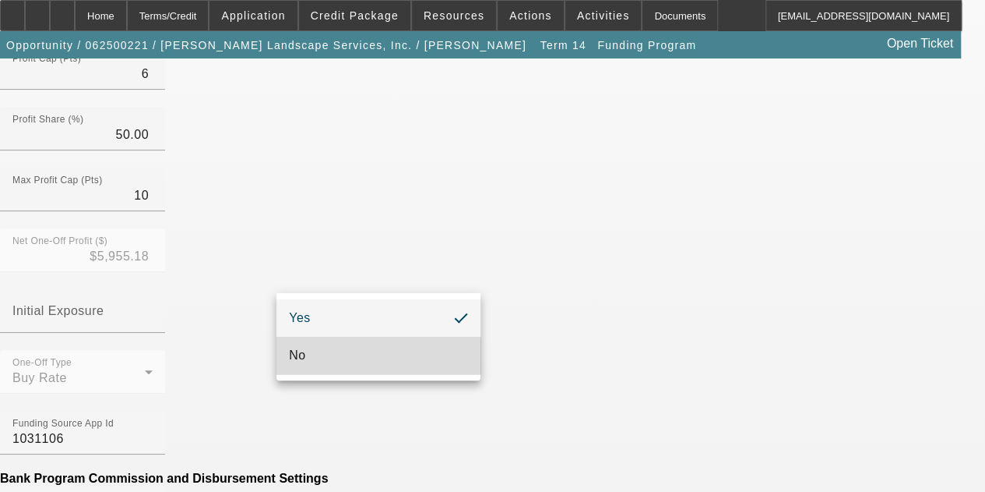
click at [320, 358] on mat-option "No" at bounding box center [379, 355] width 204 height 37
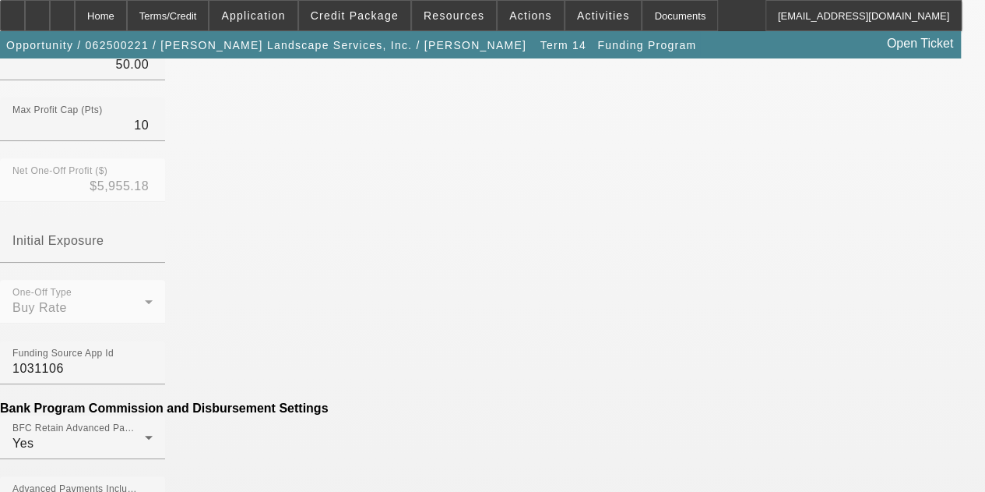
scroll to position [576, 0]
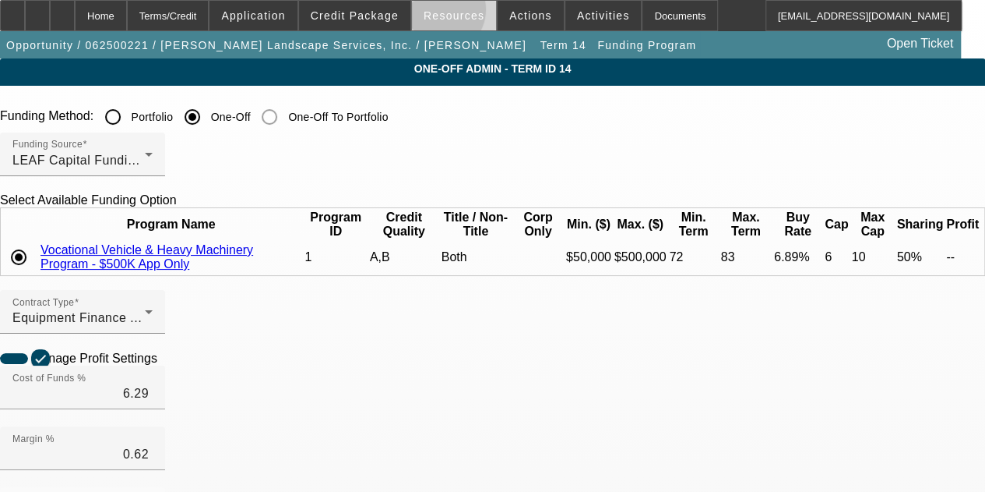
click at [441, 13] on span "Resources" at bounding box center [454, 15] width 61 height 12
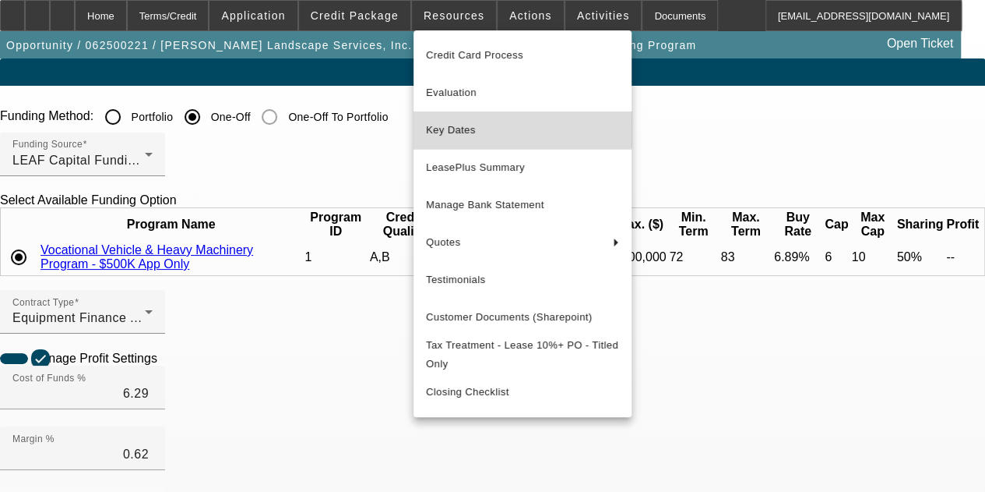
click at [451, 126] on span "Key Dates" at bounding box center [522, 130] width 193 height 19
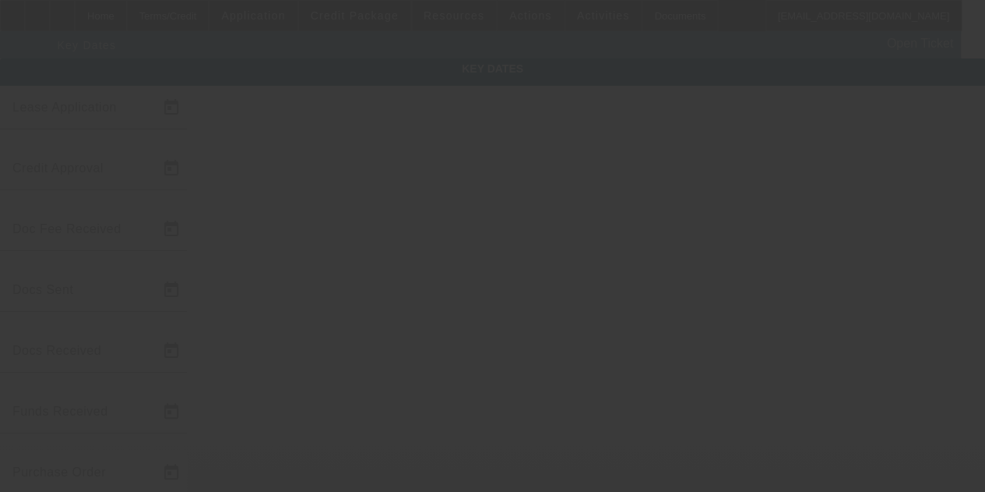
type input "[DATE]"
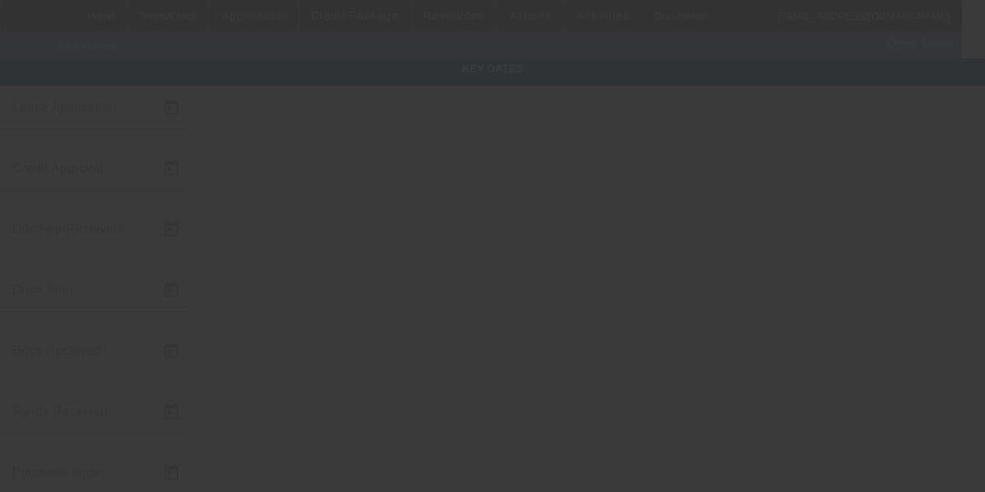
type input "[DATE]"
type input "8/11/2025"
type input "9/1/2025"
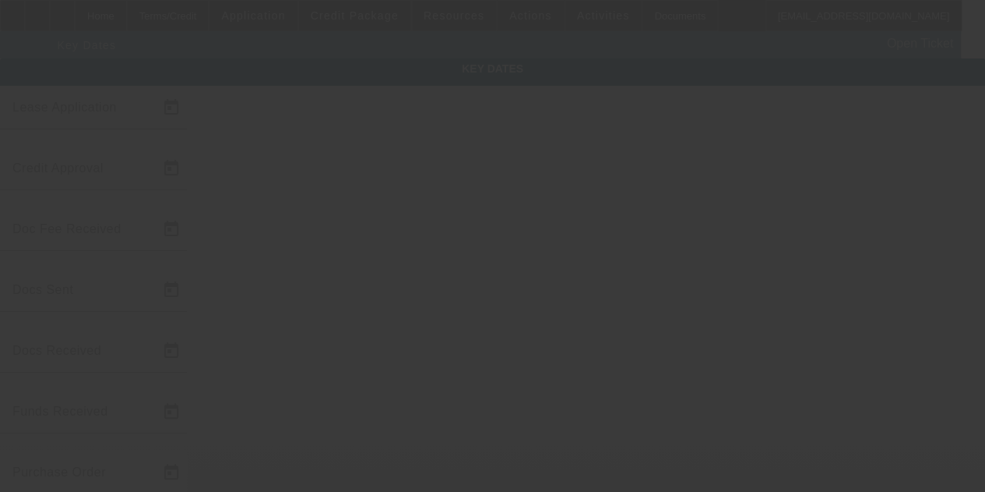
type input "10/1/2025"
type input "8/13/2025"
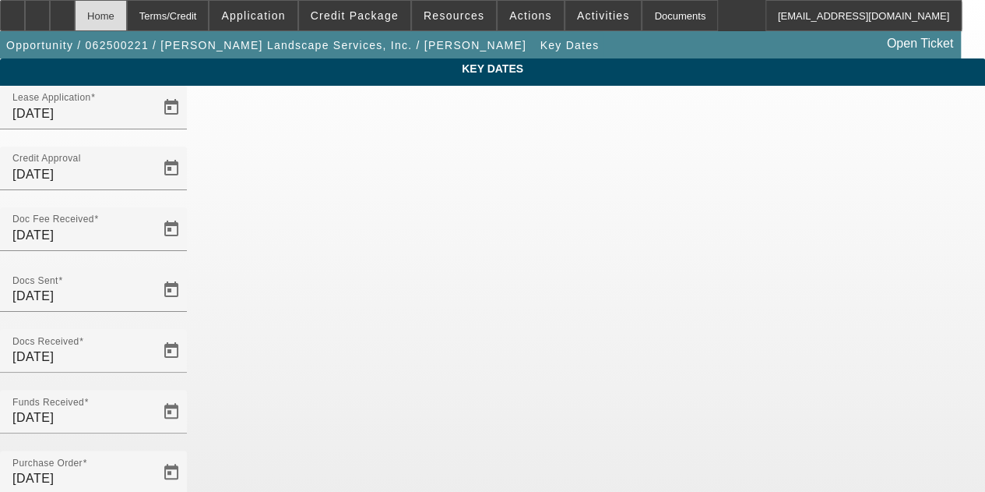
click at [127, 12] on div "Home" at bounding box center [101, 15] width 52 height 31
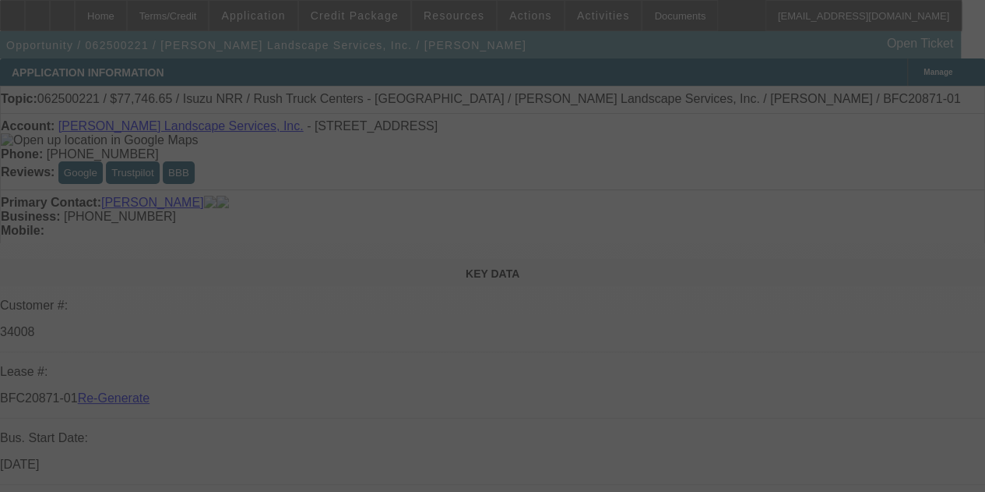
select select "4"
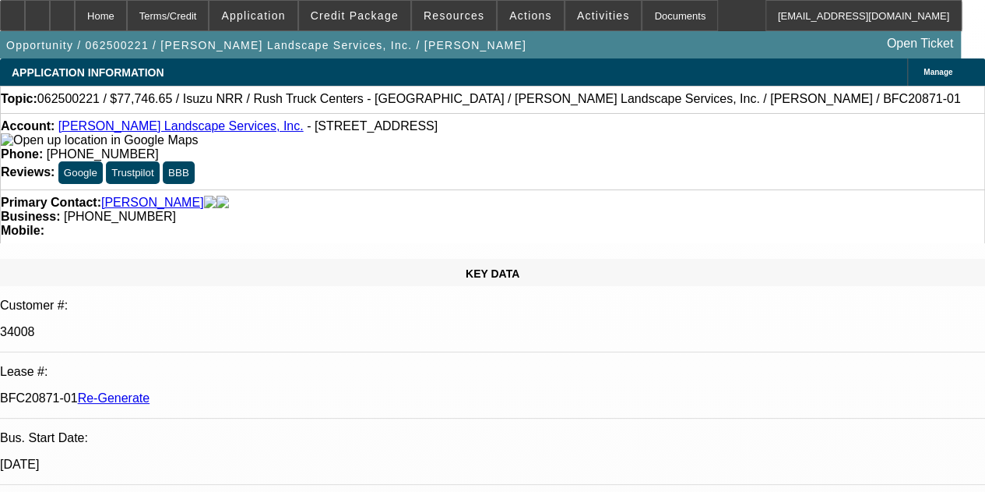
select select "0"
select select "3"
select select "0"
select select "6"
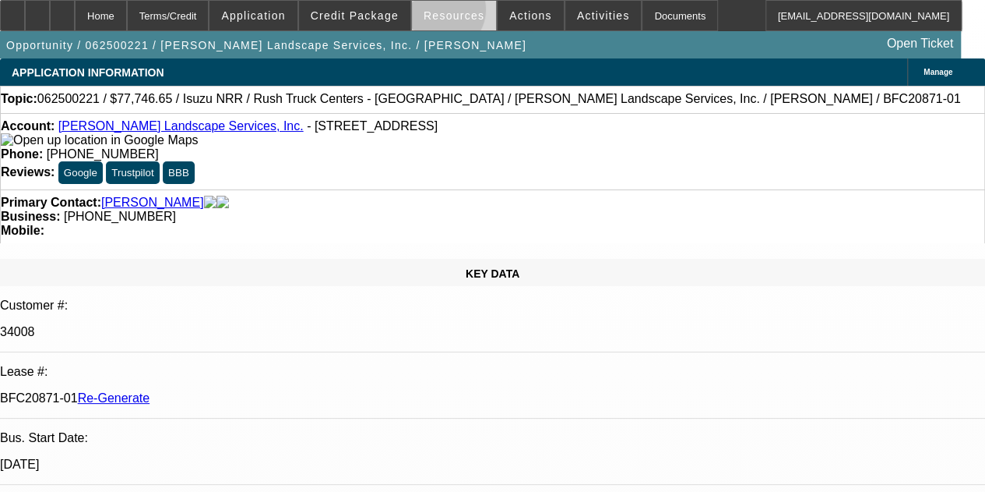
click at [442, 13] on span "Resources" at bounding box center [454, 15] width 61 height 12
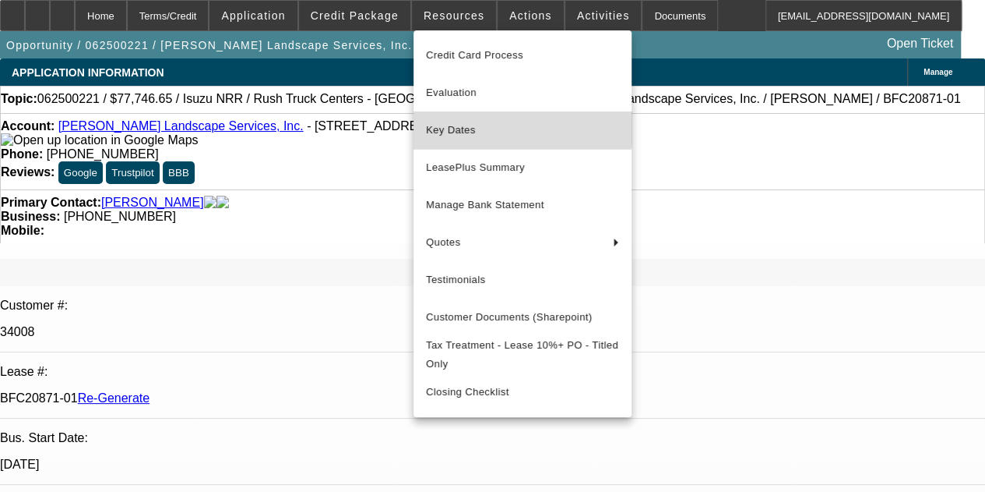
click at [455, 125] on span "Key Dates" at bounding box center [522, 130] width 193 height 19
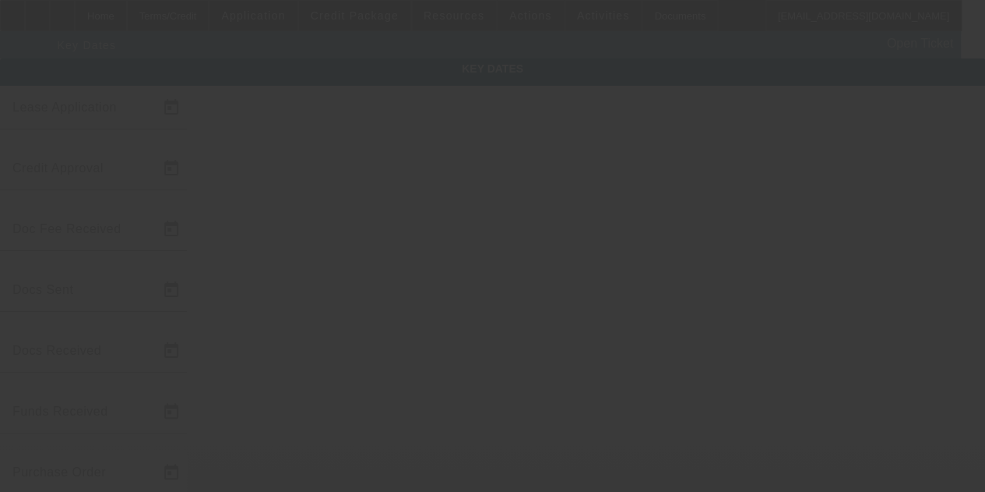
type input "6/10/2025"
type input "8/8/2025"
type input "7/25/2025"
type input "8/8/2025"
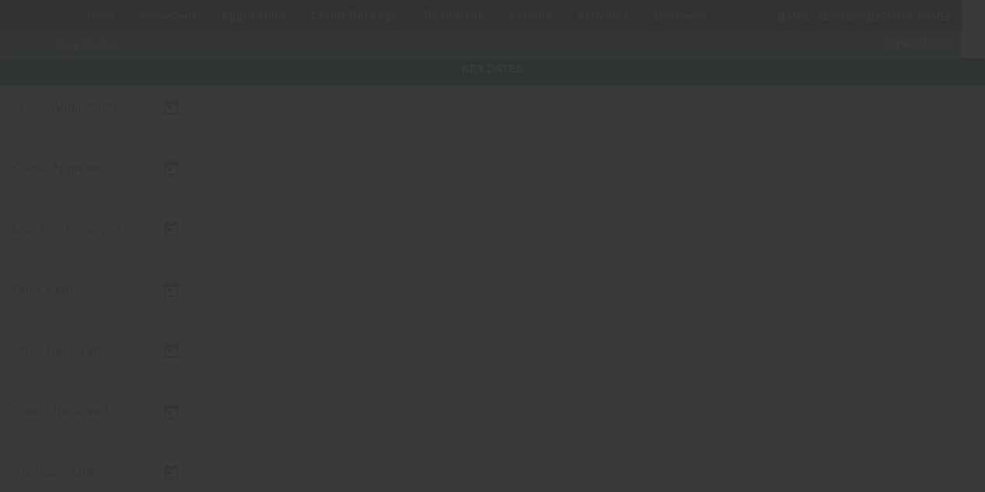
type input "8/8/2025"
type input "8/11/2025"
type input "9/1/2025"
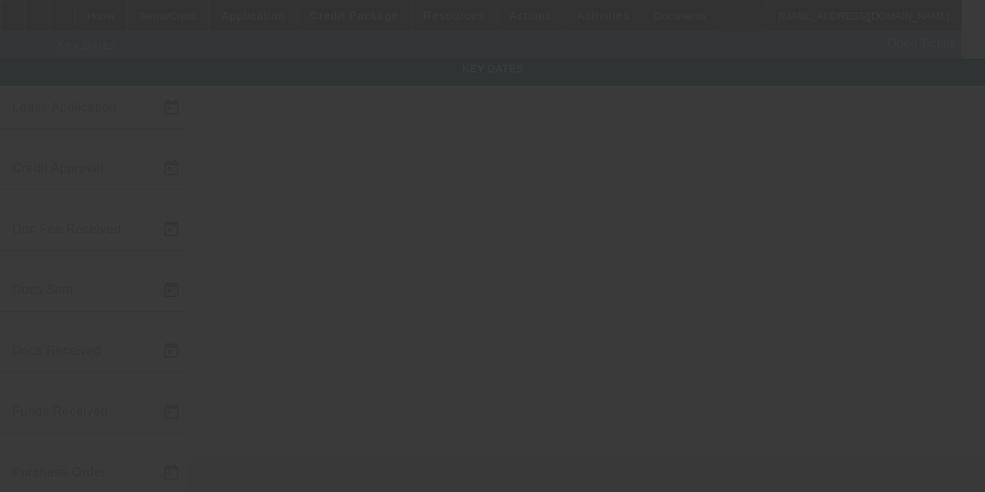
type input "10/1/2025"
type input "8/13/2025"
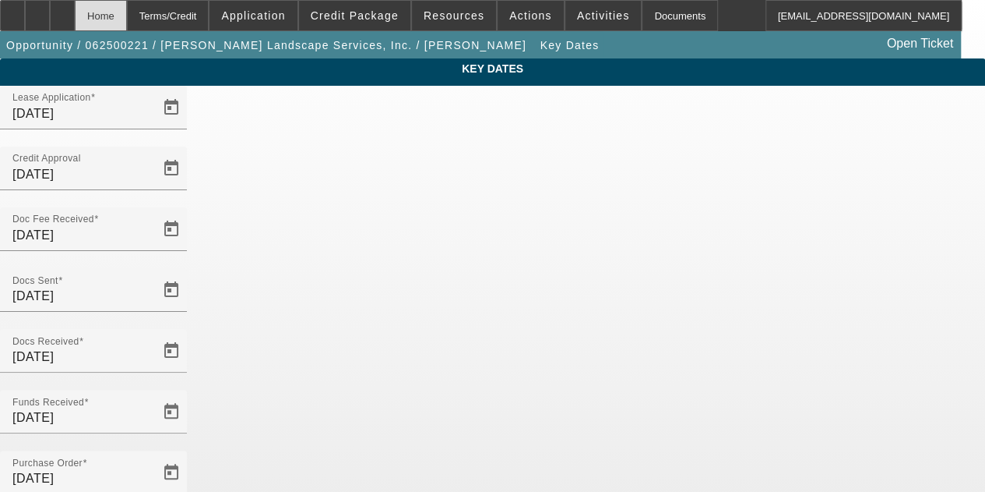
click at [127, 10] on div "Home" at bounding box center [101, 15] width 52 height 31
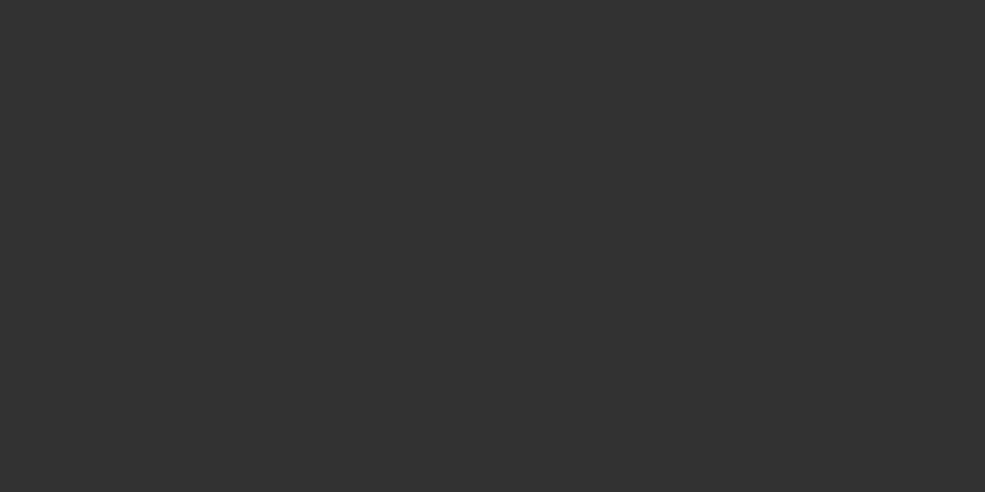
select select "4"
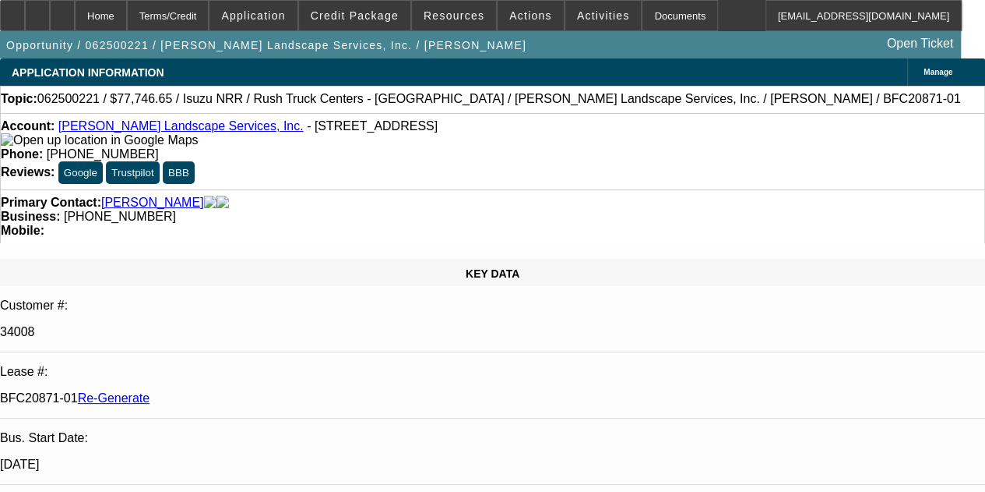
select select "0"
select select "3"
select select "0"
select select "6"
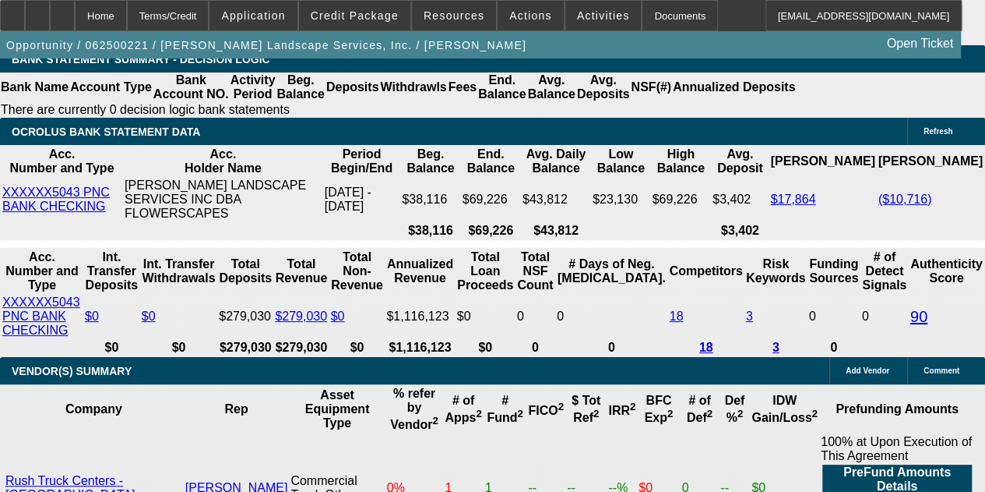
scroll to position [3121, 0]
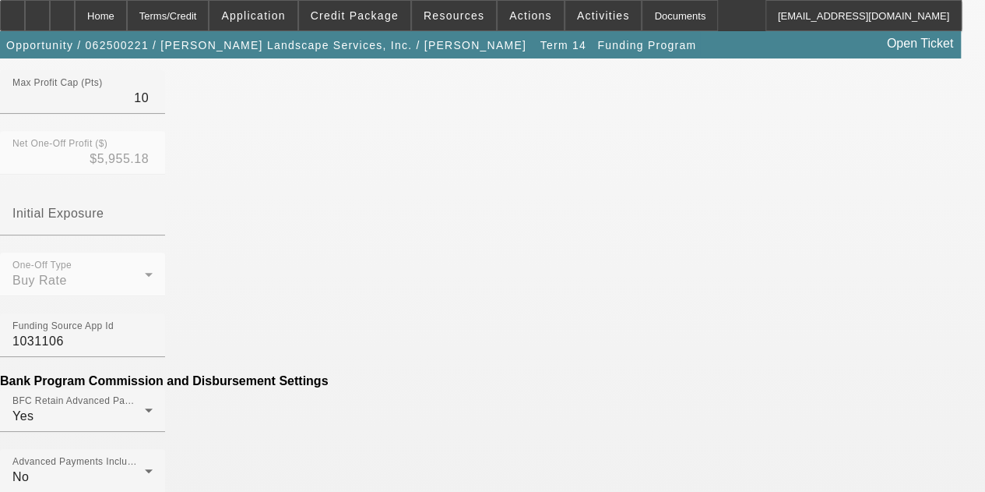
scroll to position [622, 0]
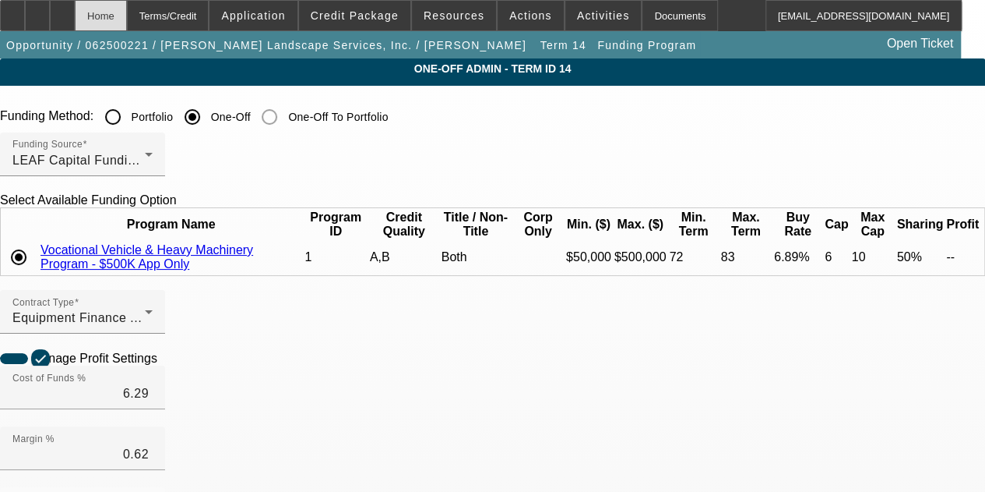
click at [127, 9] on div "Home" at bounding box center [101, 15] width 52 height 31
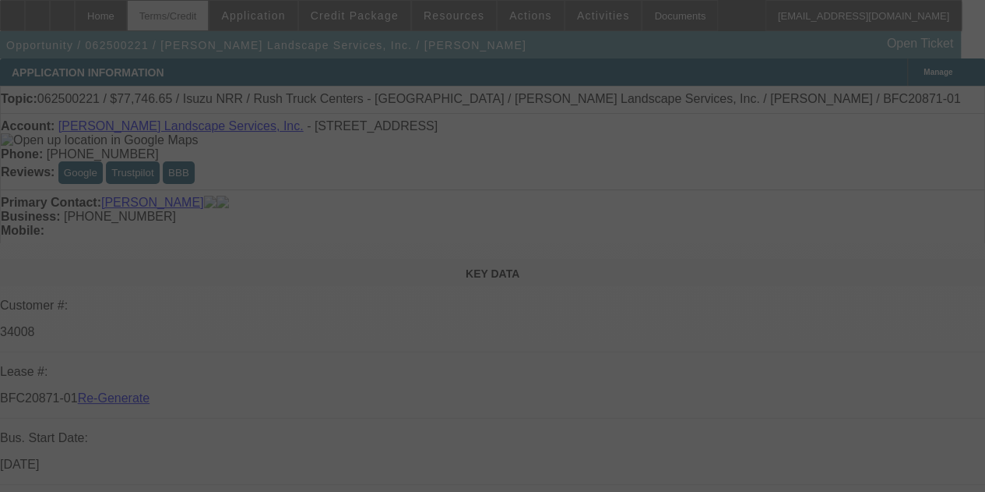
select select "4"
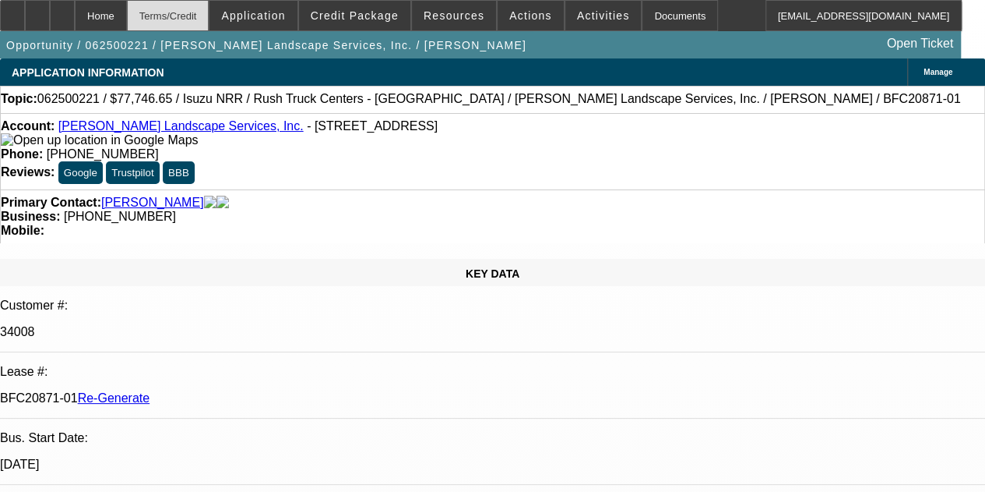
select select "0"
select select "3"
select select "0"
select select "6"
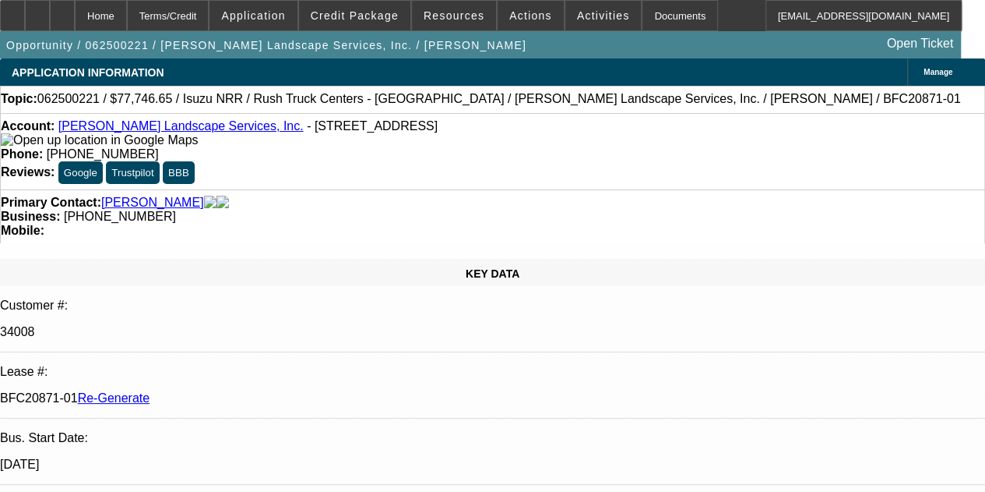
click at [526, 41] on div "Opportunity / 062500221 / [PERSON_NAME] Landscape Services, Inc. / [PERSON_NAME…" at bounding box center [480, 44] width 961 height 27
click at [577, 16] on span "Activities" at bounding box center [603, 15] width 53 height 12
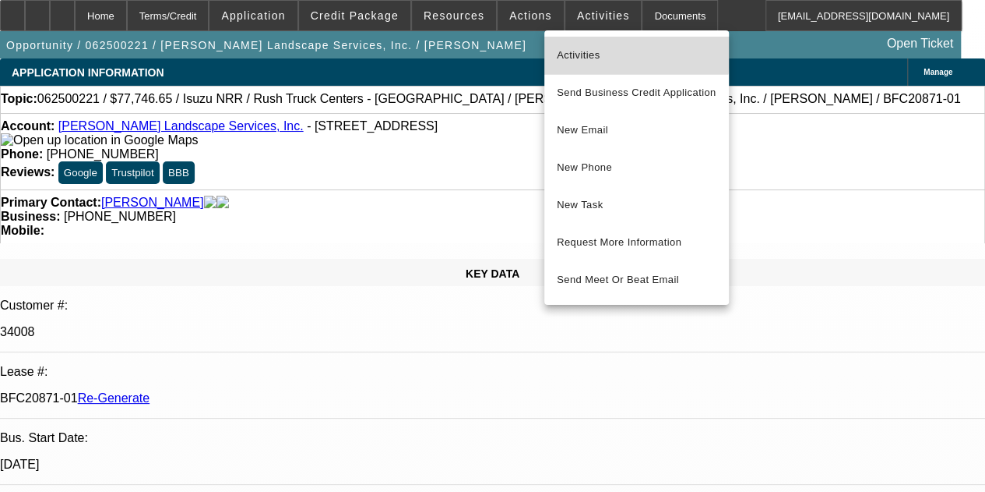
click at [572, 45] on button "Activities" at bounding box center [637, 55] width 185 height 37
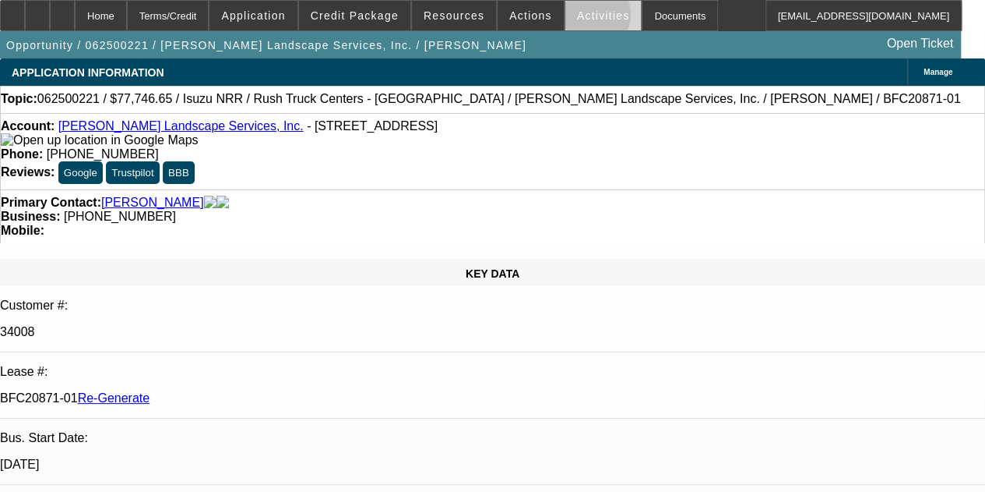
click at [577, 18] on span "Activities" at bounding box center [603, 15] width 53 height 12
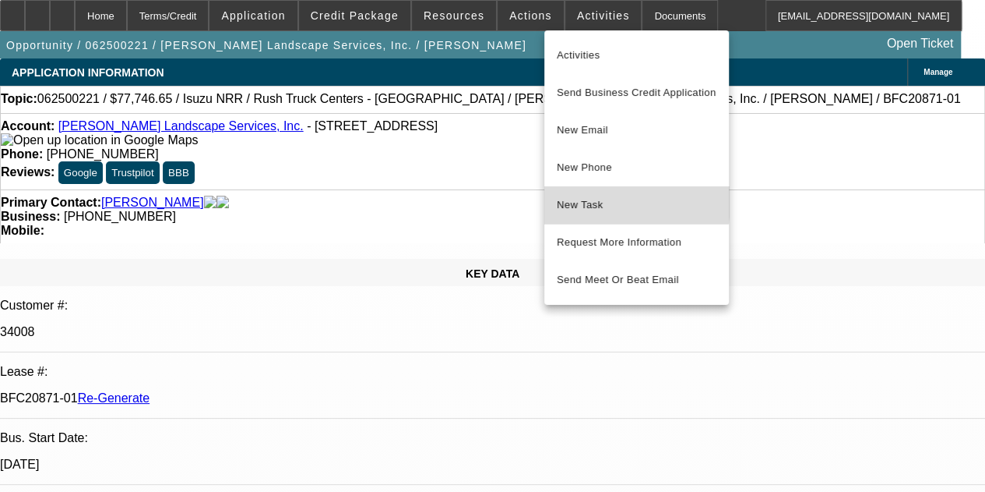
click at [573, 197] on span "New Task" at bounding box center [637, 205] width 160 height 19
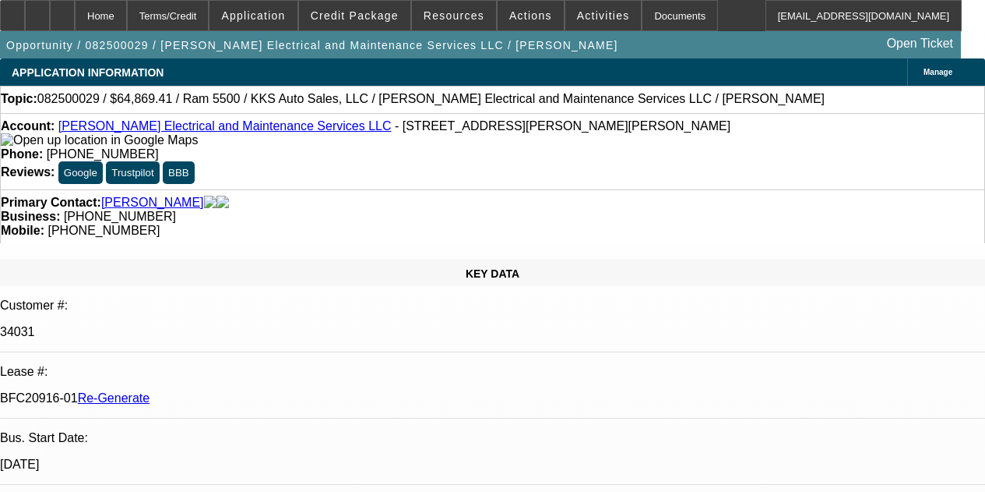
select select "4"
select select "0.1"
select select "2"
select select "0"
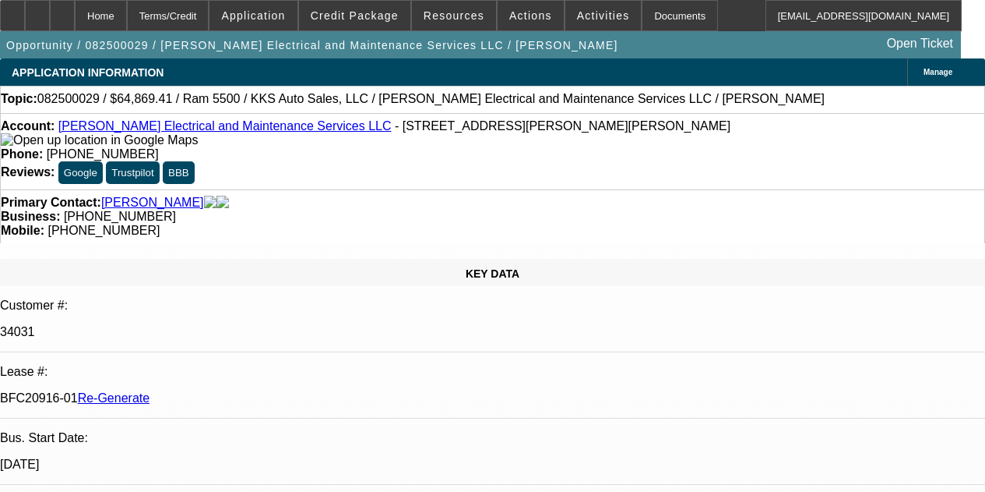
select select "6"
click at [642, 11] on div "Documents" at bounding box center [680, 15] width 76 height 31
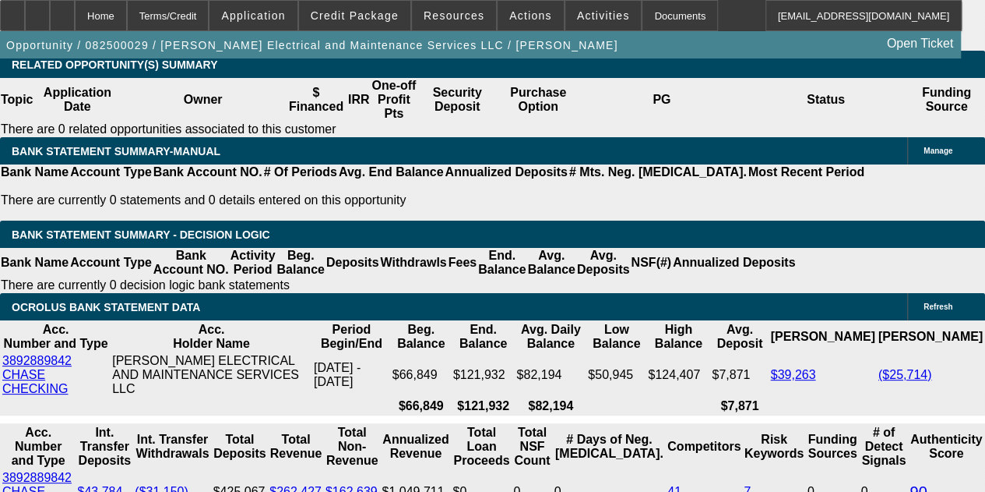
scroll to position [2986, 0]
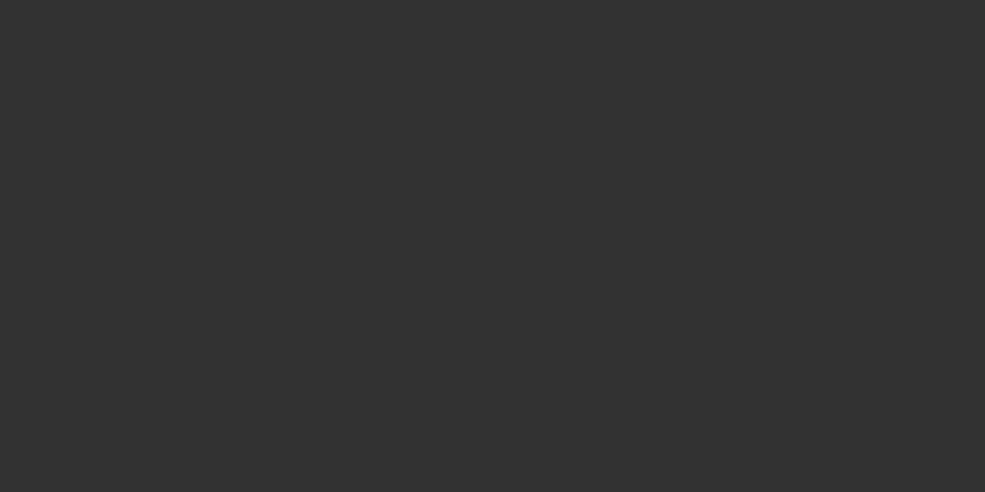
radio input "true"
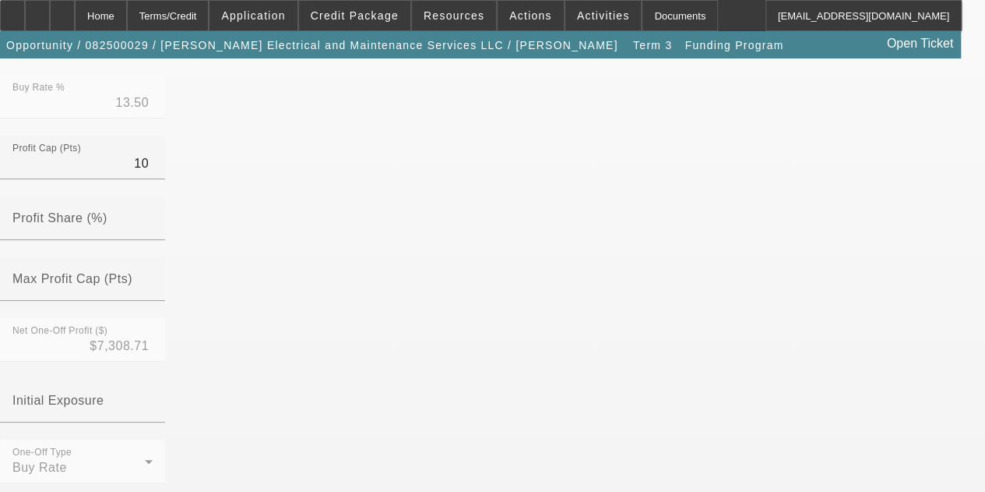
scroll to position [634, 0]
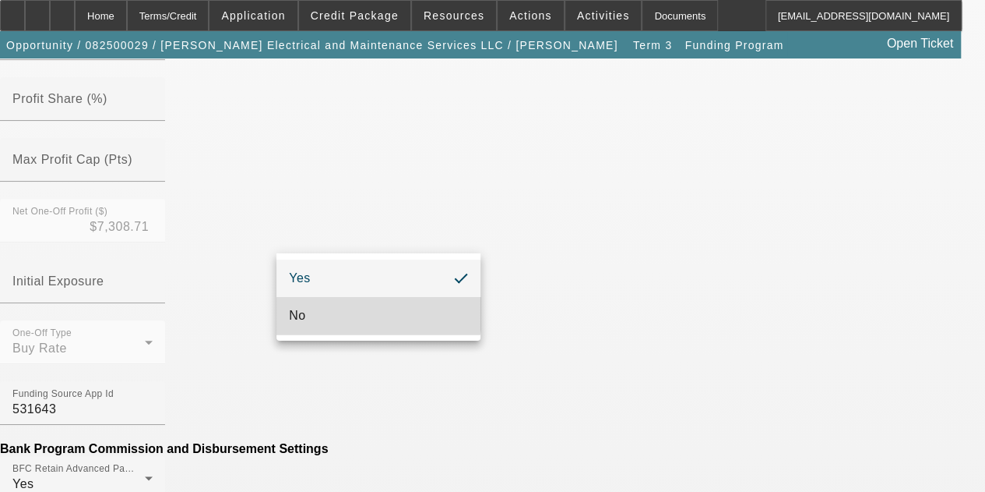
click at [316, 306] on mat-option "No" at bounding box center [379, 315] width 204 height 37
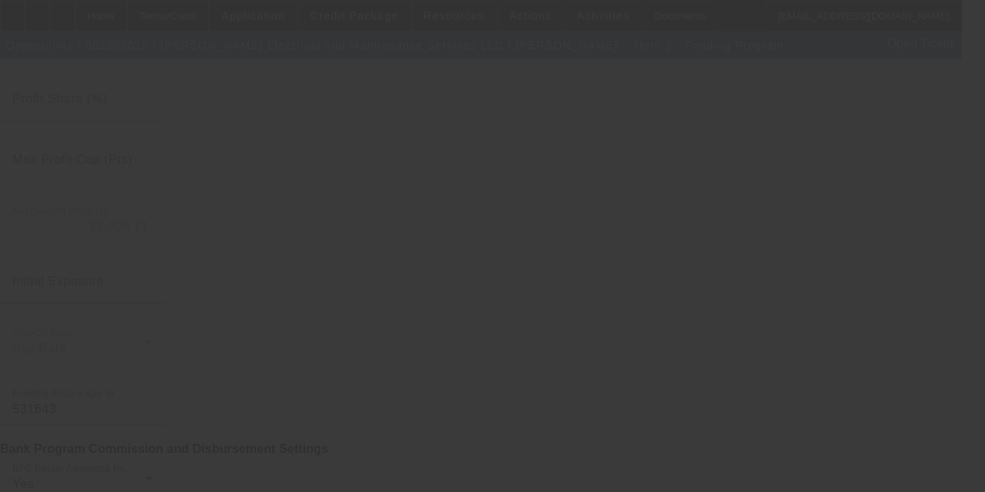
click at [901, 123] on div at bounding box center [492, 246] width 985 height 492
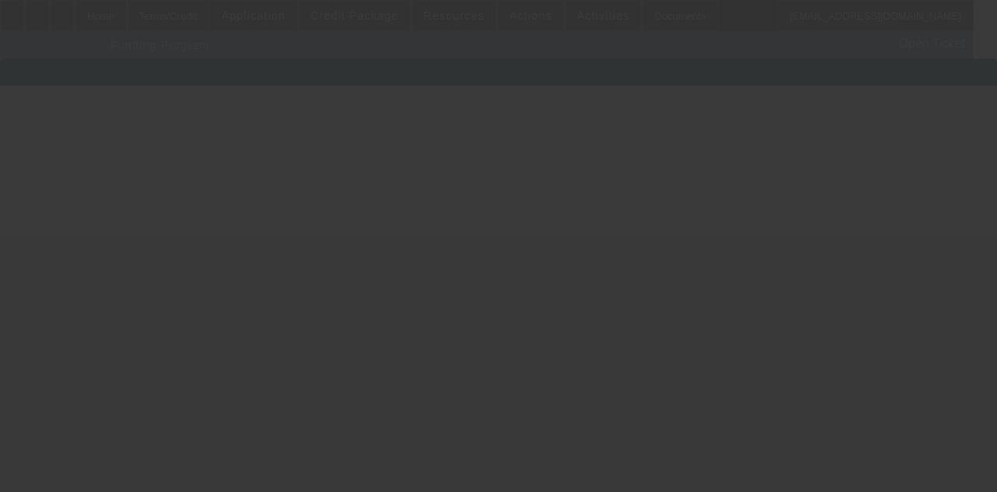
drag, startPoint x: 812, startPoint y: 145, endPoint x: 640, endPoint y: 323, distance: 247.4
click at [640, 323] on body "Home Terms/Credit Application Credit Package Resources Actions Activities Docum…" at bounding box center [498, 246] width 997 height 492
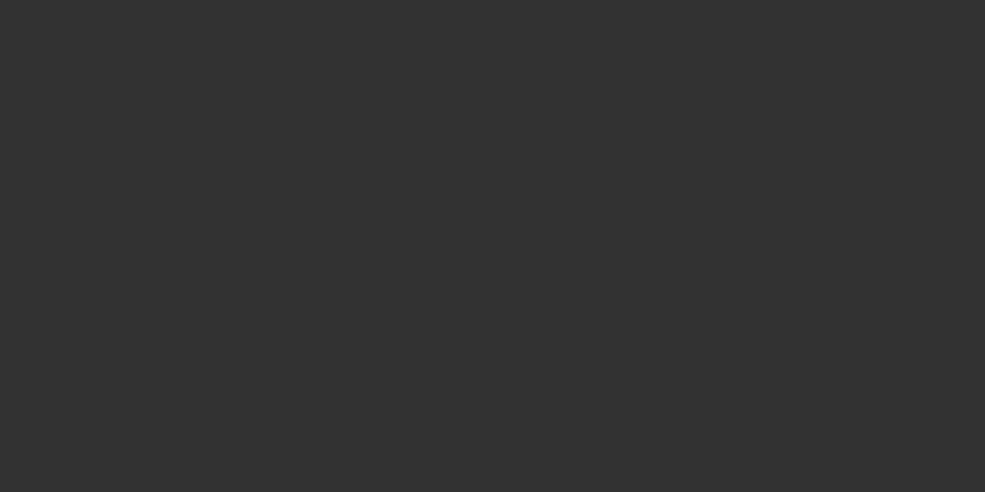
radio input "true"
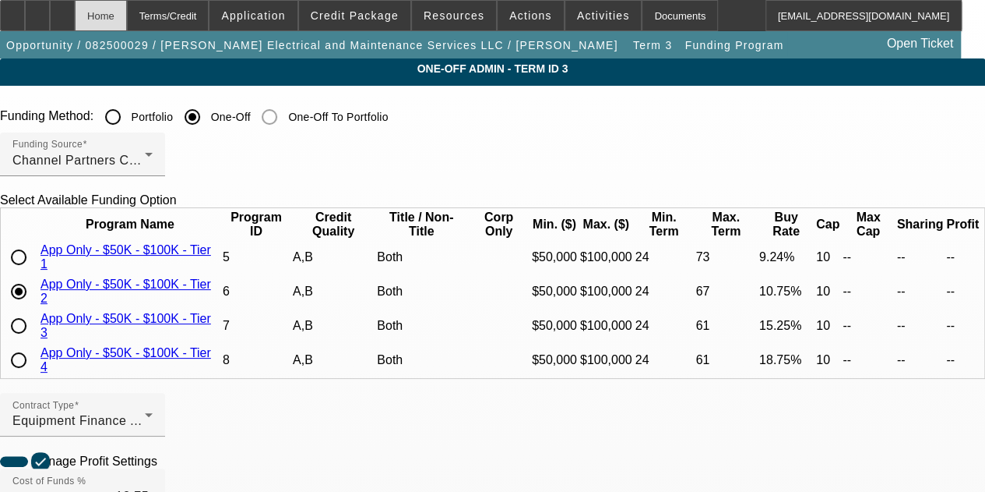
click at [126, 18] on div "Home" at bounding box center [101, 15] width 52 height 31
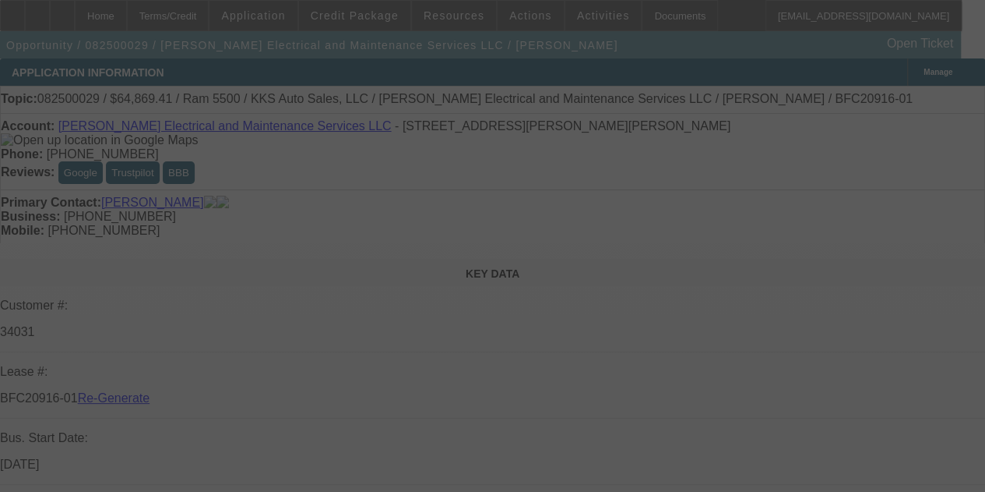
select select "4"
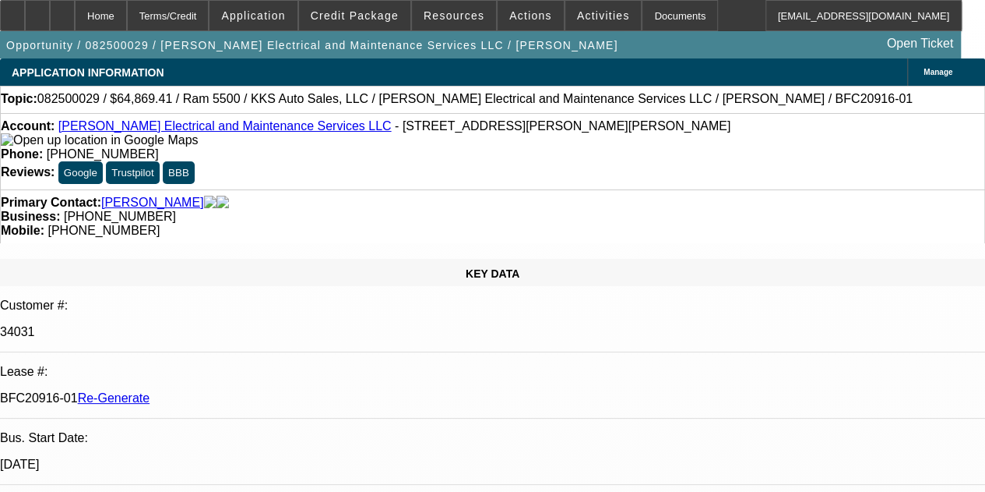
select select "0.1"
select select "2"
select select "0"
select select "6"
